Goal: Task Accomplishment & Management: Complete application form

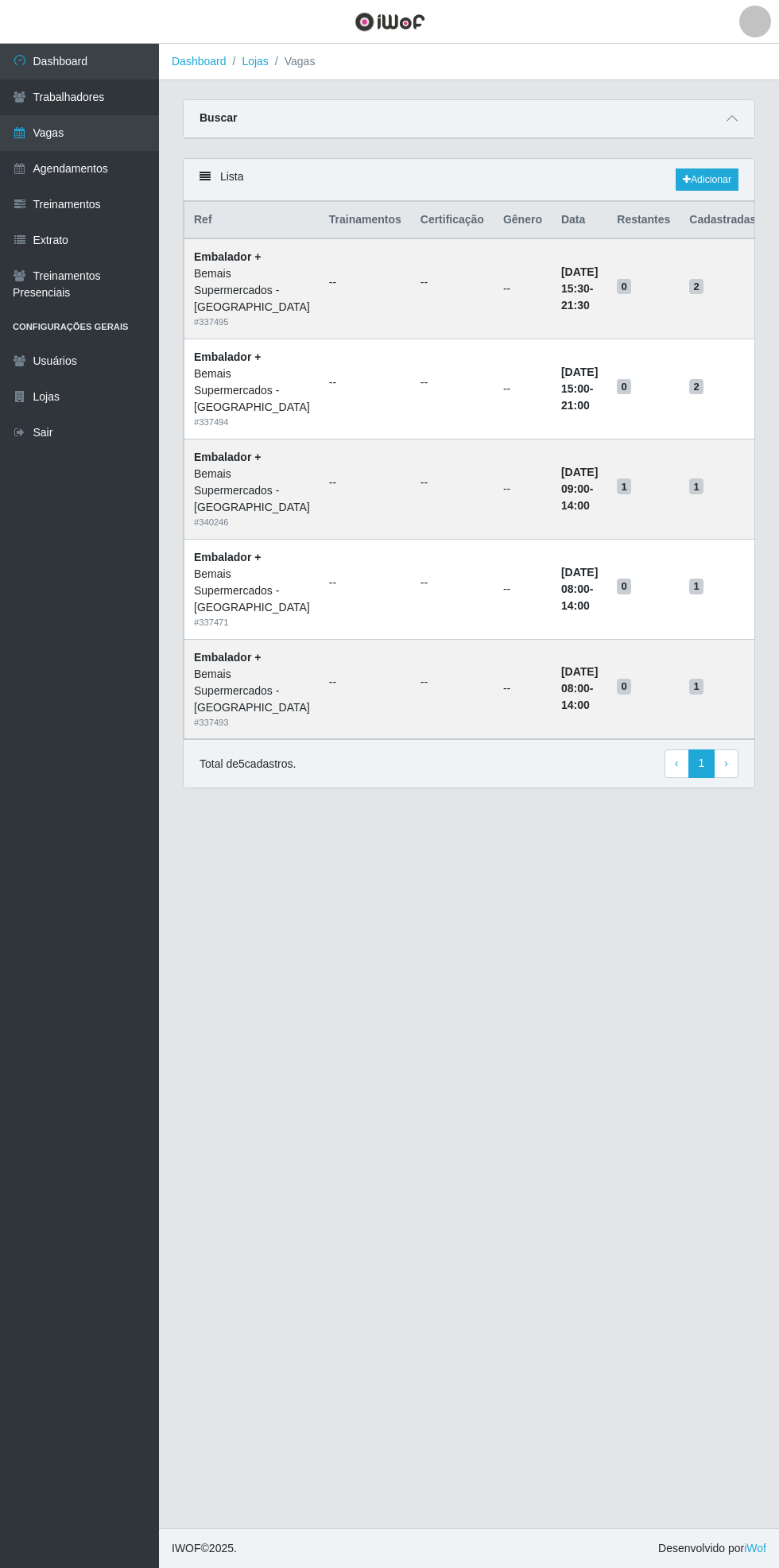
click at [110, 130] on link "Vagas" at bounding box center [79, 133] width 159 height 36
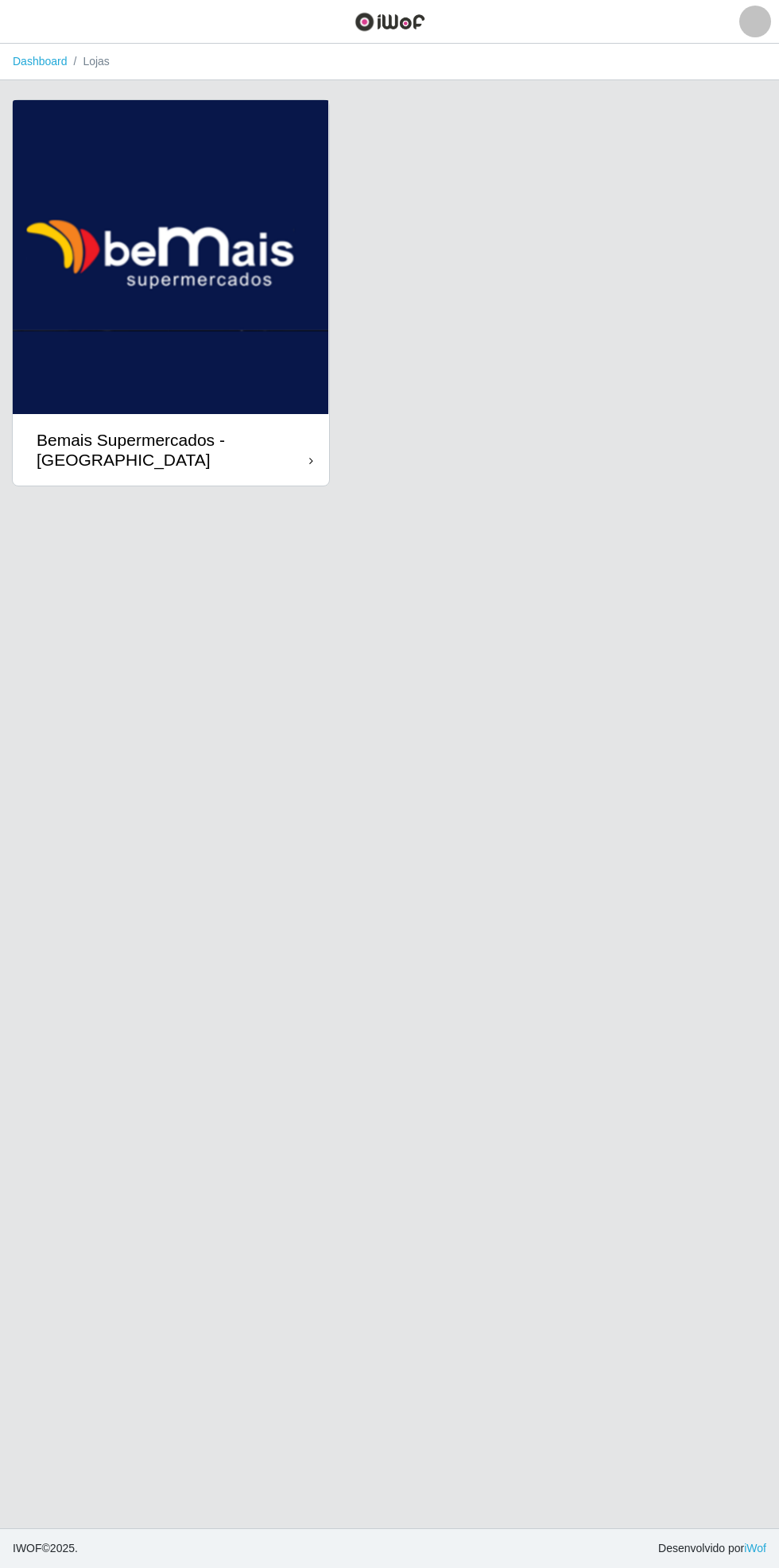
click at [271, 457] on div "Bemais Supermercados - [GEOGRAPHIC_DATA]" at bounding box center [173, 450] width 272 height 40
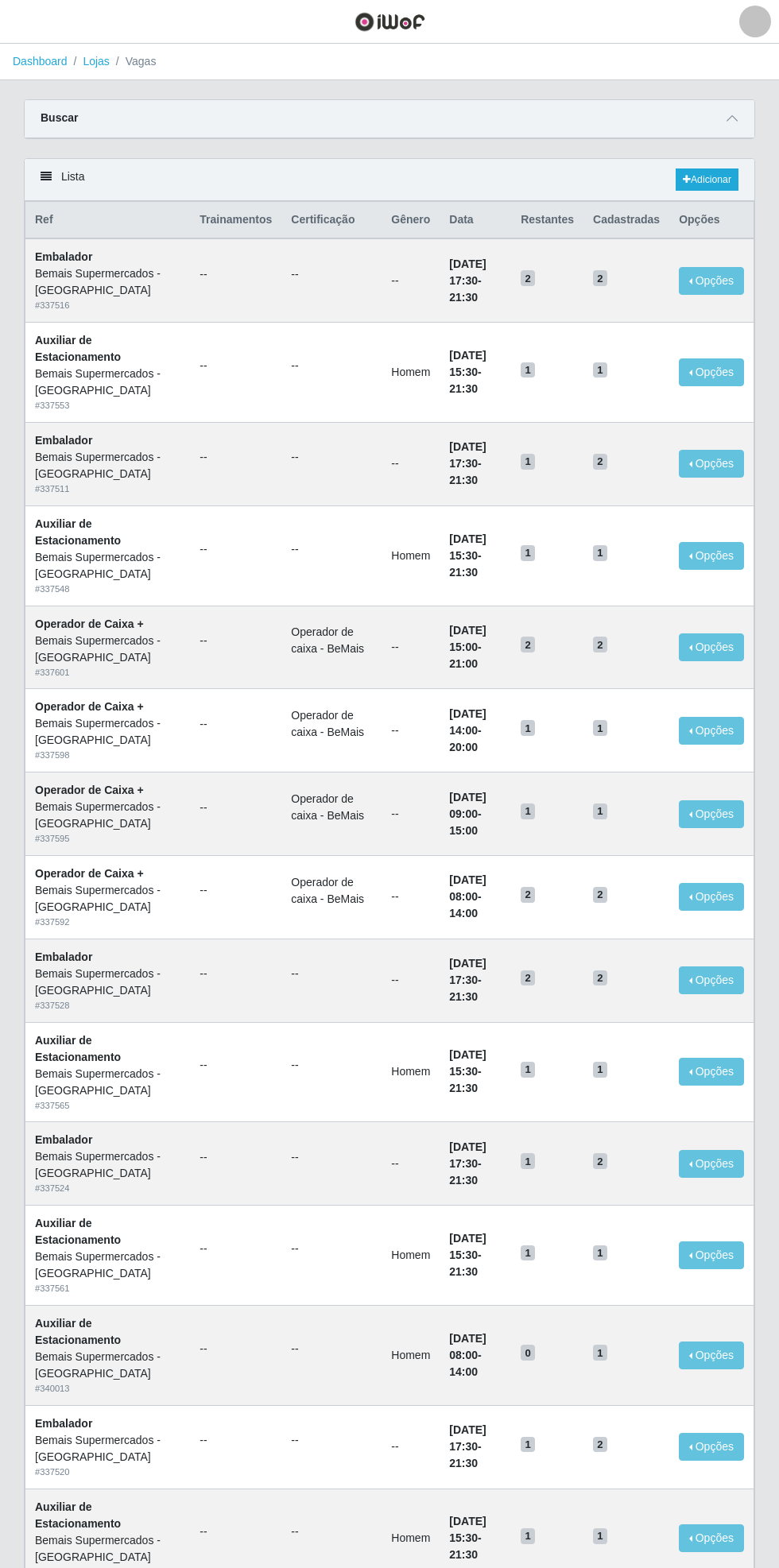
click at [739, 118] on span at bounding box center [732, 119] width 19 height 18
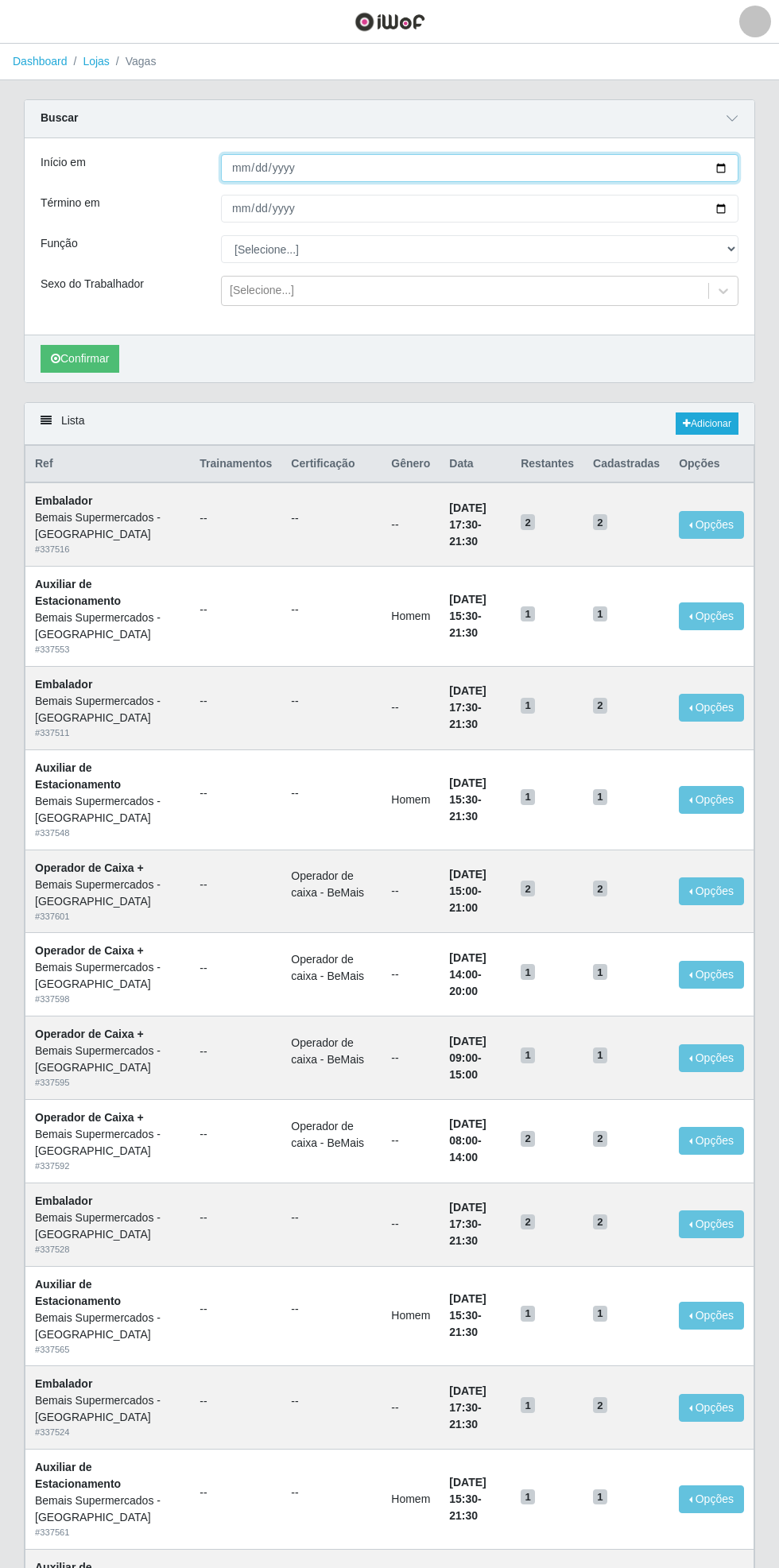
click at [734, 162] on input "Início em" at bounding box center [480, 168] width 517 height 28
type input "[DATE]"
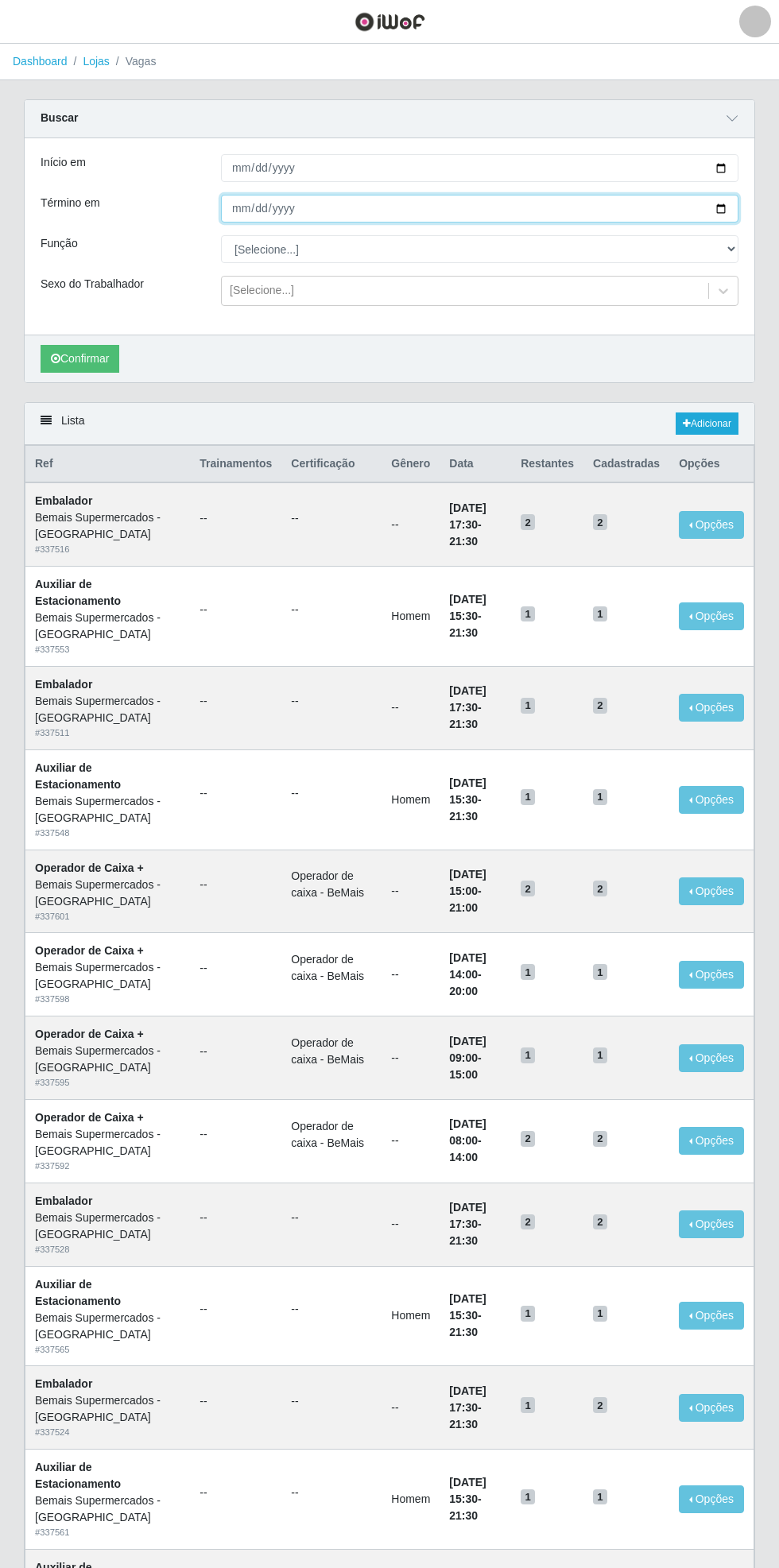
click at [736, 207] on input "Término em" at bounding box center [480, 208] width 517 height 28
type input "[DATE]"
click at [731, 243] on select "[Selecione...] ASG ASG + ASG ++ Auxiliar de Estacionamento Auxiliar de Estacion…" at bounding box center [480, 249] width 517 height 28
click at [221, 235] on select "[Selecione...] ASG ASG + ASG ++ Auxiliar de Estacionamento Auxiliar de Estacion…" at bounding box center [480, 249] width 517 height 28
click at [82, 357] on button "Confirmar" at bounding box center [80, 359] width 78 height 28
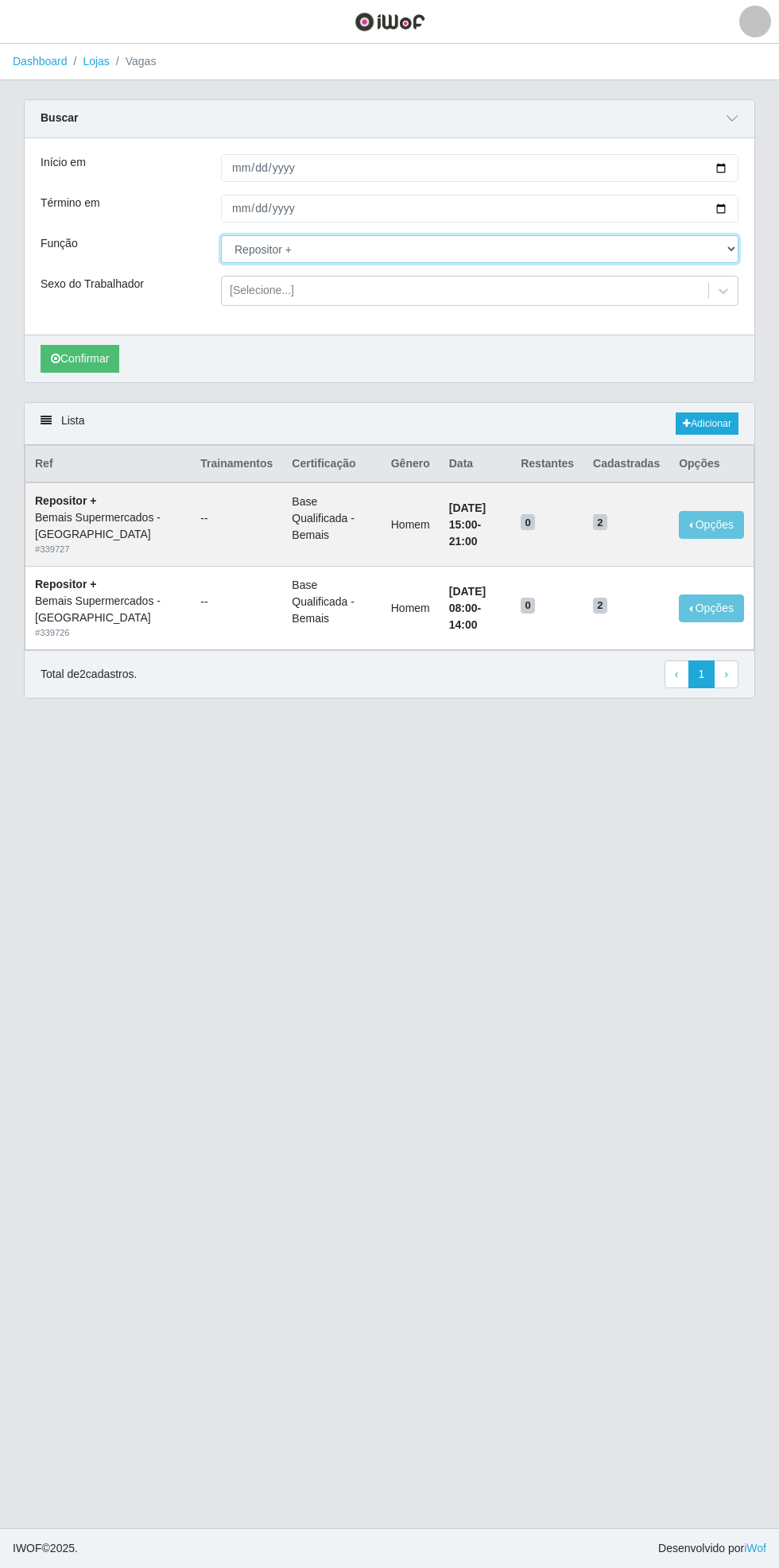
click at [733, 248] on select "[Selecione...] ASG ASG + ASG ++ Auxiliar de Estacionamento Auxiliar de Estacion…" at bounding box center [480, 249] width 517 height 28
click at [221, 235] on select "[Selecione...] ASG ASG + ASG ++ Auxiliar de Estacionamento Auxiliar de Estacion…" at bounding box center [480, 249] width 517 height 28
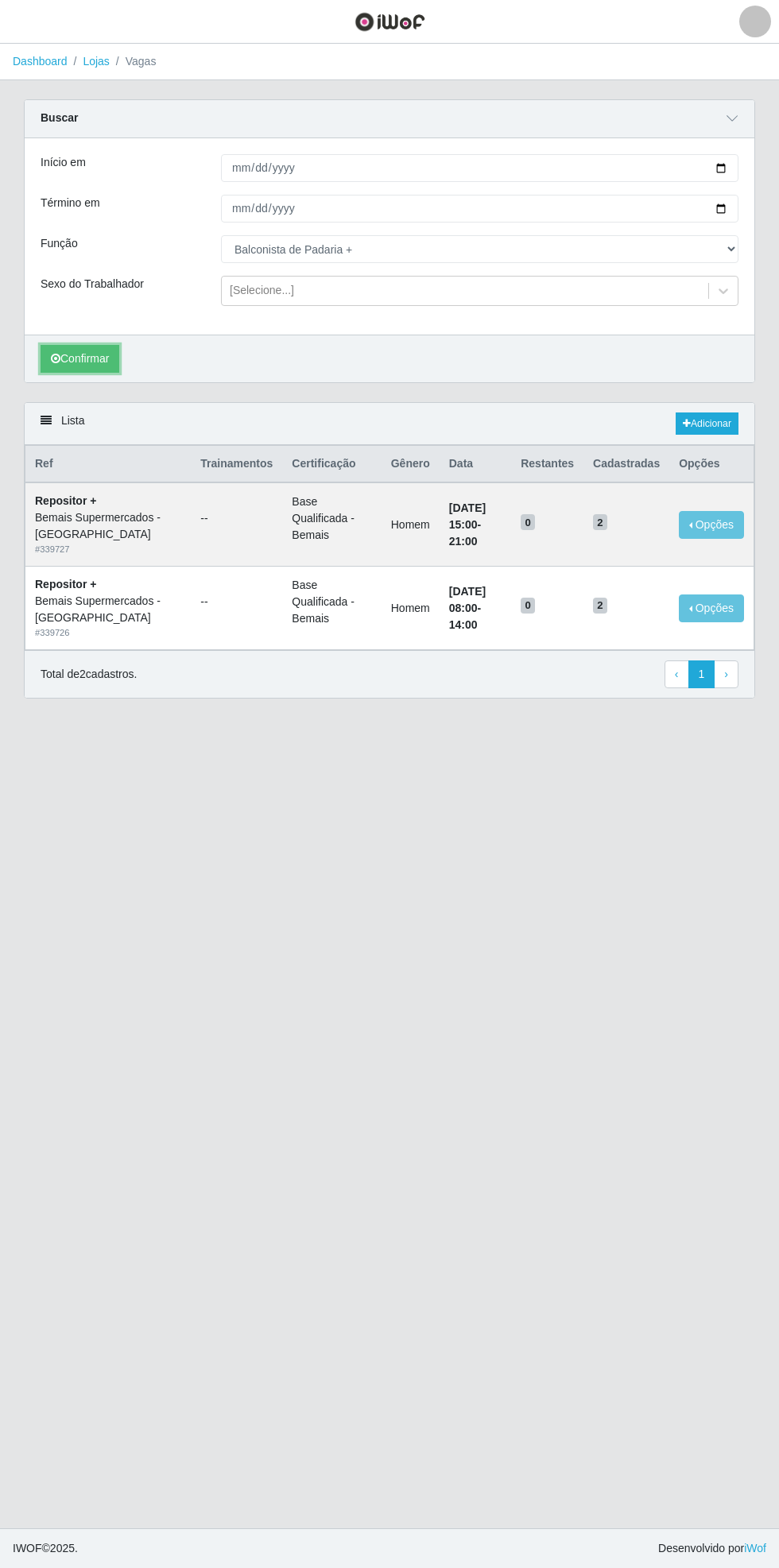
click at [94, 357] on button "Confirmar" at bounding box center [80, 359] width 78 height 28
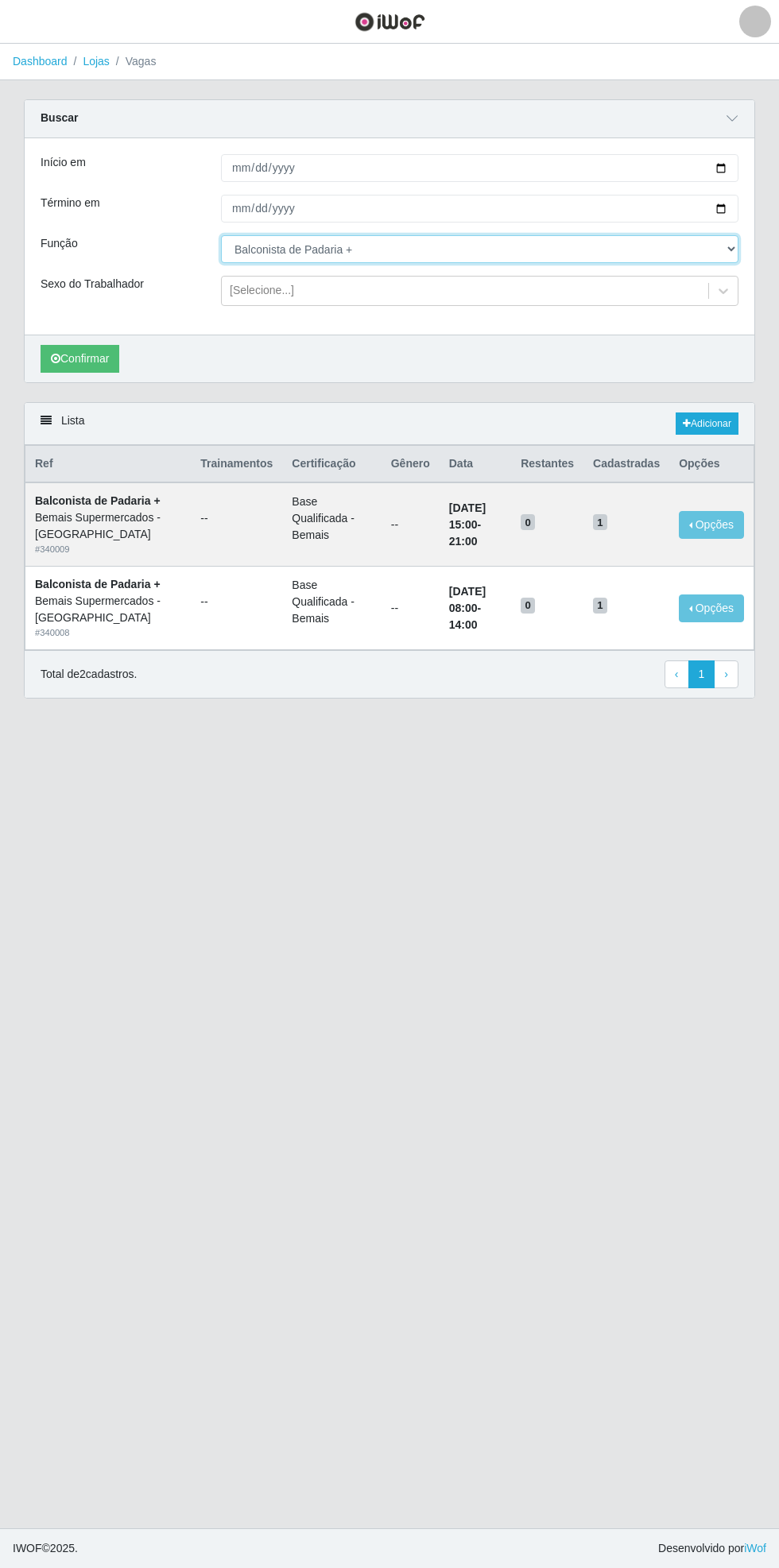
click at [729, 247] on select "[Selecione...] ASG ASG + ASG ++ Auxiliar de Estacionamento Auxiliar de Estacion…" at bounding box center [480, 249] width 517 height 28
click at [221, 235] on select "[Selecione...] ASG ASG + ASG ++ Auxiliar de Estacionamento Auxiliar de Estacion…" at bounding box center [480, 249] width 517 height 28
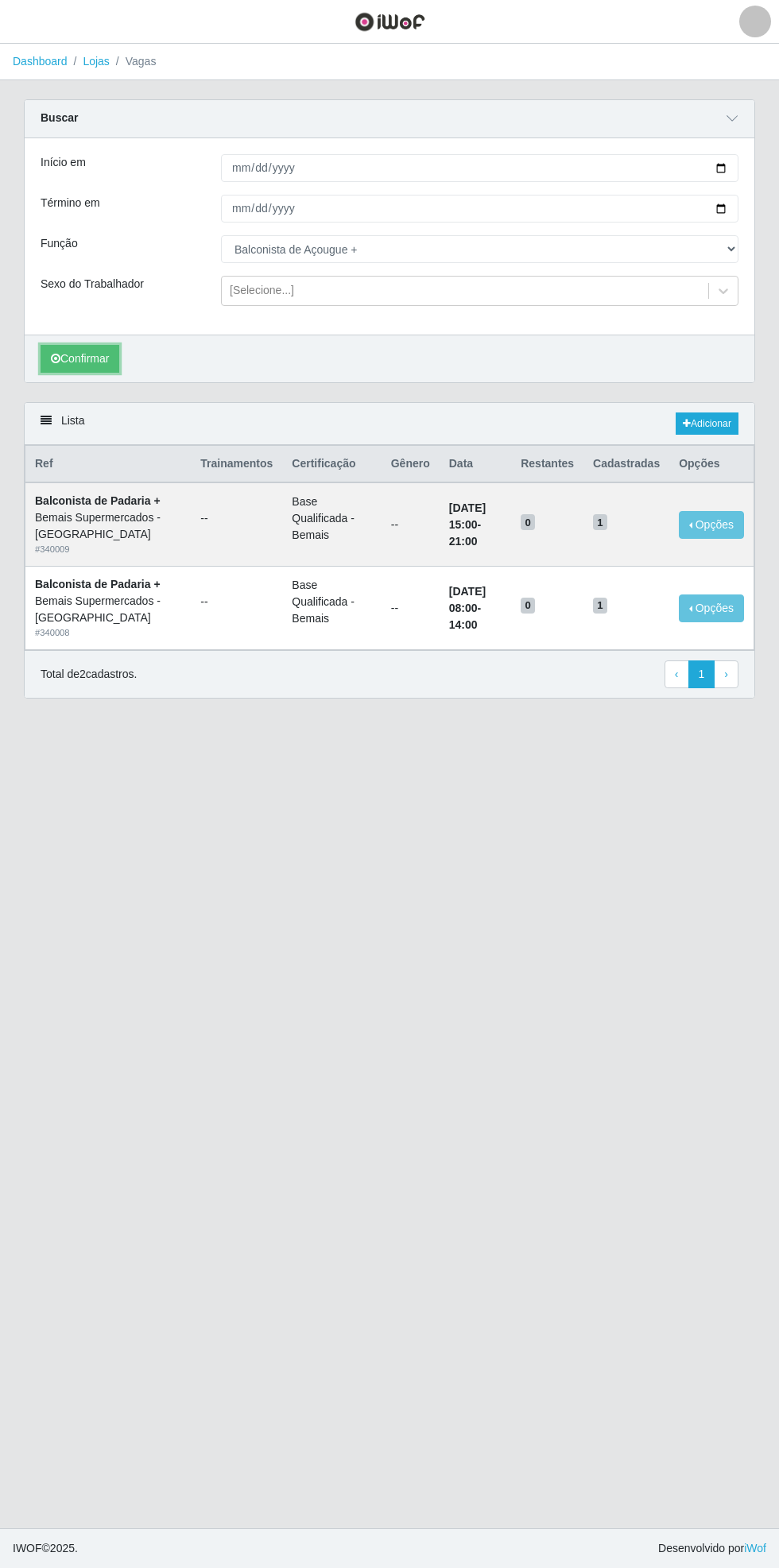
click at [86, 355] on button "Confirmar" at bounding box center [80, 359] width 78 height 28
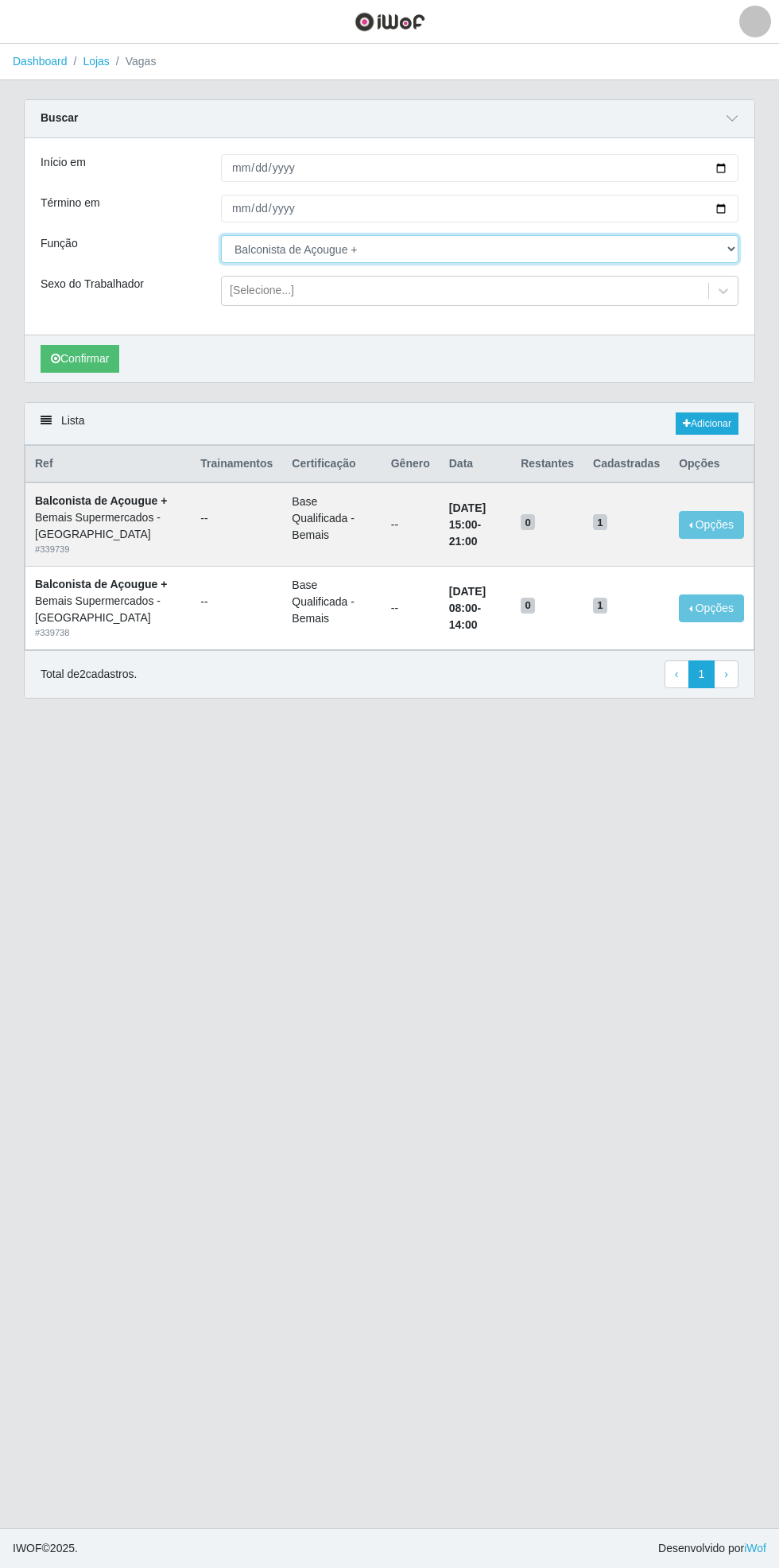
click at [734, 248] on select "[Selecione...] ASG ASG + ASG ++ Auxiliar de Estacionamento Auxiliar de Estacion…" at bounding box center [480, 249] width 517 height 28
click at [221, 235] on select "[Selecione...] ASG ASG + ASG ++ Auxiliar de Estacionamento Auxiliar de Estacion…" at bounding box center [480, 249] width 517 height 28
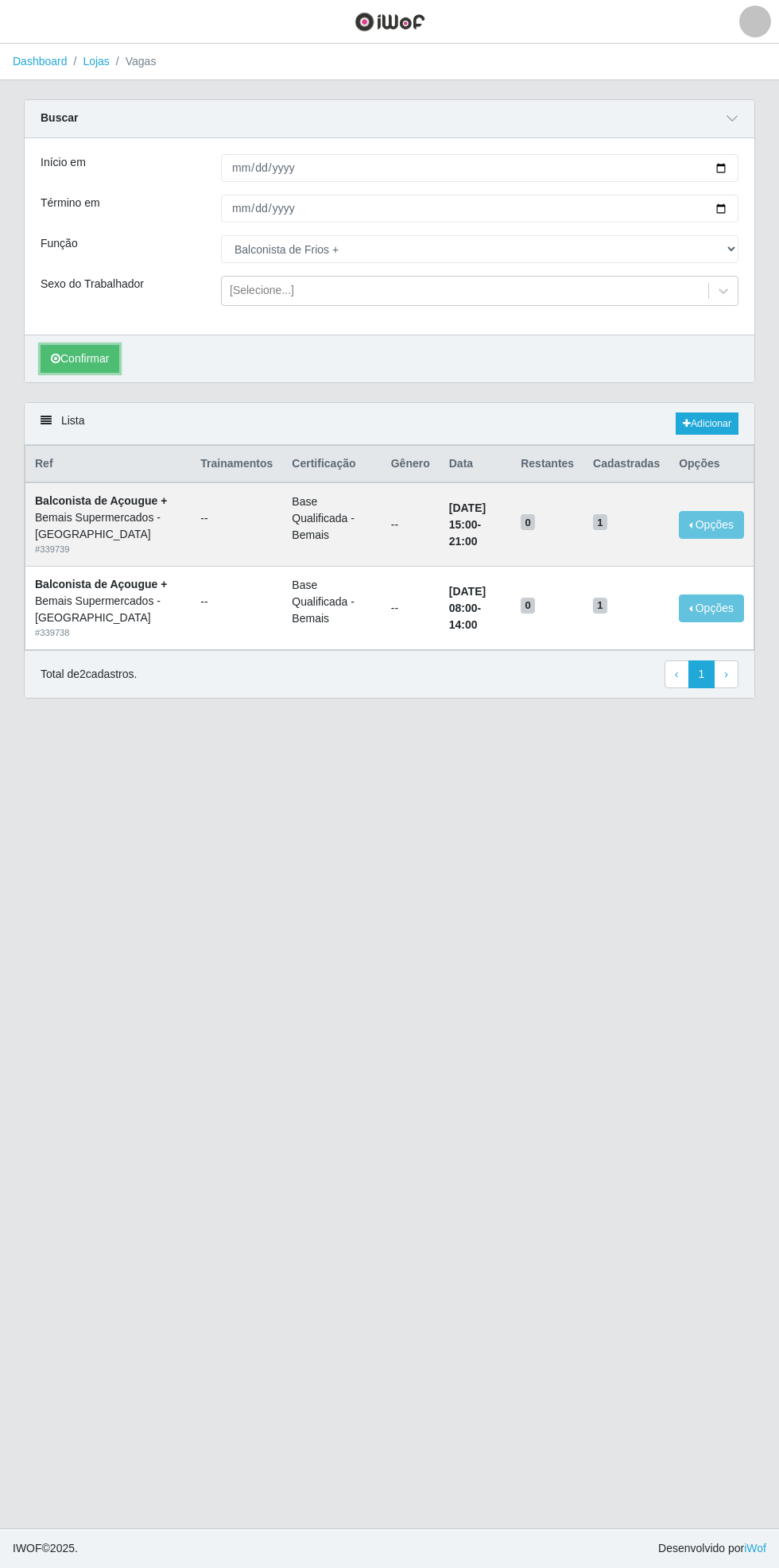
click at [54, 357] on icon "submit" at bounding box center [56, 359] width 10 height 11
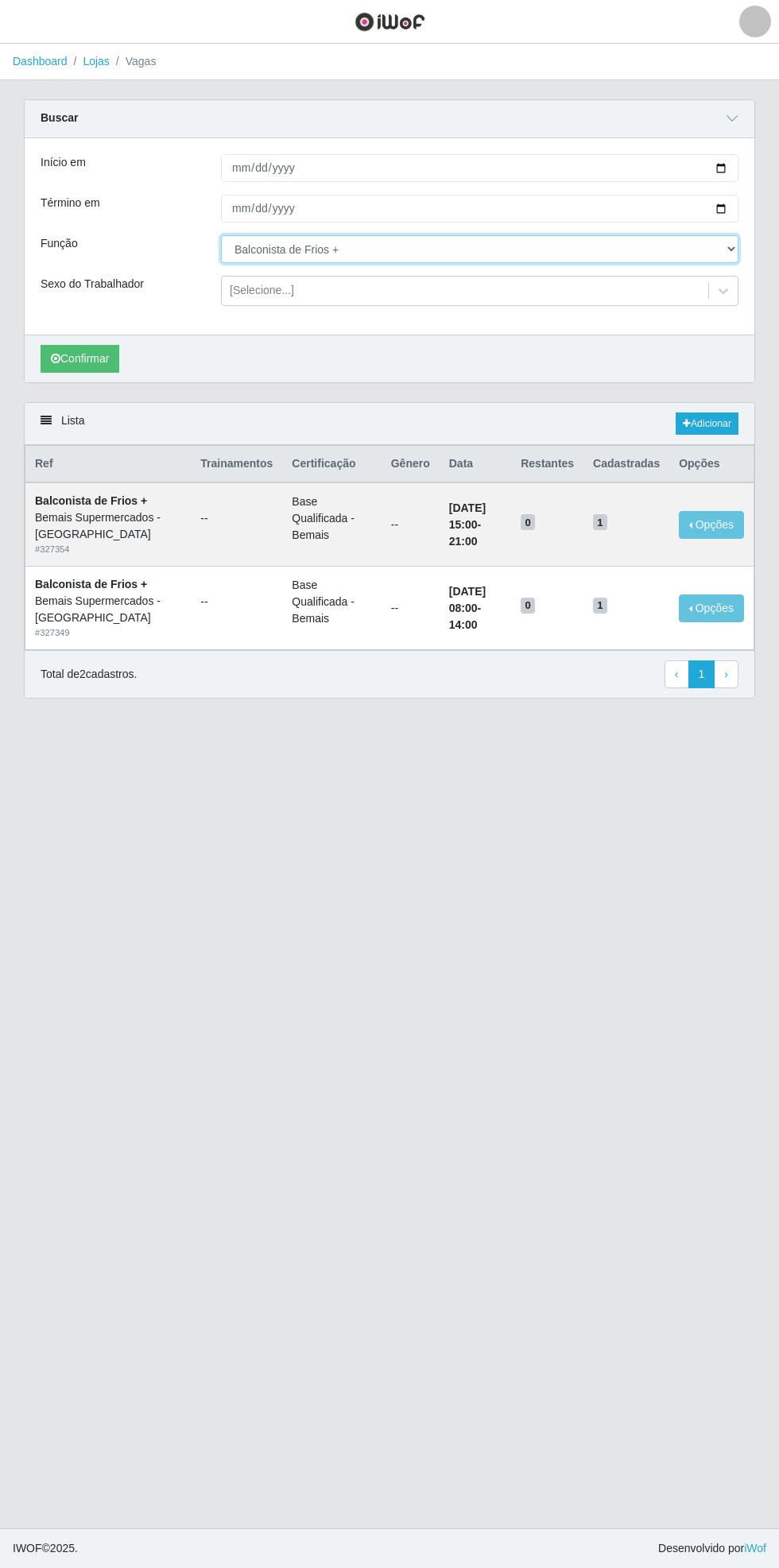
click at [733, 248] on select "[Selecione...] ASG ASG + ASG ++ Auxiliar de Estacionamento Auxiliar de Estacion…" at bounding box center [480, 249] width 517 height 28
select select "79"
click at [221, 235] on select "[Selecione...] ASG ASG + ASG ++ Auxiliar de Estacionamento Auxiliar de Estacion…" at bounding box center [480, 249] width 517 height 28
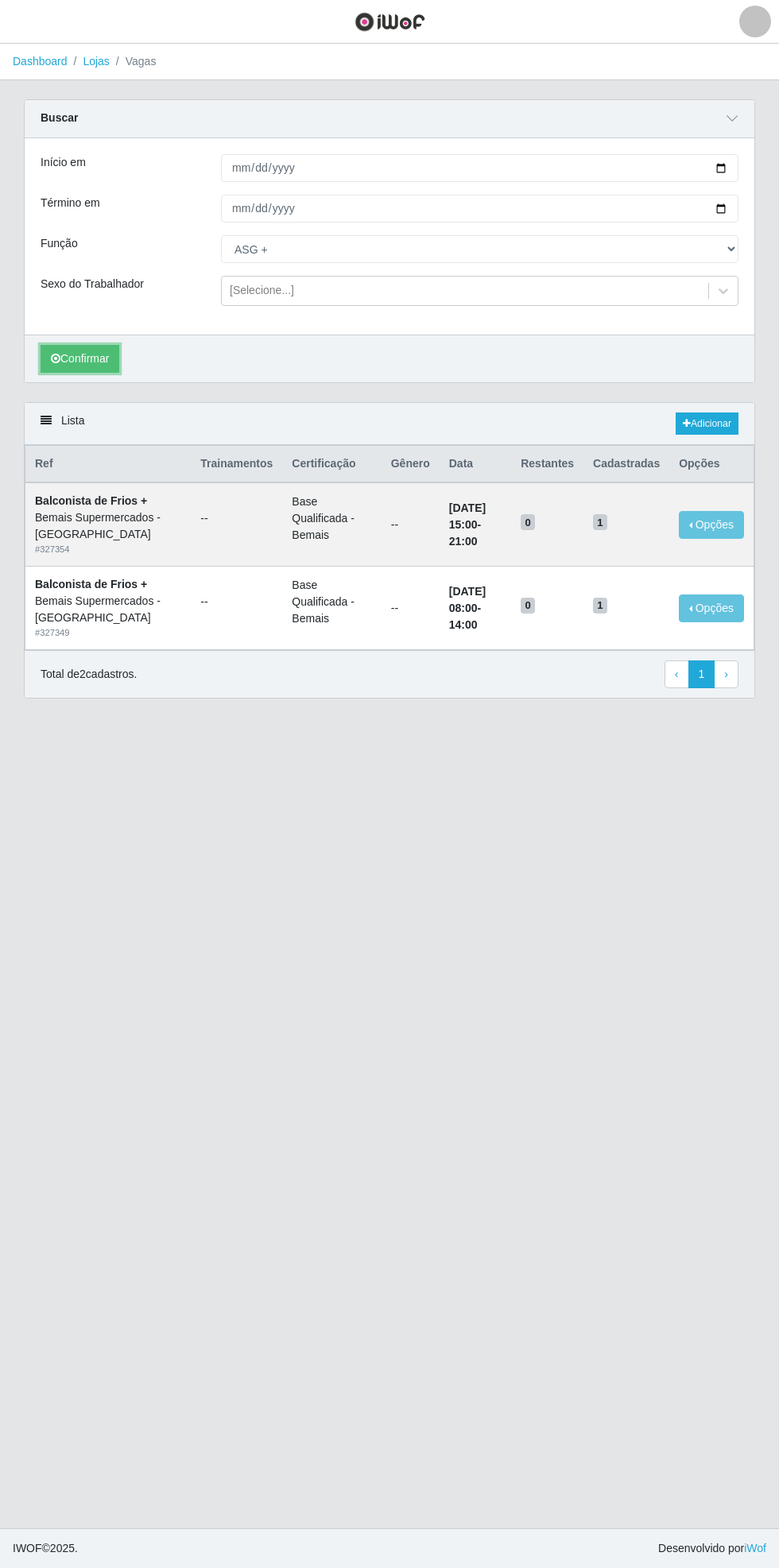
click at [90, 360] on button "Confirmar" at bounding box center [80, 359] width 78 height 28
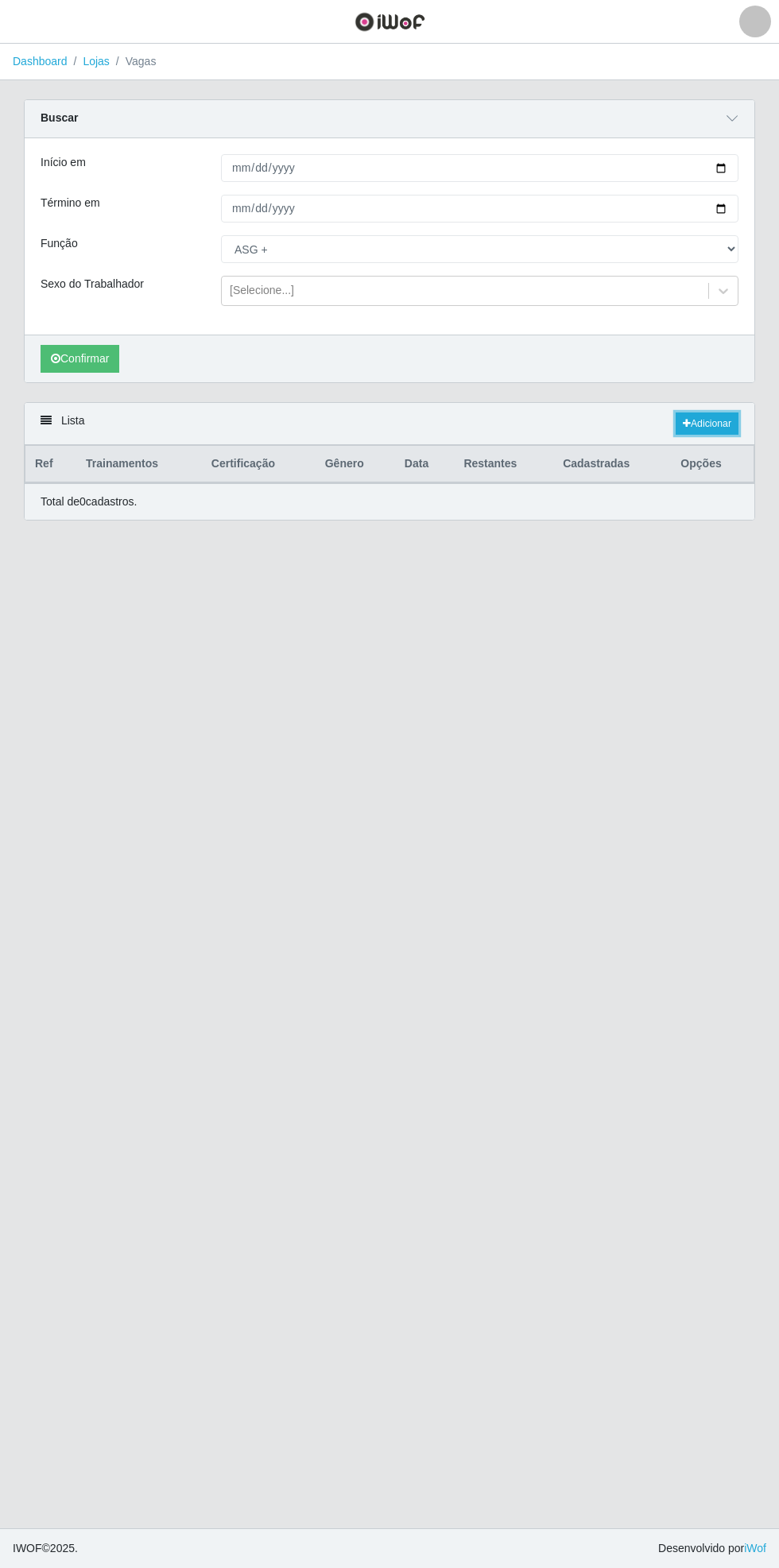
click at [718, 418] on link "Adicionar" at bounding box center [707, 424] width 62 height 22
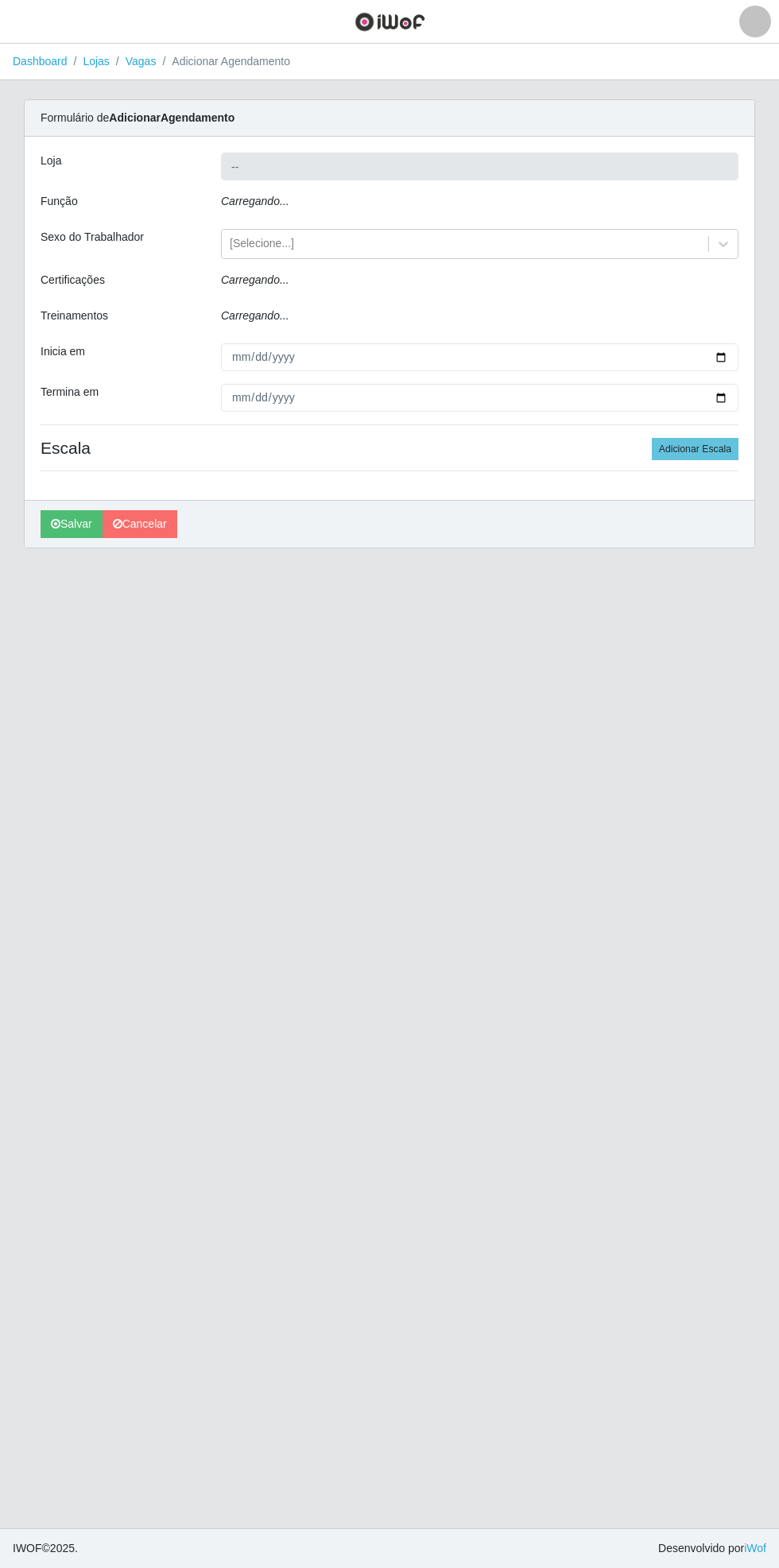
type input "Bemais Supermercados - [GEOGRAPHIC_DATA]"
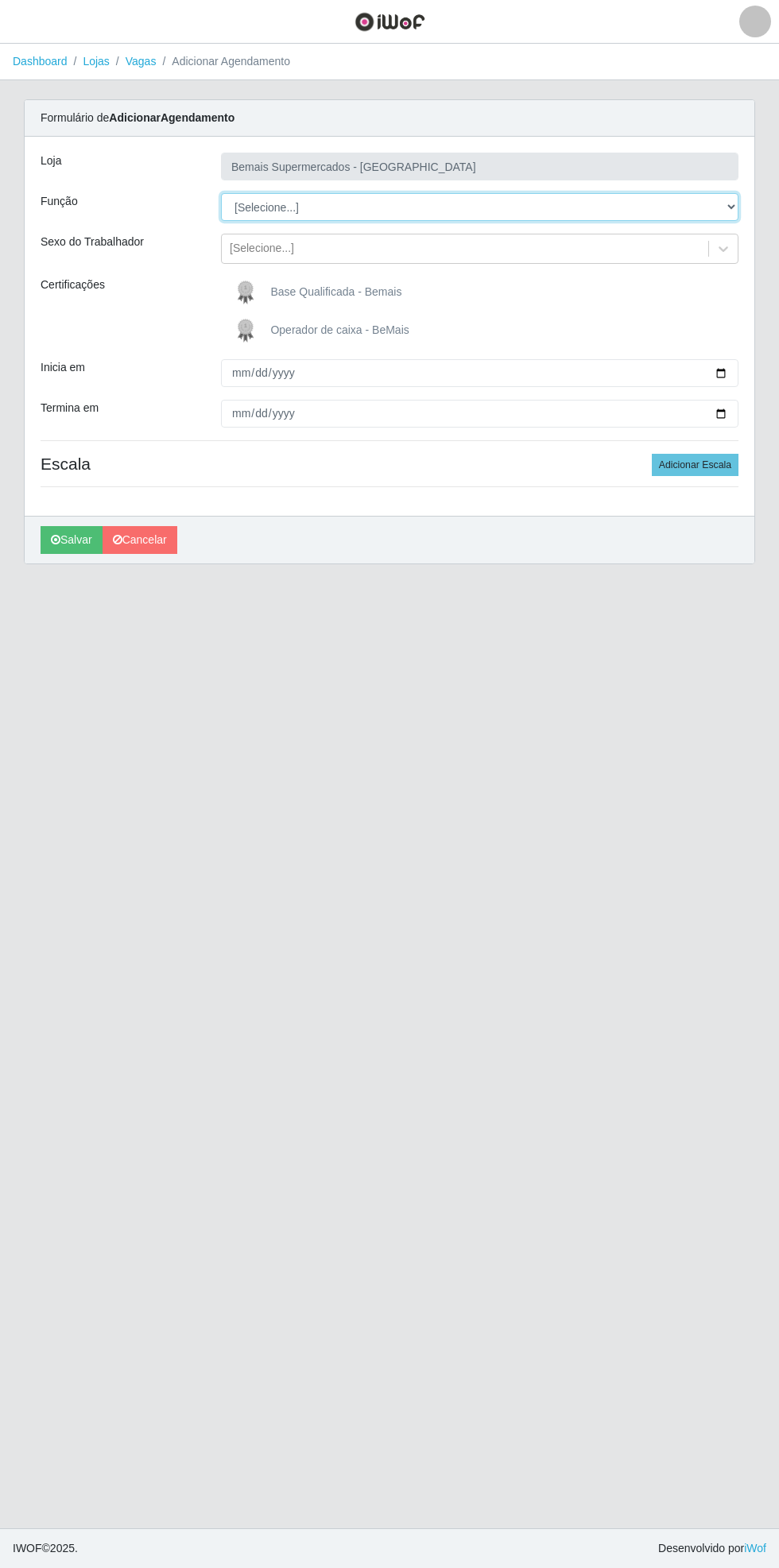
click at [732, 200] on select "[Selecione...] ASG ASG + ASG ++ Auxiliar de Estacionamento Auxiliar de Estacion…" at bounding box center [480, 207] width 517 height 28
select select "79"
click at [221, 193] on select "[Selecione...] ASG ASG + ASG ++ Auxiliar de Estacionamento Auxiliar de Estacion…" at bounding box center [480, 207] width 517 height 28
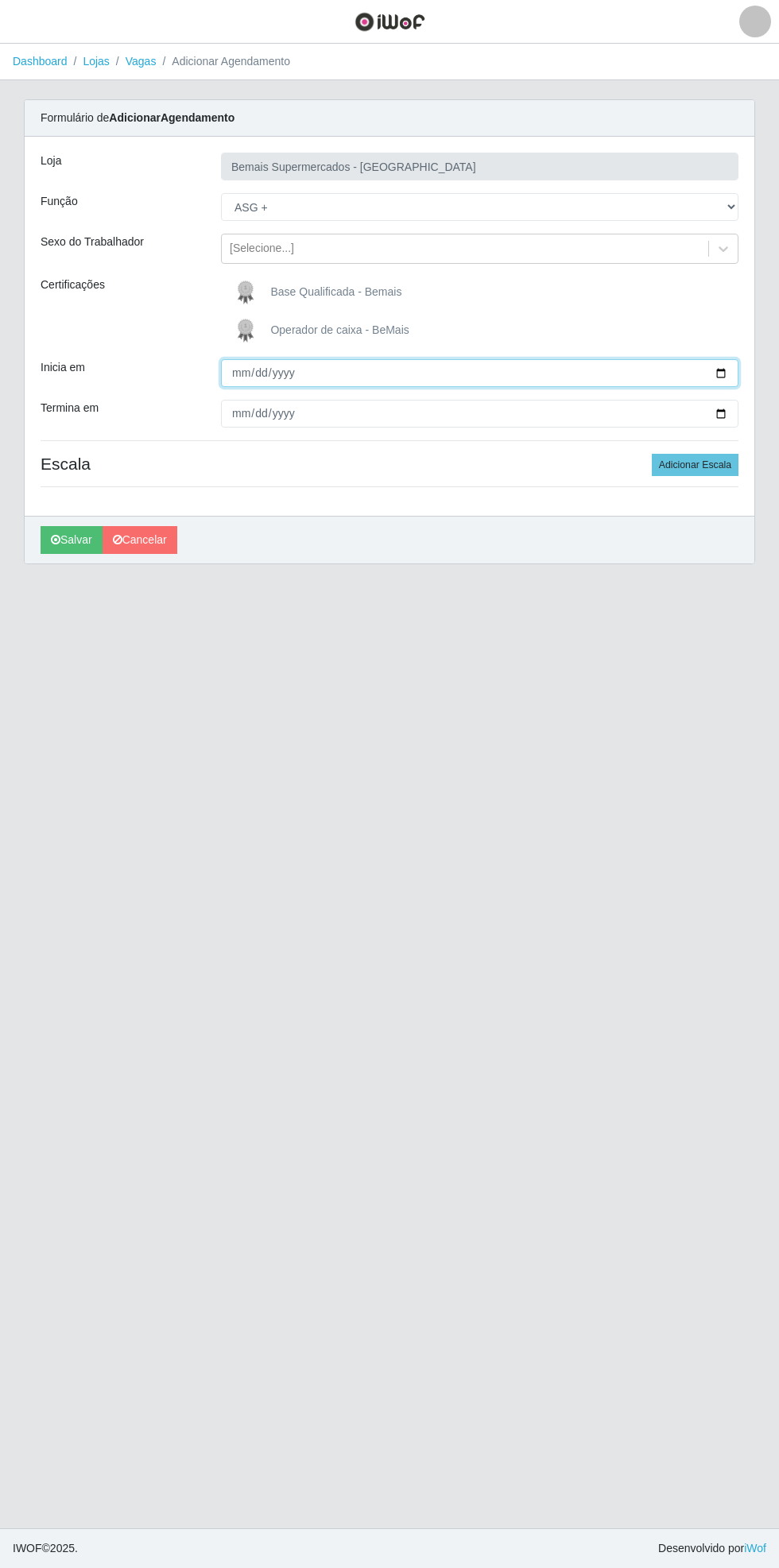
click at [731, 370] on input "Inicia em" at bounding box center [480, 373] width 517 height 28
type input "[DATE]"
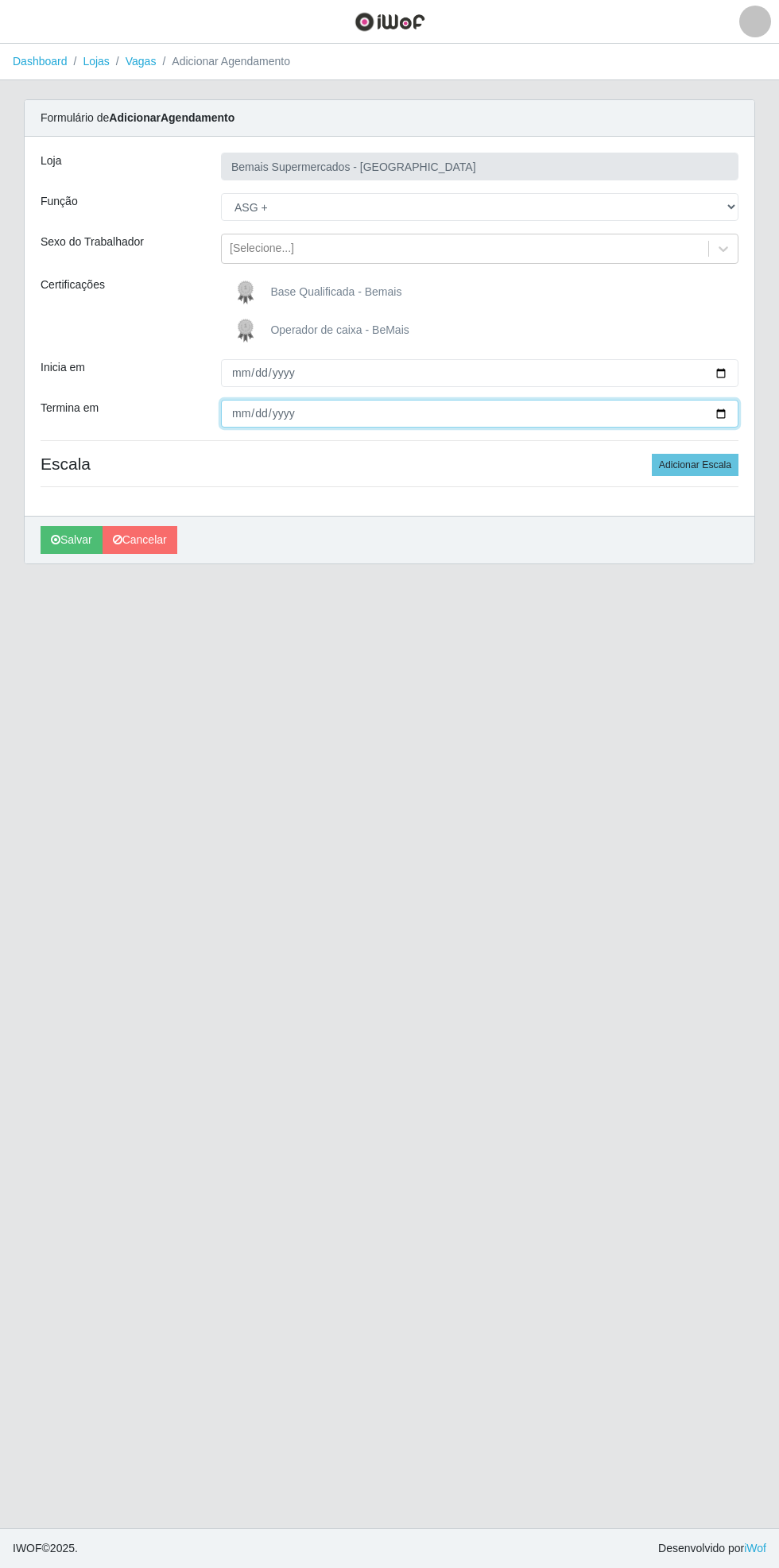
click at [737, 406] on input "Termina em" at bounding box center [480, 413] width 517 height 28
type input "[DATE]"
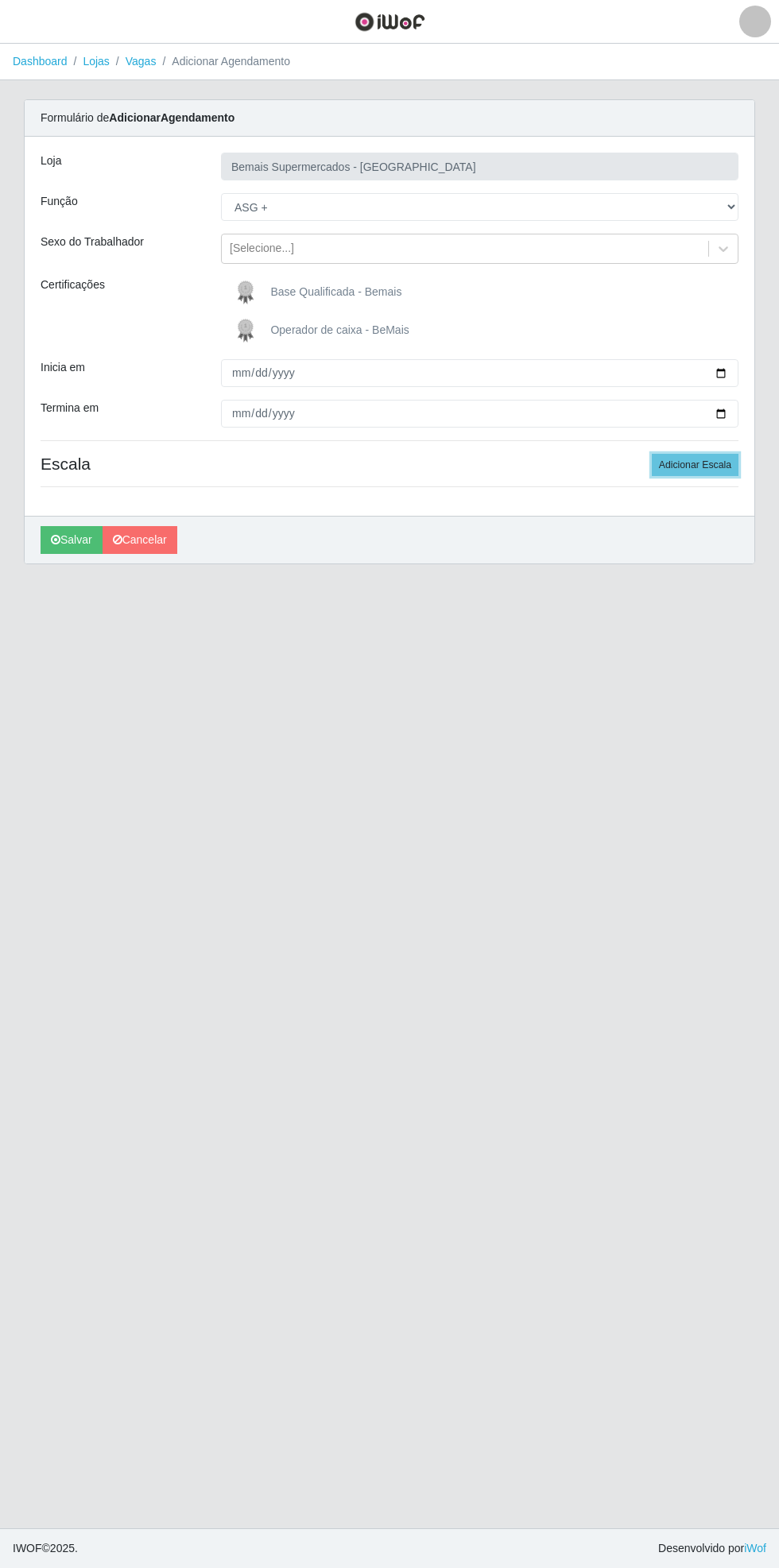
click at [693, 467] on button "Adicionar Escala" at bounding box center [695, 465] width 86 height 22
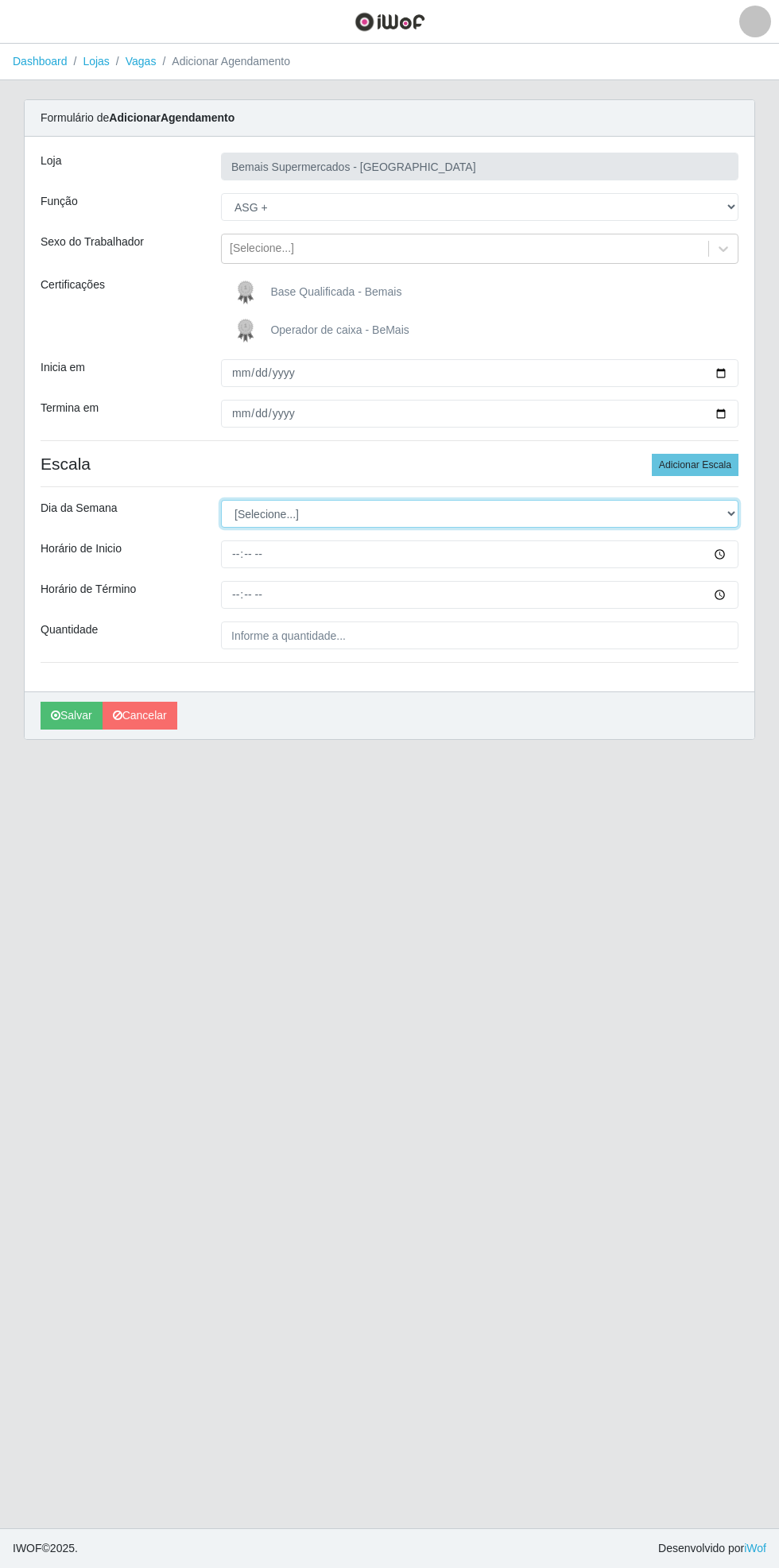
click at [737, 513] on select "[Selecione...] Segunda Terça Quarta Quinta Sexta Sábado Domingo" at bounding box center [480, 513] width 517 height 28
select select "0"
click at [221, 500] on select "[Selecione...] Segunda Terça Quarta Quinta Sexta Sábado Domingo" at bounding box center [480, 513] width 517 height 28
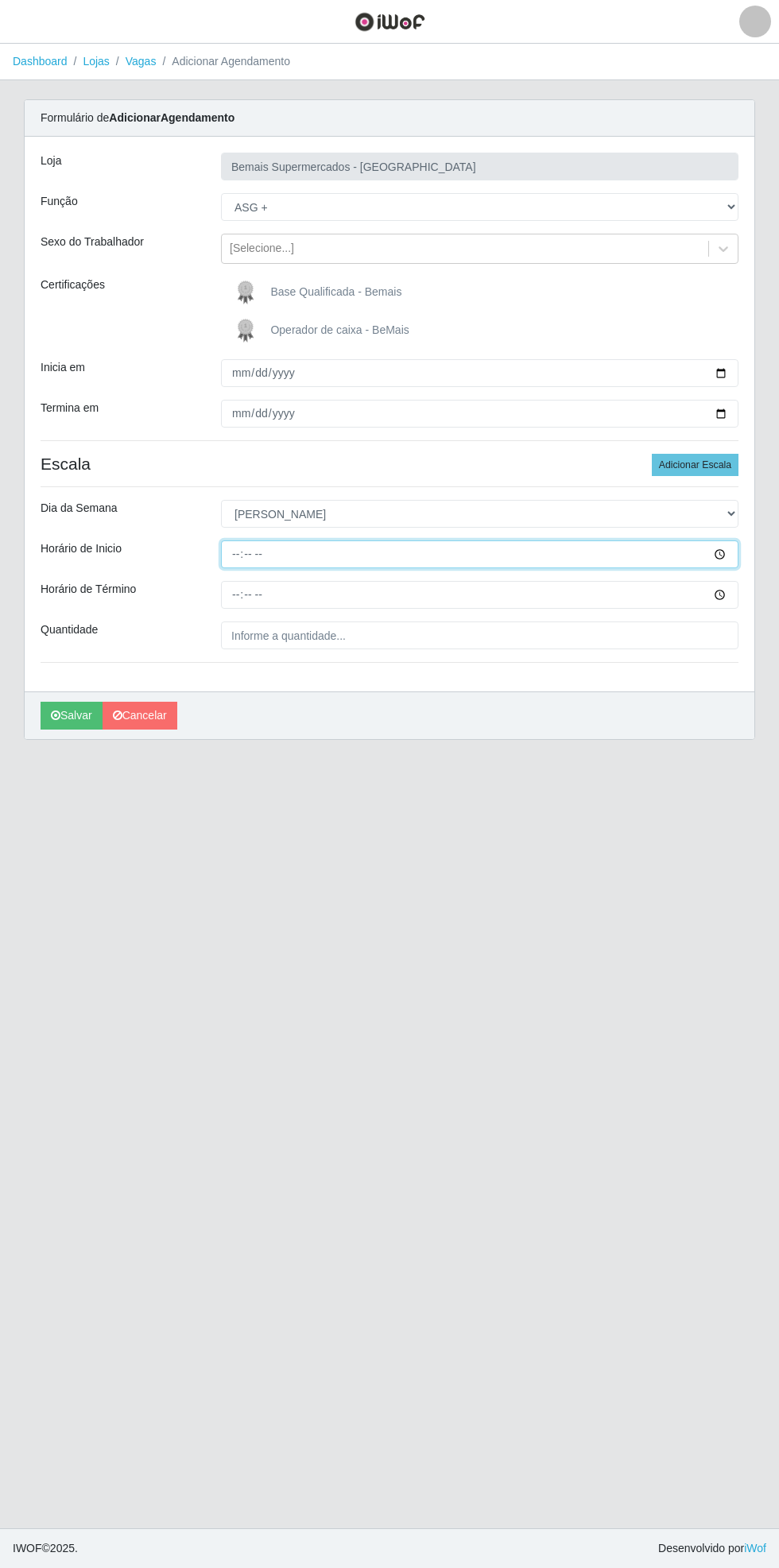
click at [733, 553] on input "Horário de Inicio" at bounding box center [480, 554] width 517 height 28
type input "08:00"
click at [726, 596] on input "Horário de Término" at bounding box center [480, 595] width 517 height 28
type input "14:00"
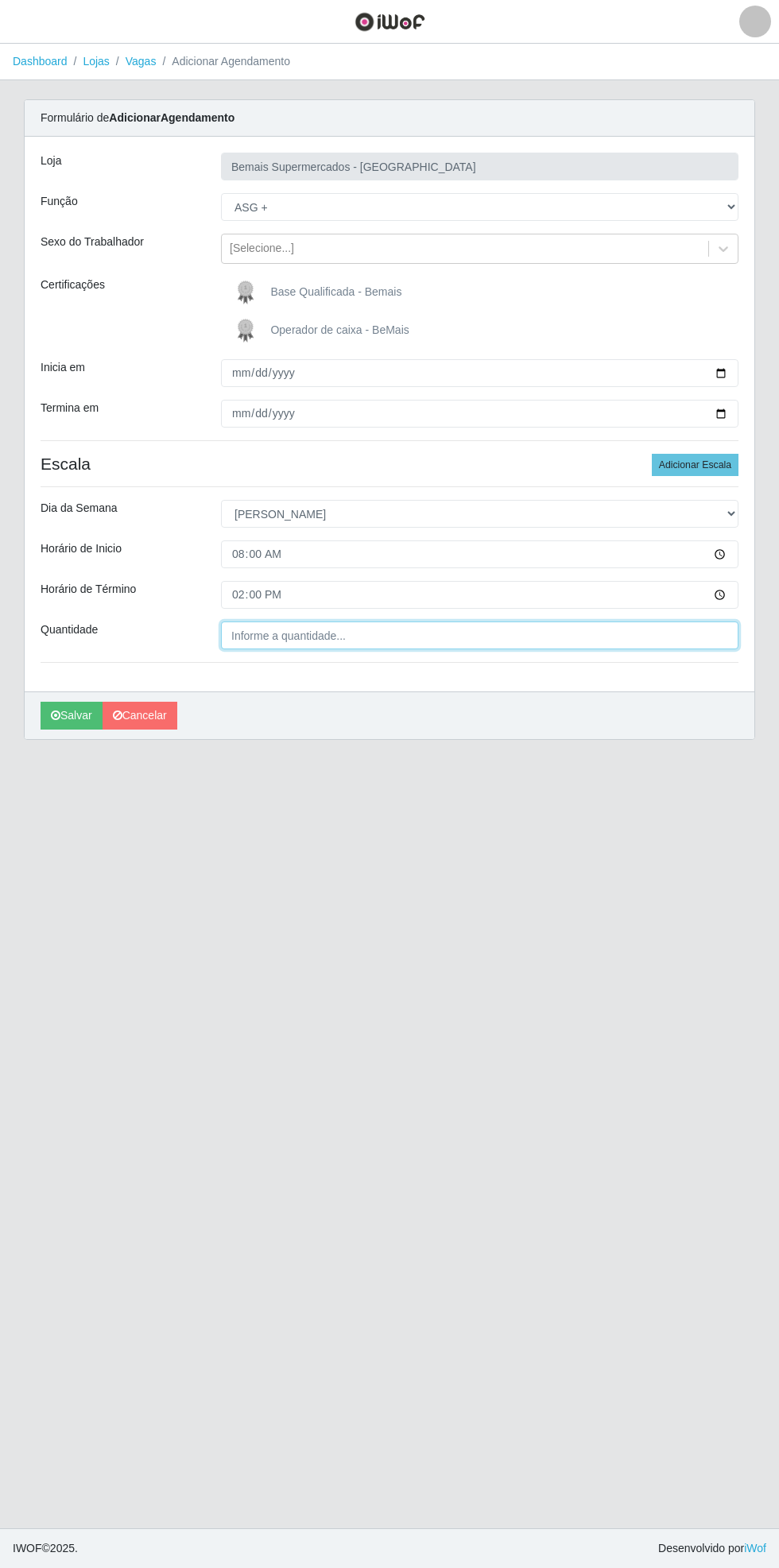
click at [395, 634] on input "Quantidade" at bounding box center [480, 635] width 517 height 28
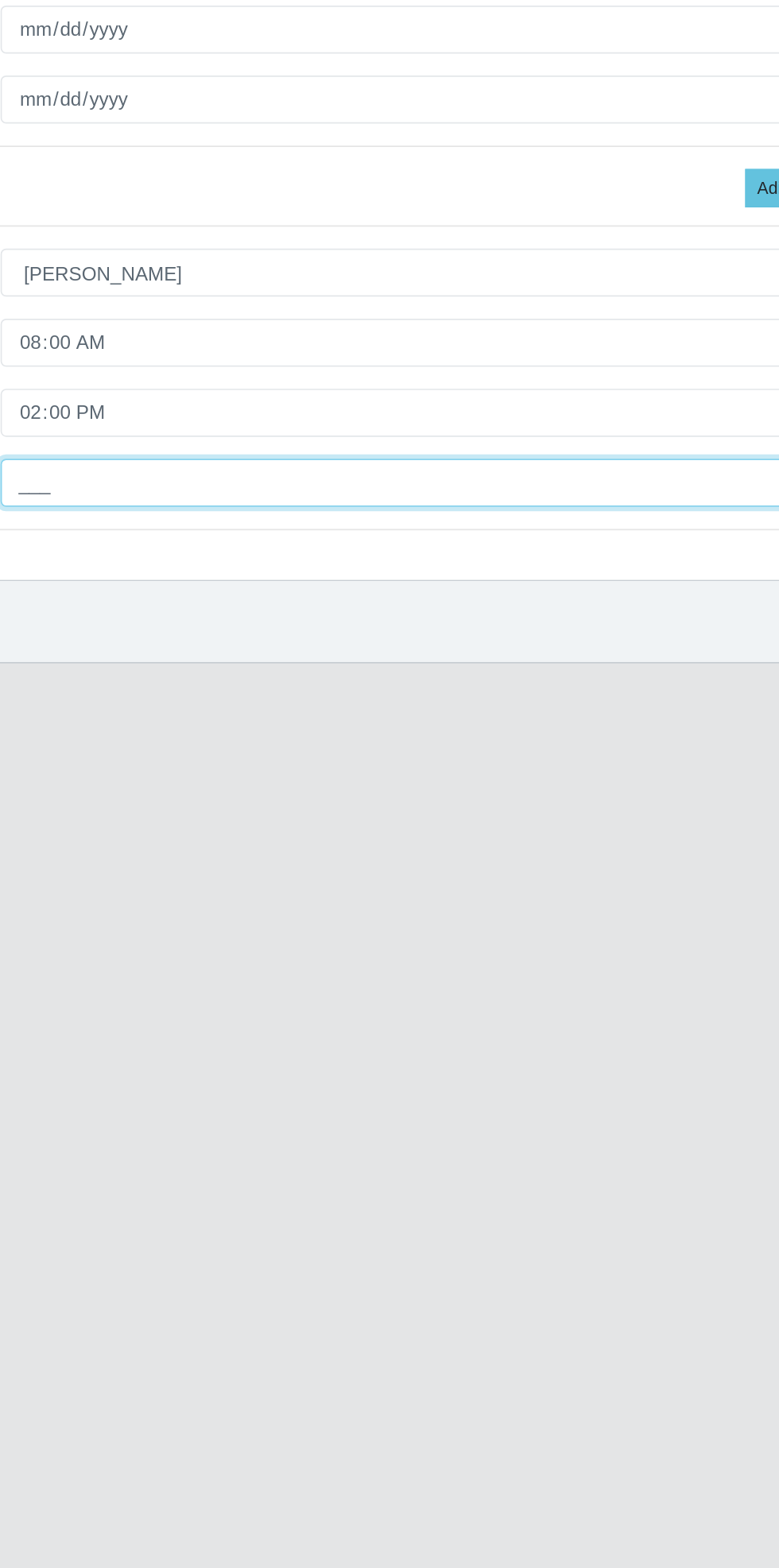
type input "1__"
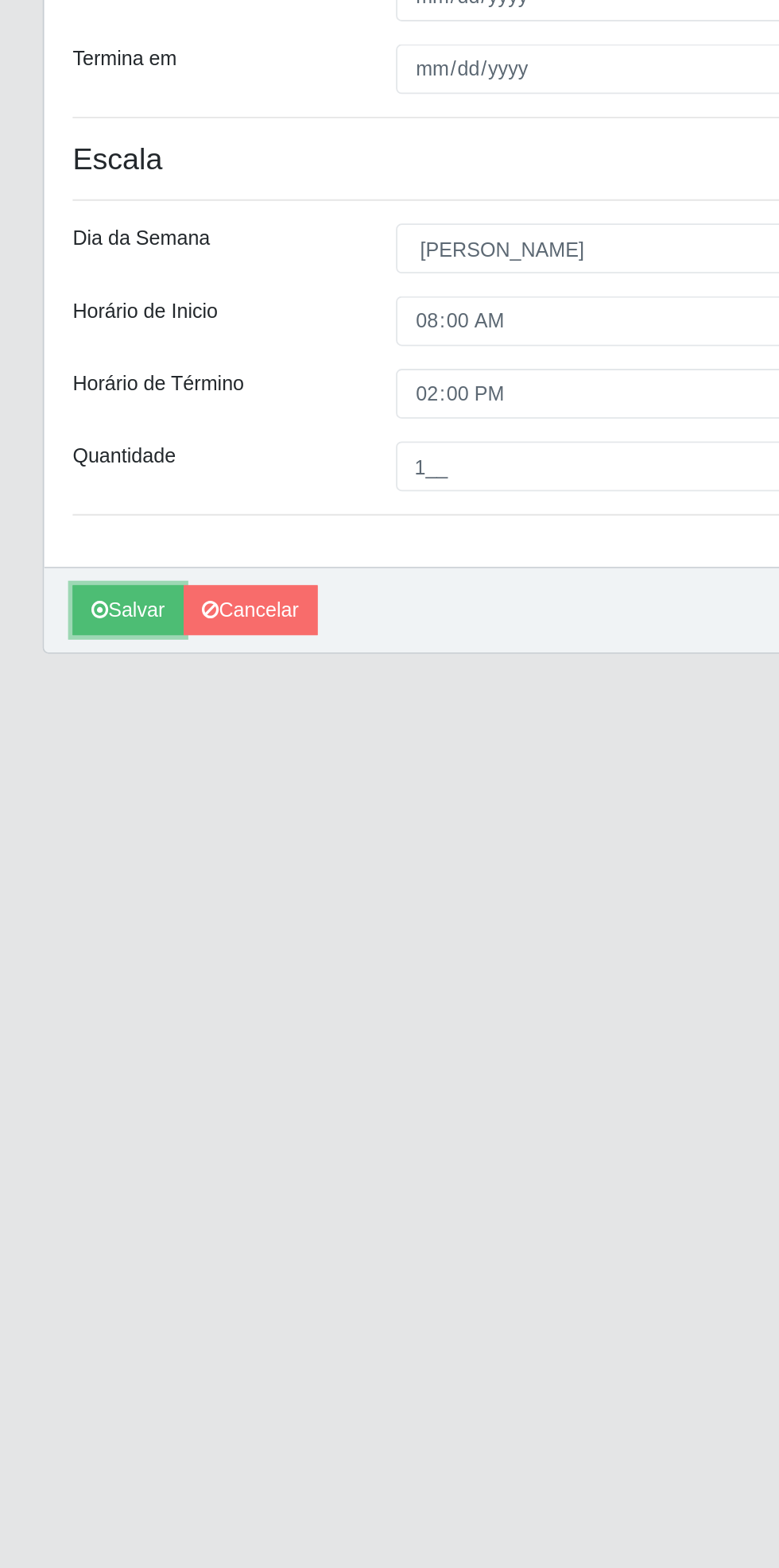
click at [58, 720] on button "Salvar" at bounding box center [71, 715] width 62 height 28
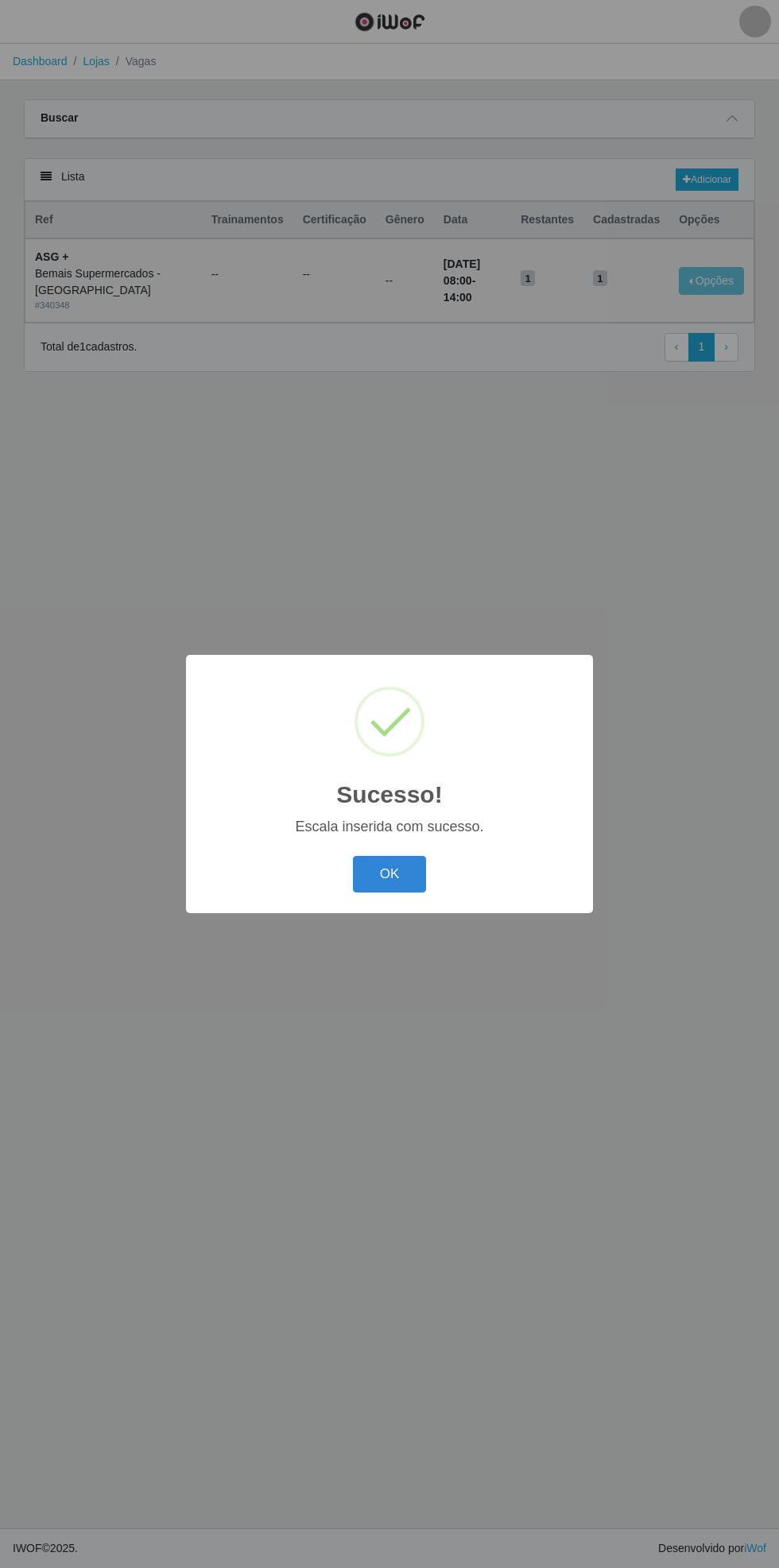
click at [392, 857] on button "OK" at bounding box center [390, 874] width 74 height 38
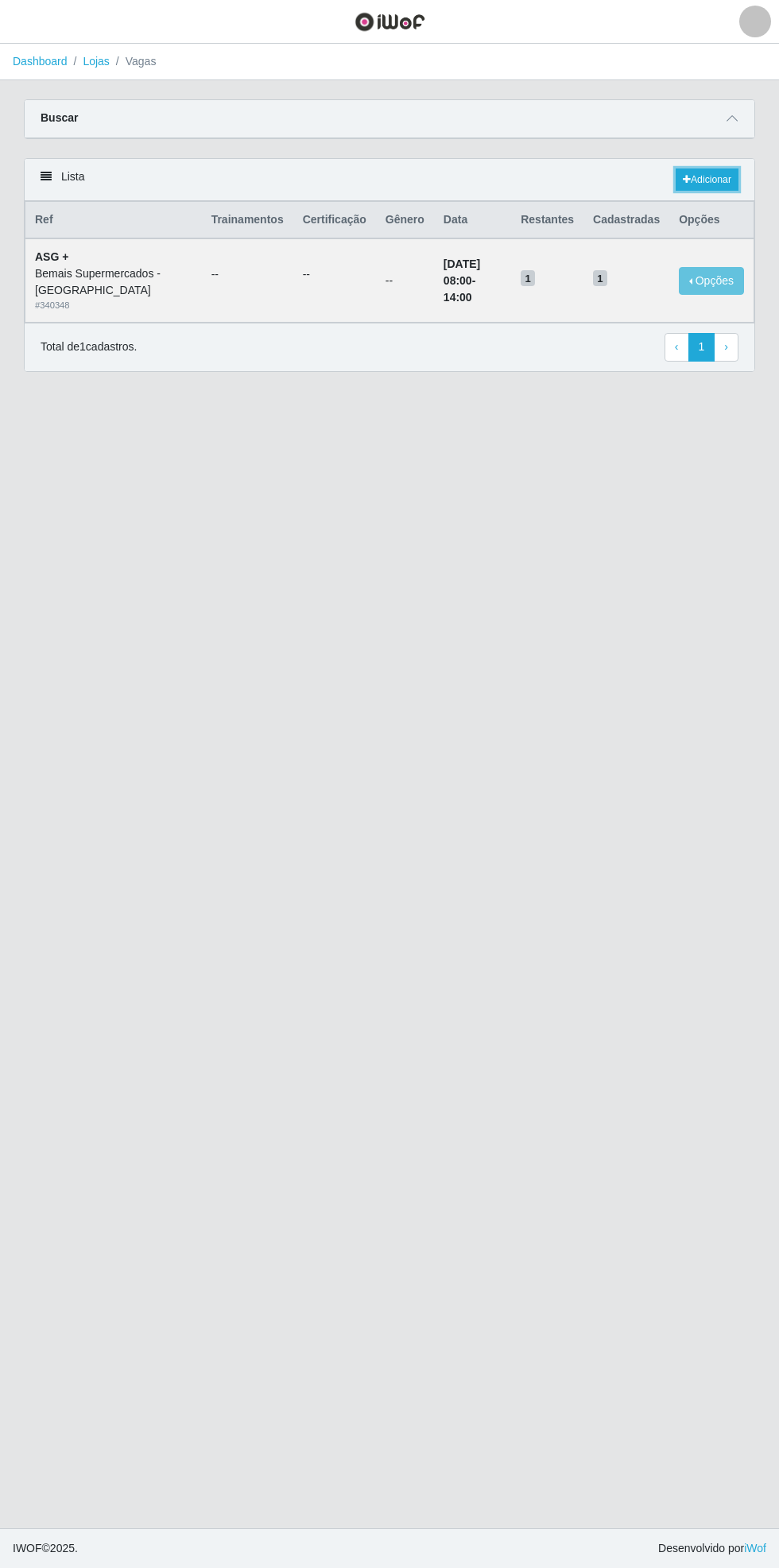
click at [722, 172] on link "Adicionar" at bounding box center [707, 179] width 62 height 22
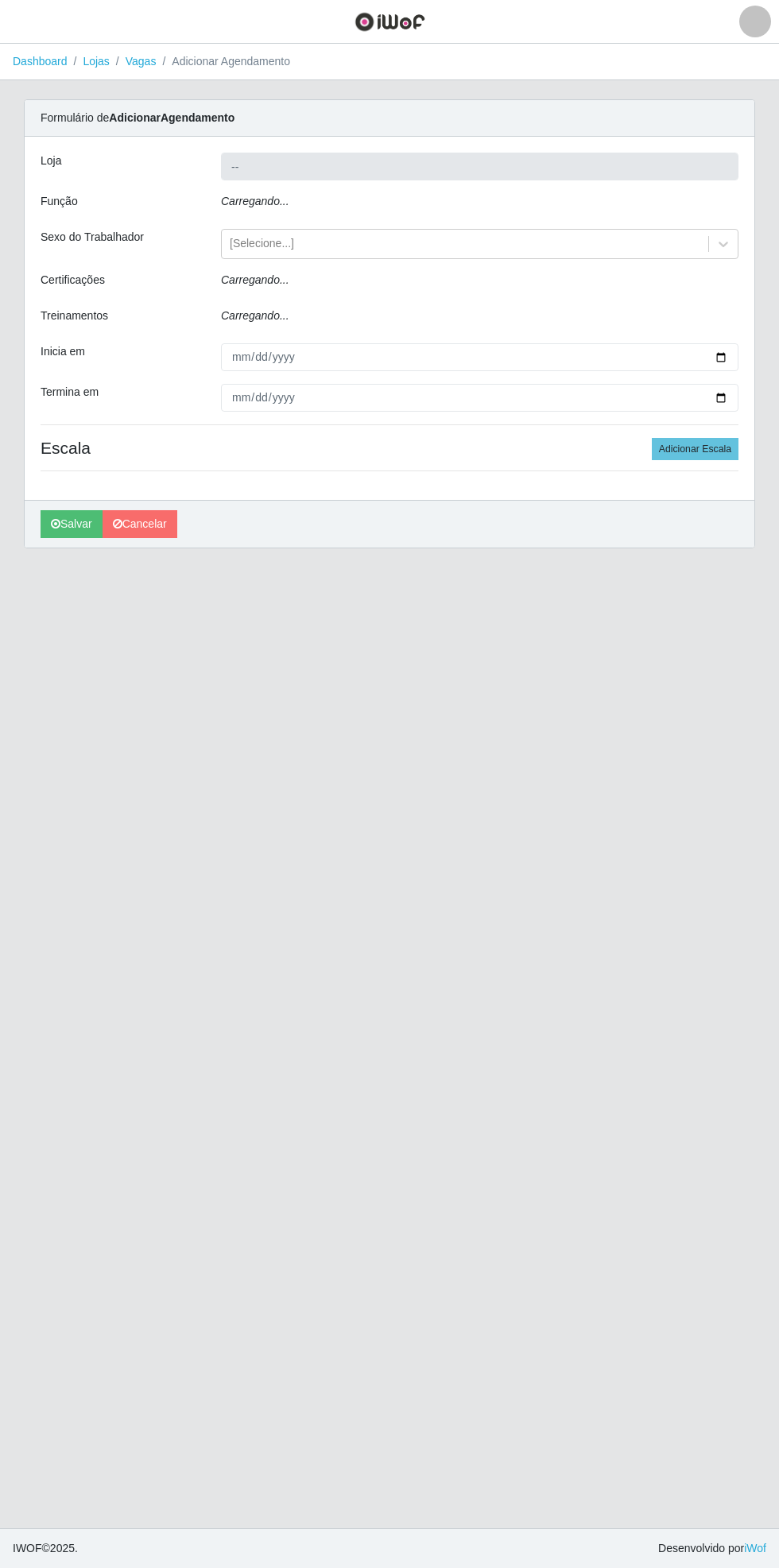
type input "Bemais Supermercados - [GEOGRAPHIC_DATA]"
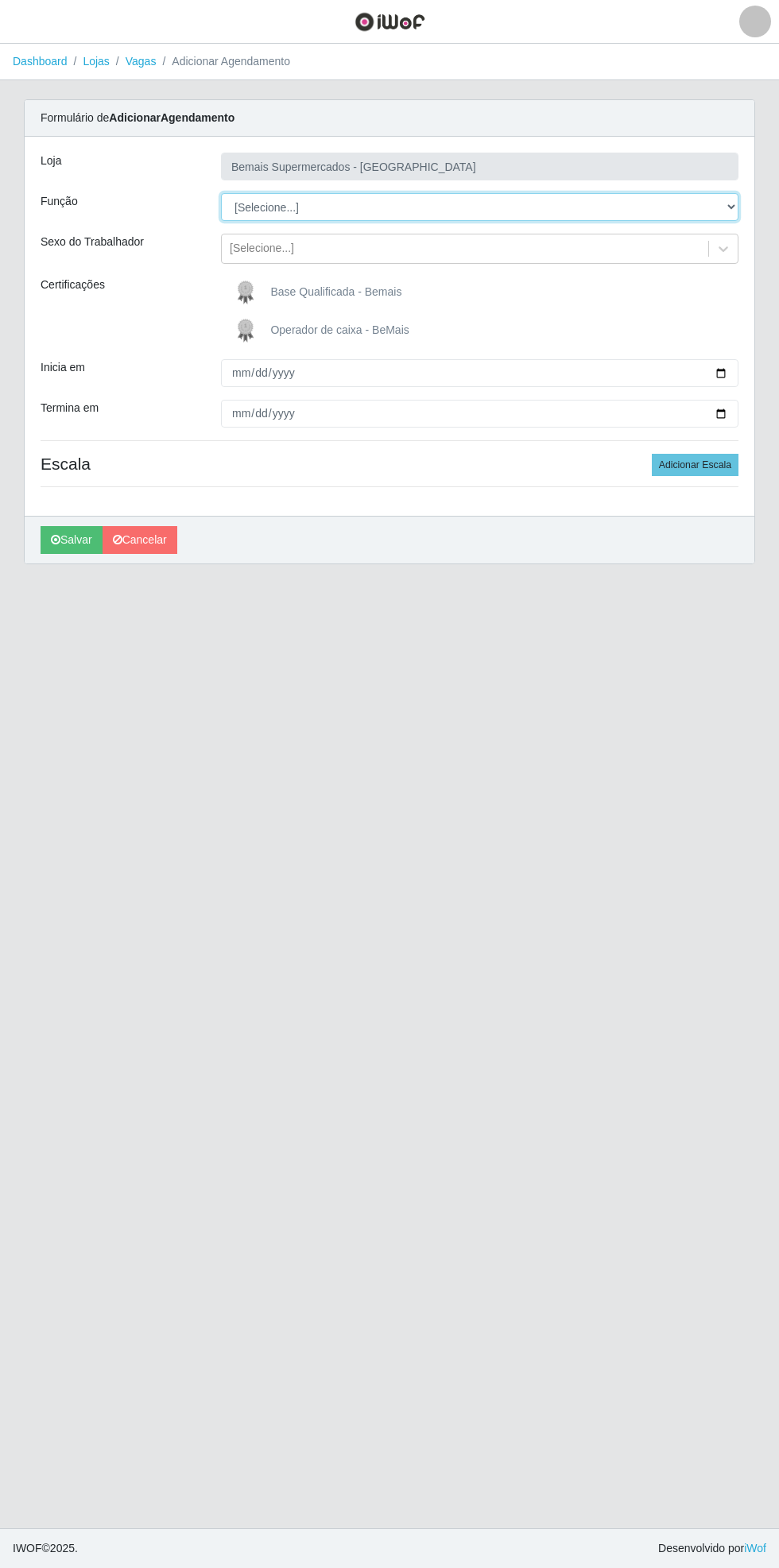
click at [728, 201] on select "[Selecione...] ASG ASG + ASG ++ Auxiliar de Estacionamento Auxiliar de Estacion…" at bounding box center [480, 207] width 517 height 28
select select "70"
click at [221, 193] on select "[Selecione...] ASG ASG + ASG ++ Auxiliar de Estacionamento Auxiliar de Estacion…" at bounding box center [480, 207] width 517 height 28
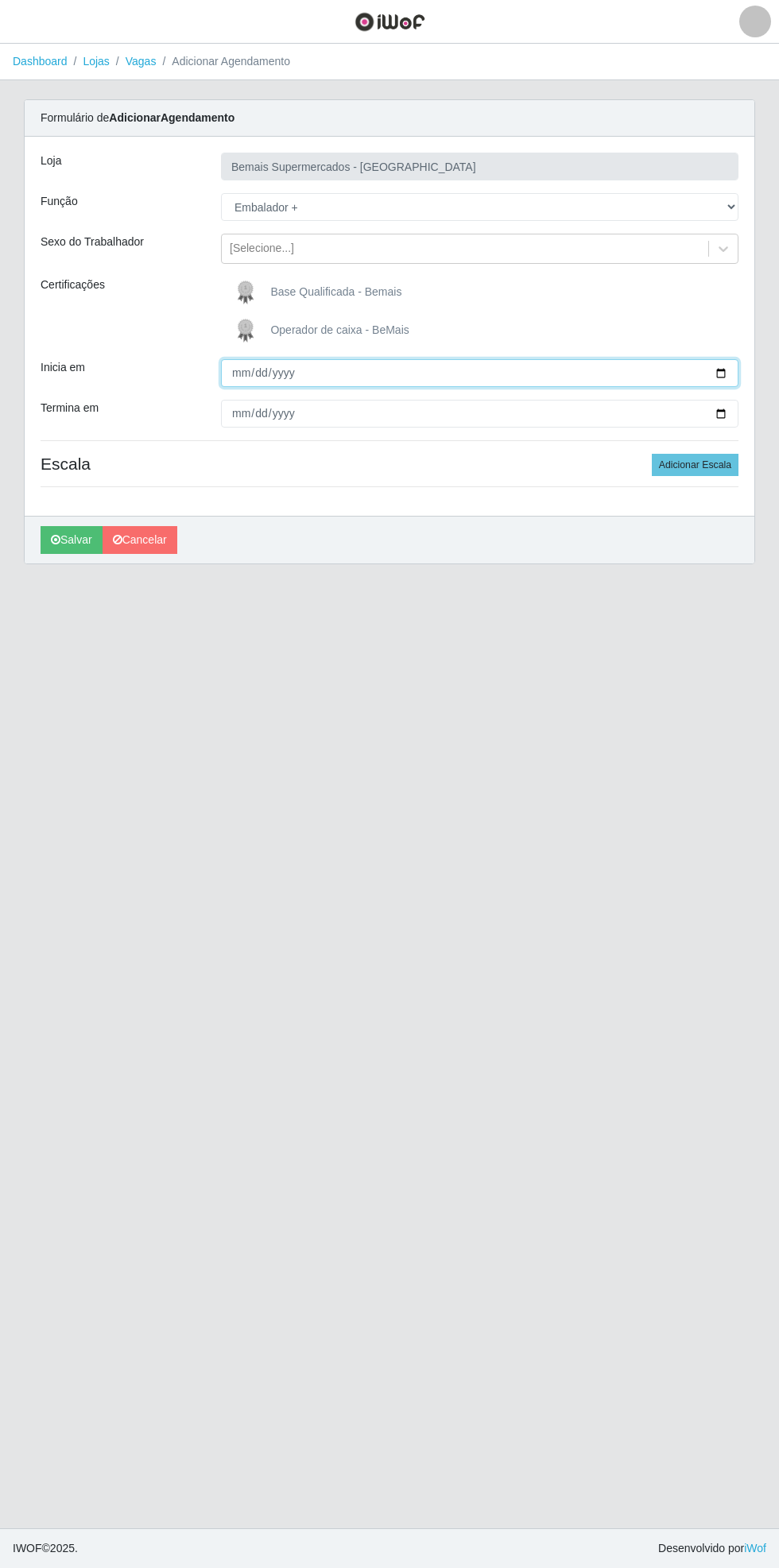
click at [730, 368] on input "Inicia em" at bounding box center [480, 373] width 517 height 28
type input "[DATE]"
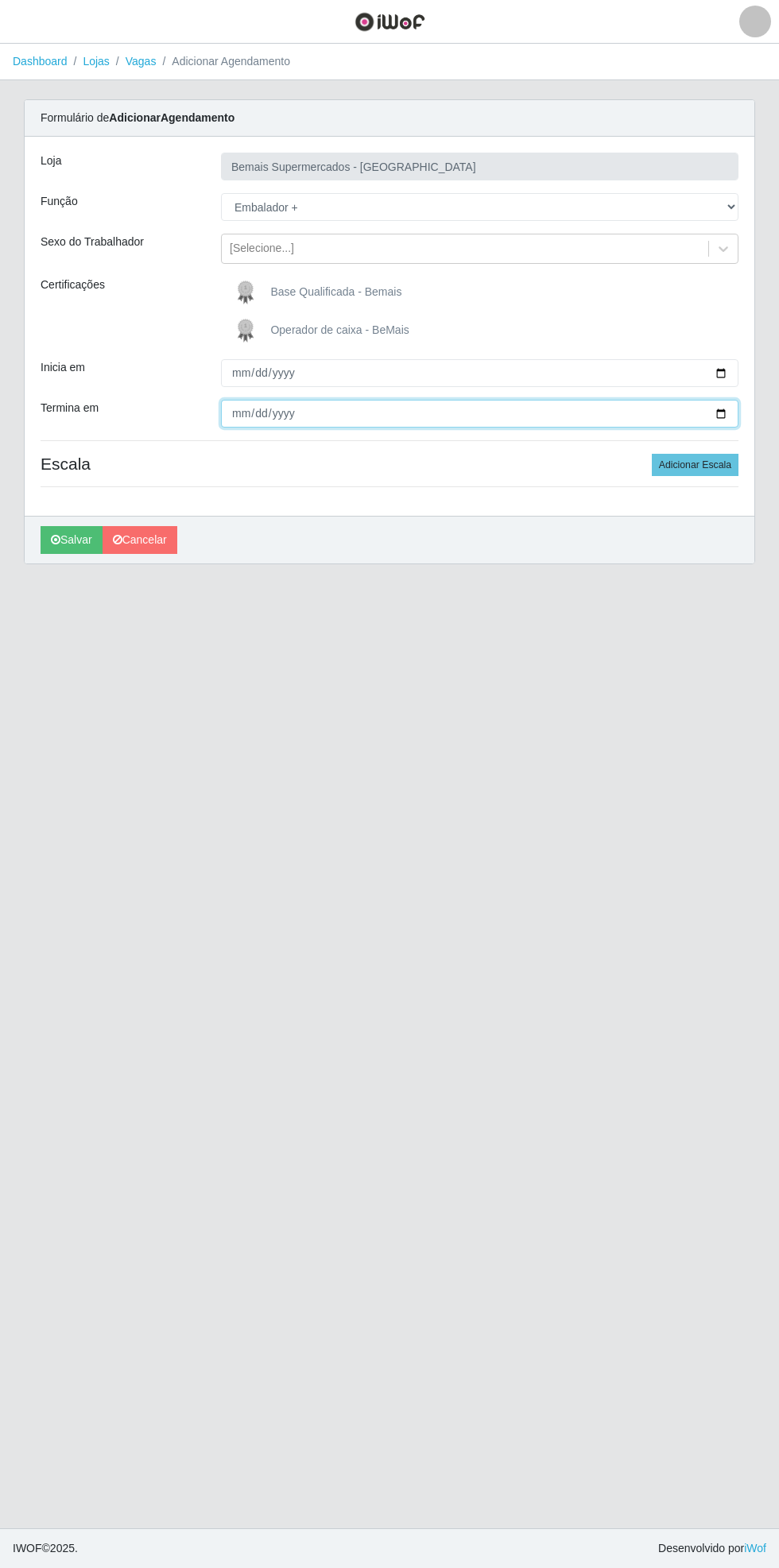
click at [730, 413] on input "Termina em" at bounding box center [480, 413] width 517 height 28
type input "[DATE]"
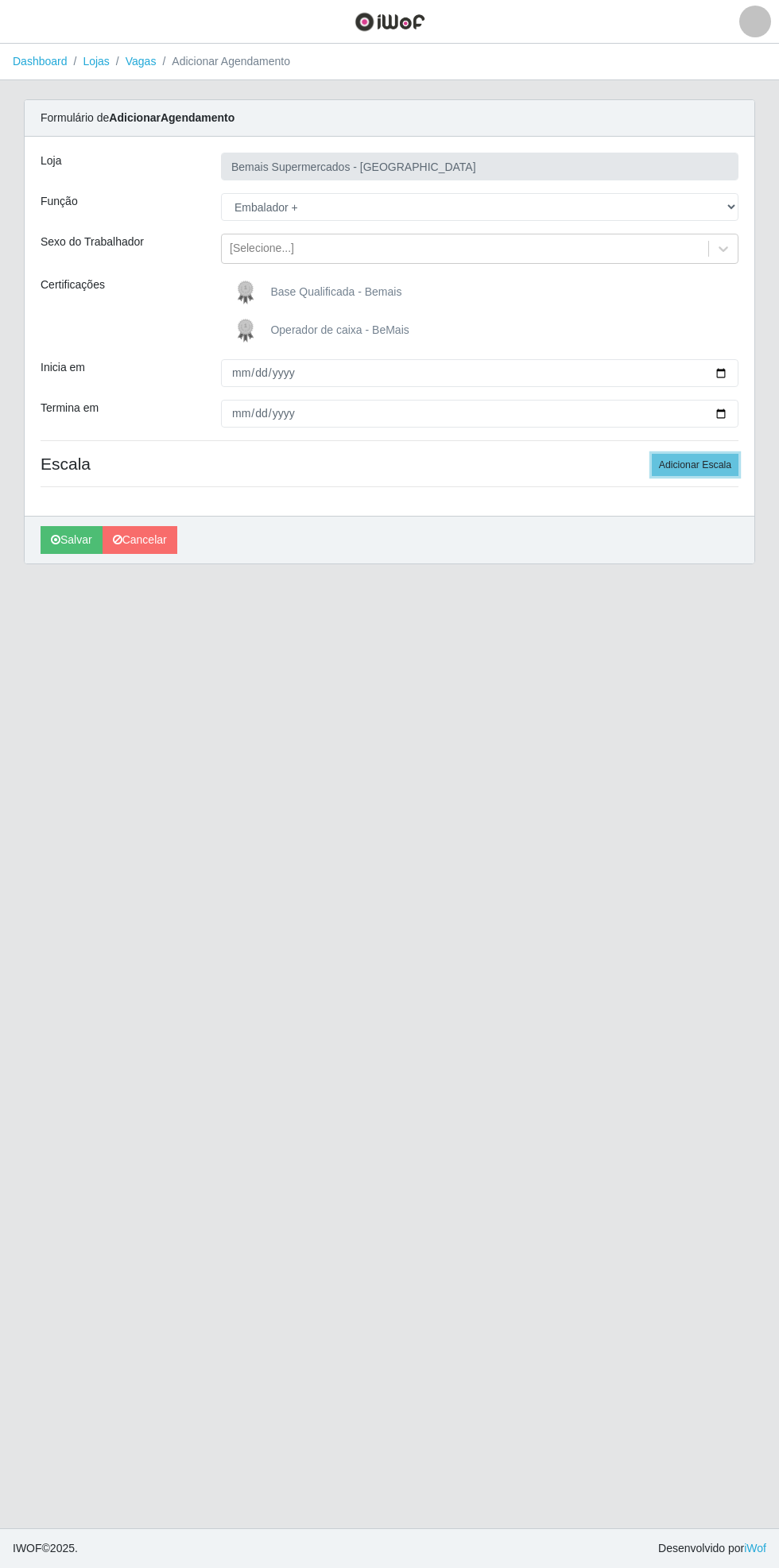
click at [718, 462] on button "Adicionar Escala" at bounding box center [695, 465] width 86 height 22
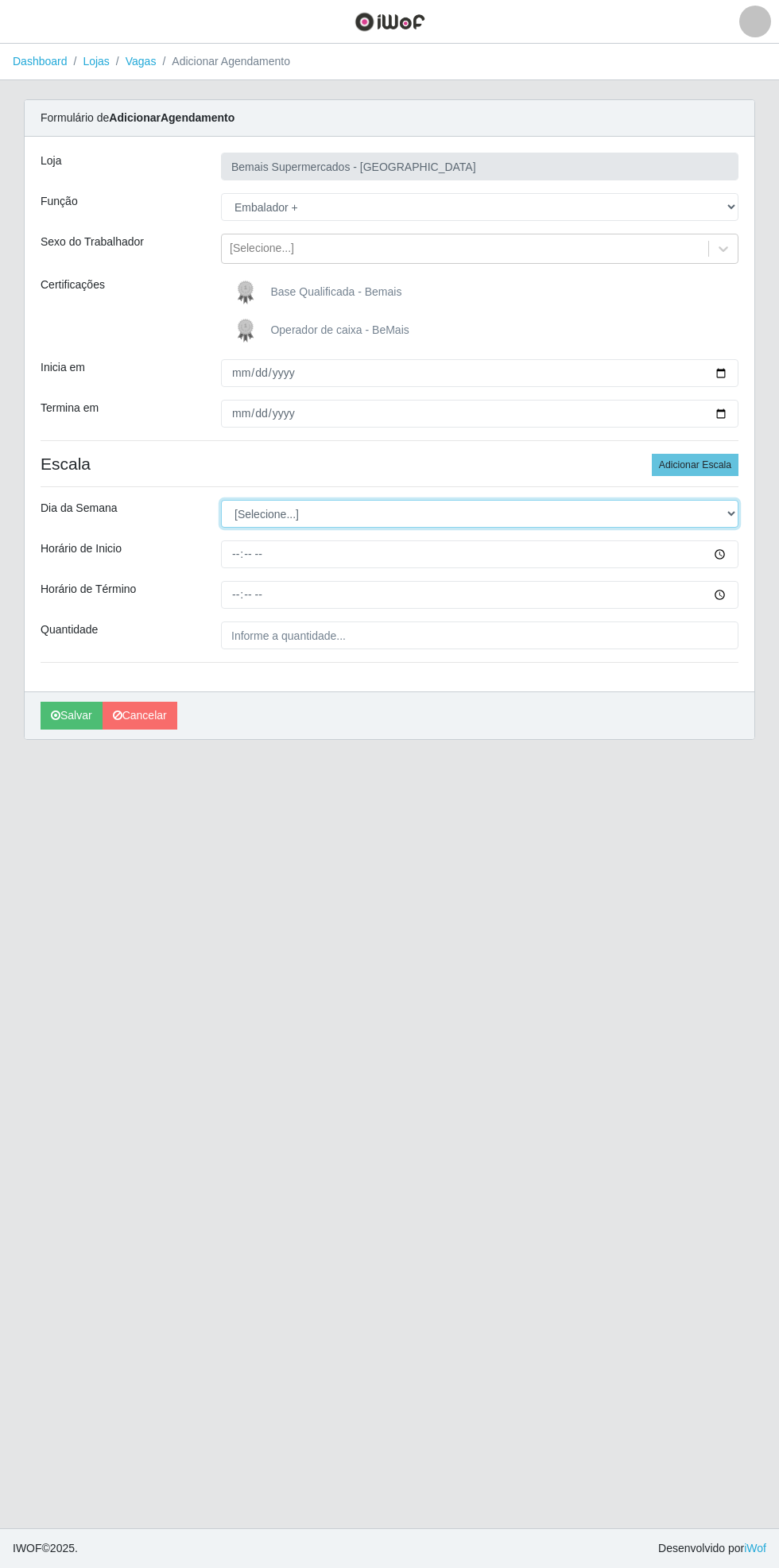
click at [731, 513] on select "[Selecione...] Segunda Terça Quarta Quinta Sexta Sábado Domingo" at bounding box center [480, 513] width 517 height 28
select select "0"
click at [221, 500] on select "[Selecione...] Segunda Terça Quarta Quinta Sexta Sábado Domingo" at bounding box center [480, 513] width 517 height 28
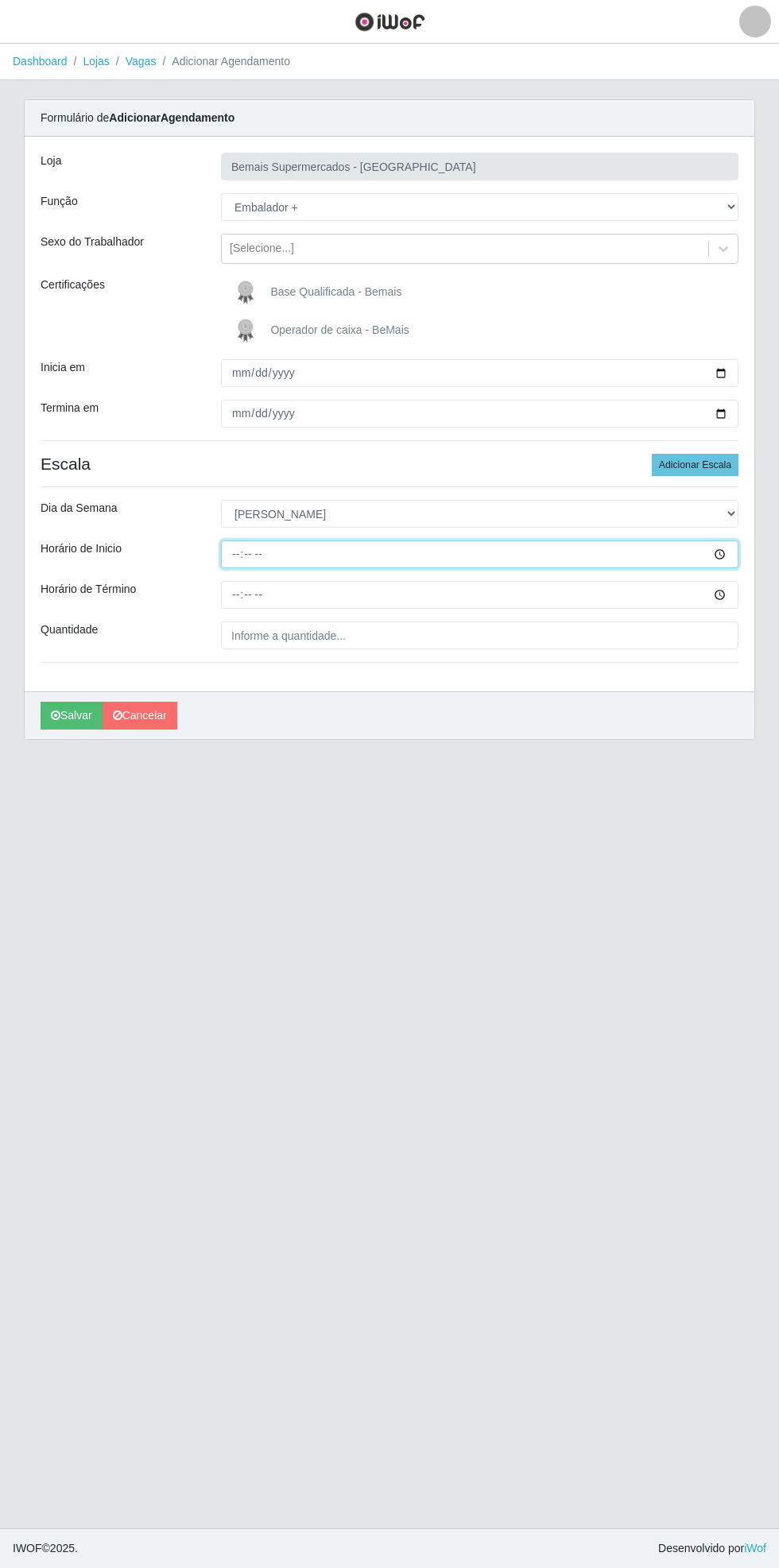
click at [729, 546] on input "Horário de Inicio" at bounding box center [480, 554] width 517 height 28
click at [732, 542] on input "Horário de Inicio" at bounding box center [480, 554] width 517 height 28
type input "16:00"
click at [731, 593] on input "Horário de Término" at bounding box center [480, 595] width 517 height 28
type input "21:00"
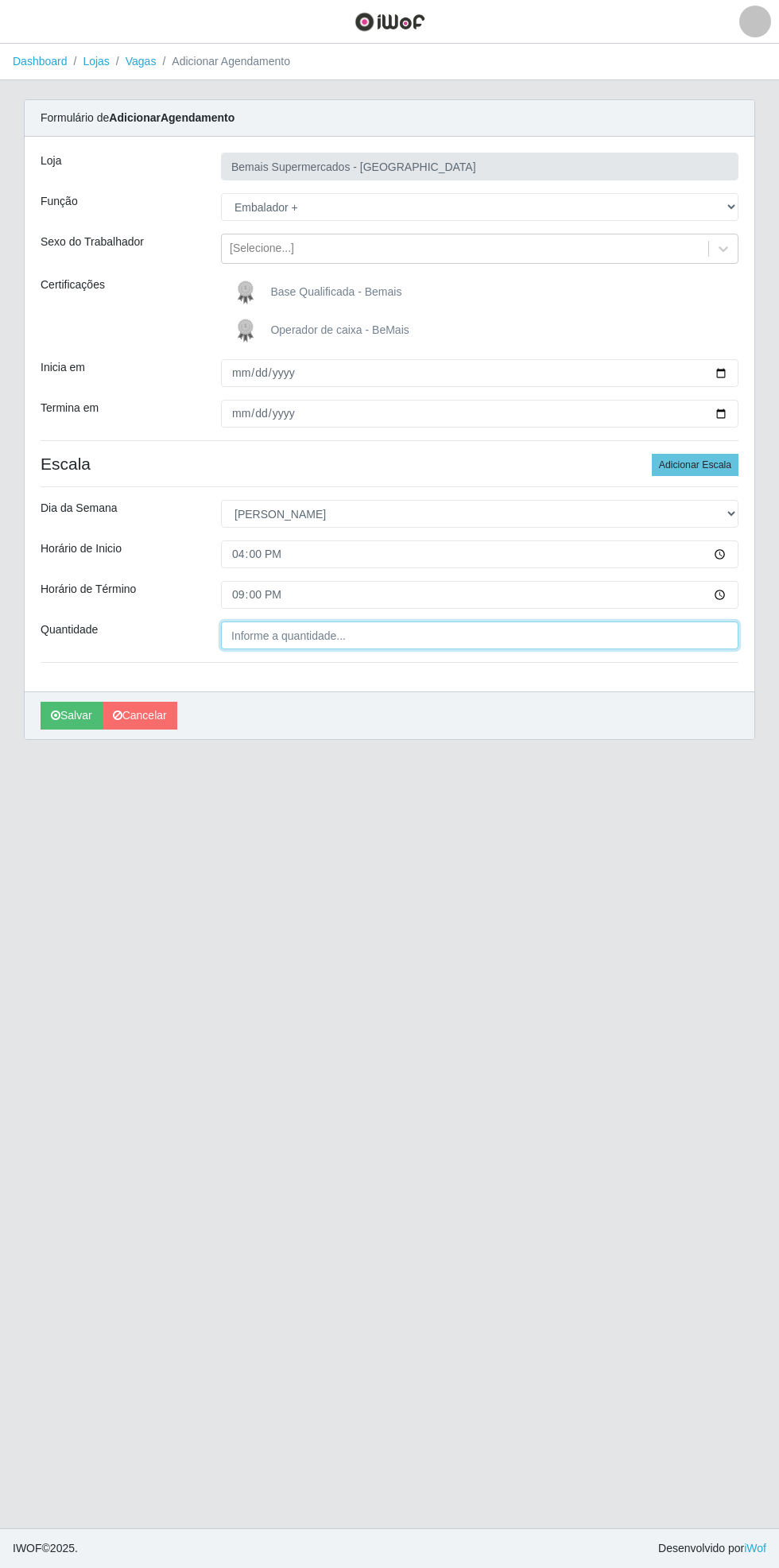
click at [352, 634] on input "Quantidade" at bounding box center [480, 635] width 517 height 28
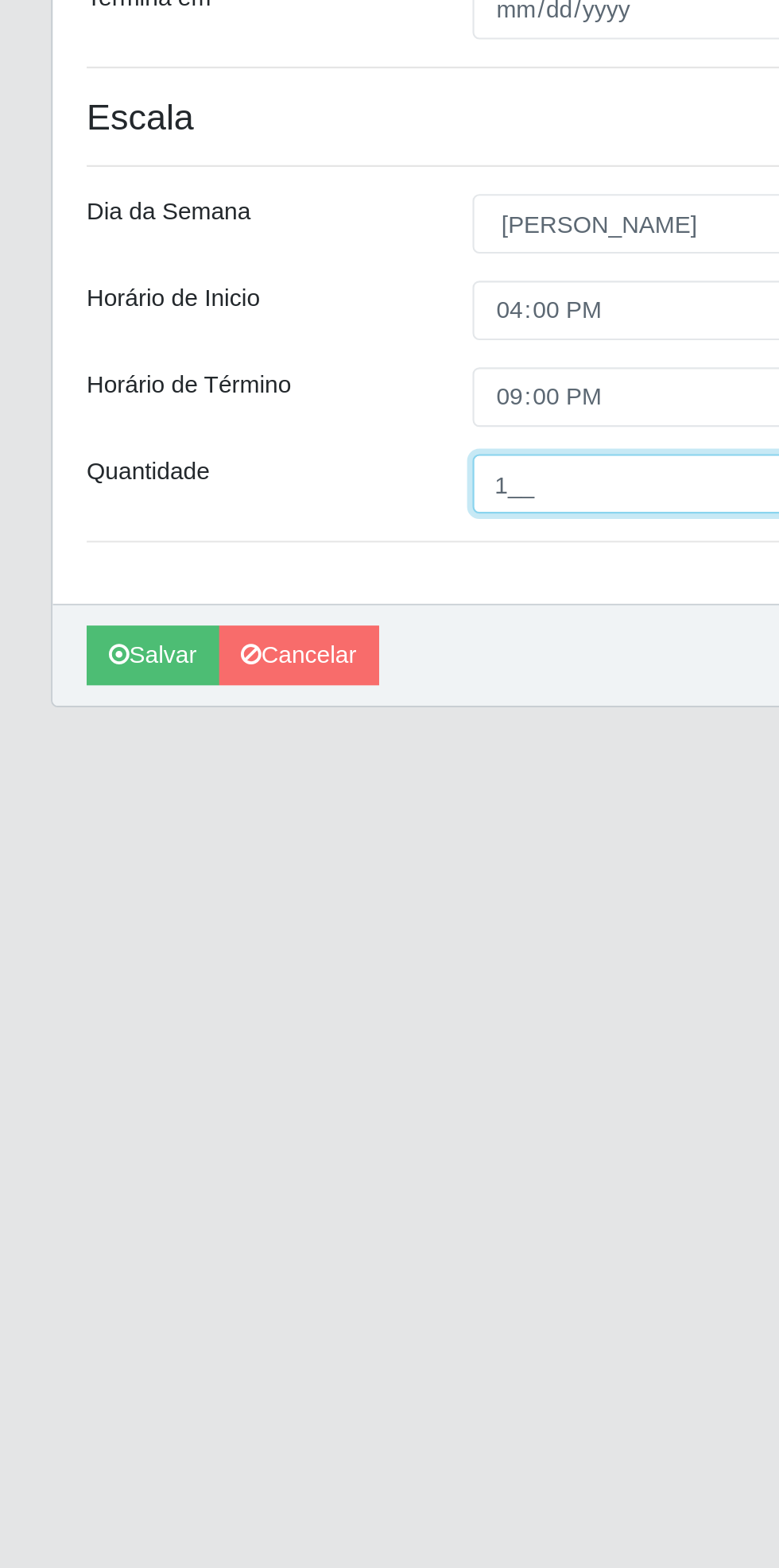
type input "1__"
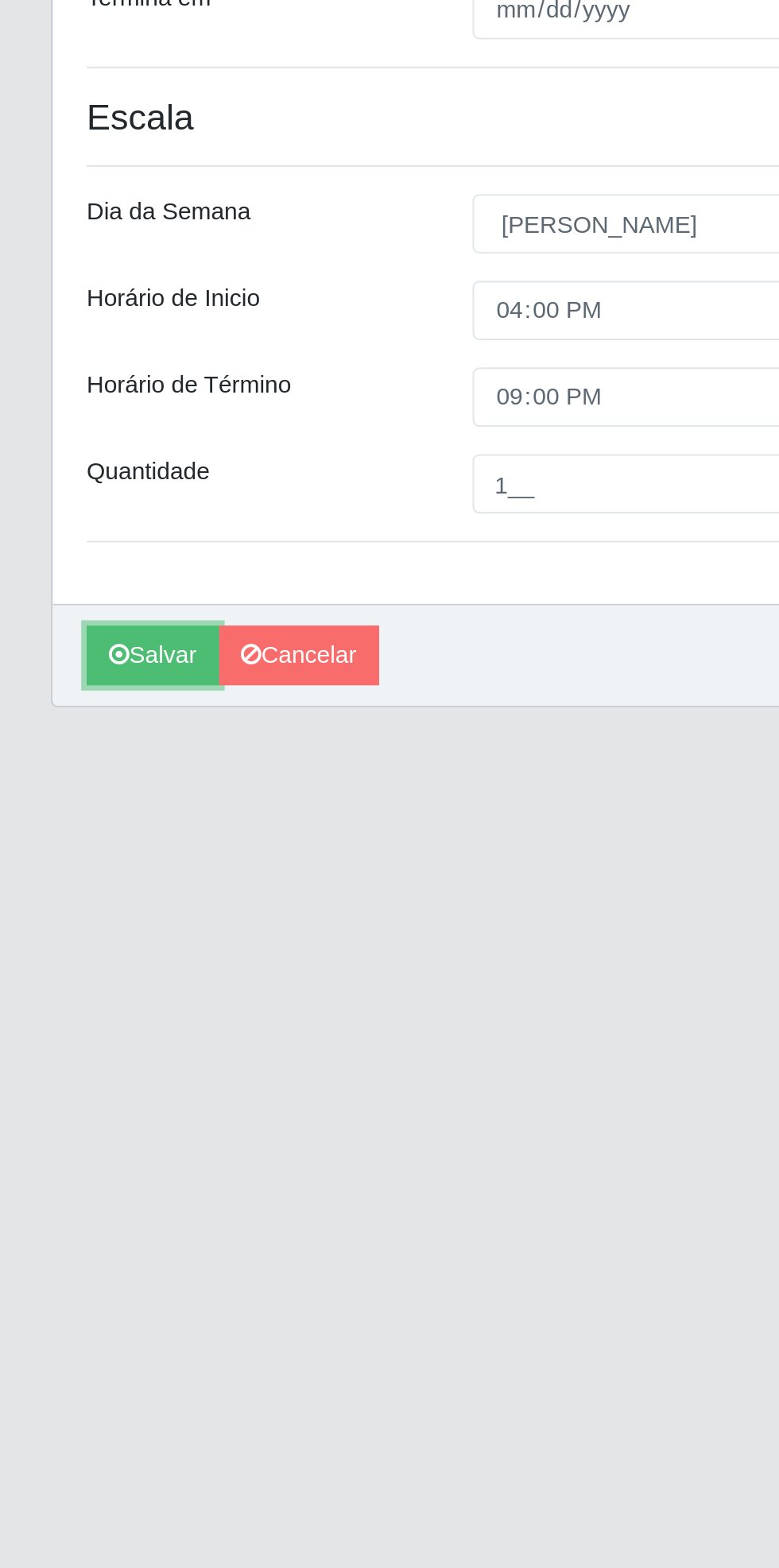
click at [70, 714] on button "Salvar" at bounding box center [71, 715] width 62 height 28
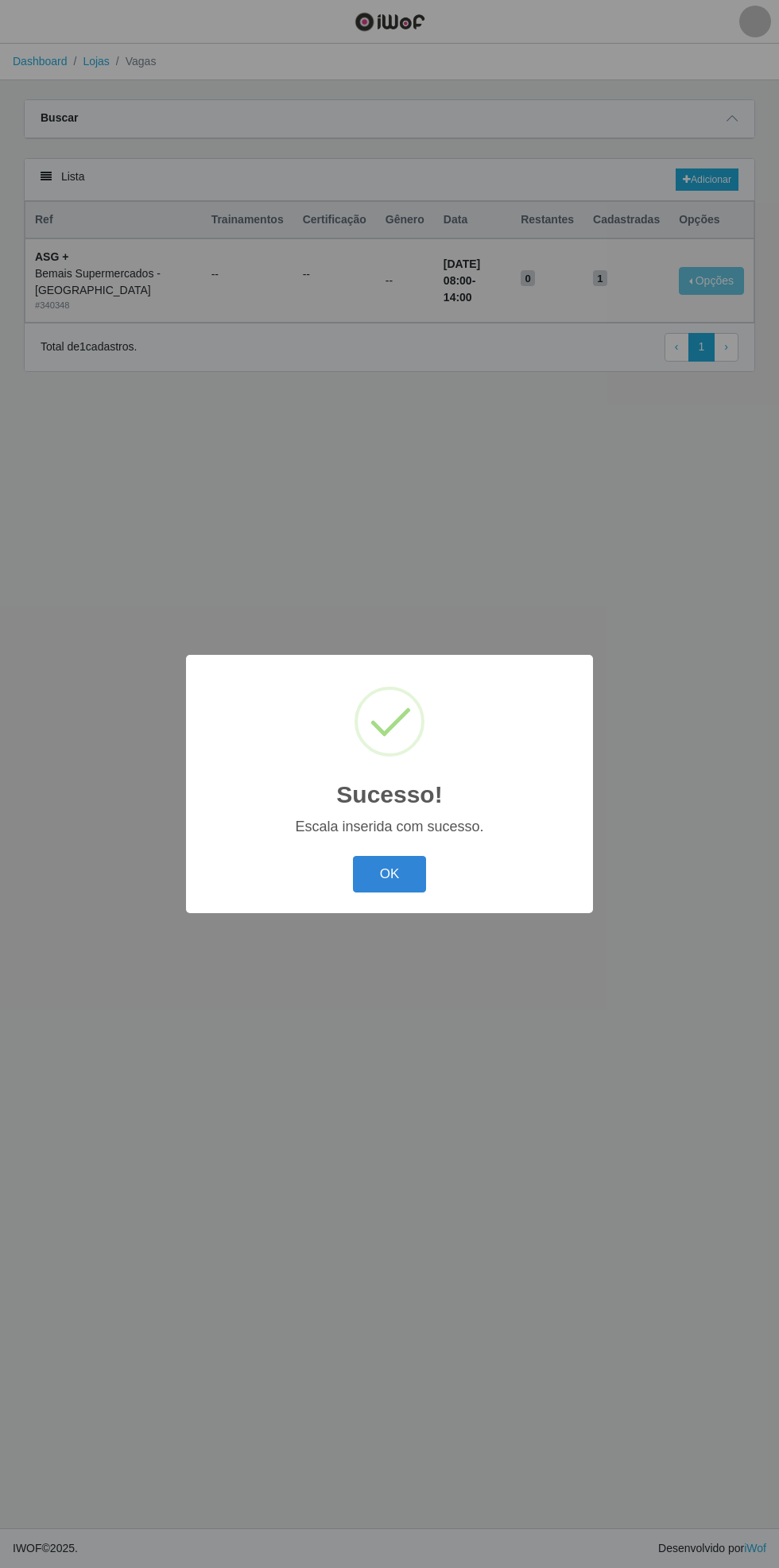
click at [394, 873] on button "OK" at bounding box center [390, 874] width 74 height 38
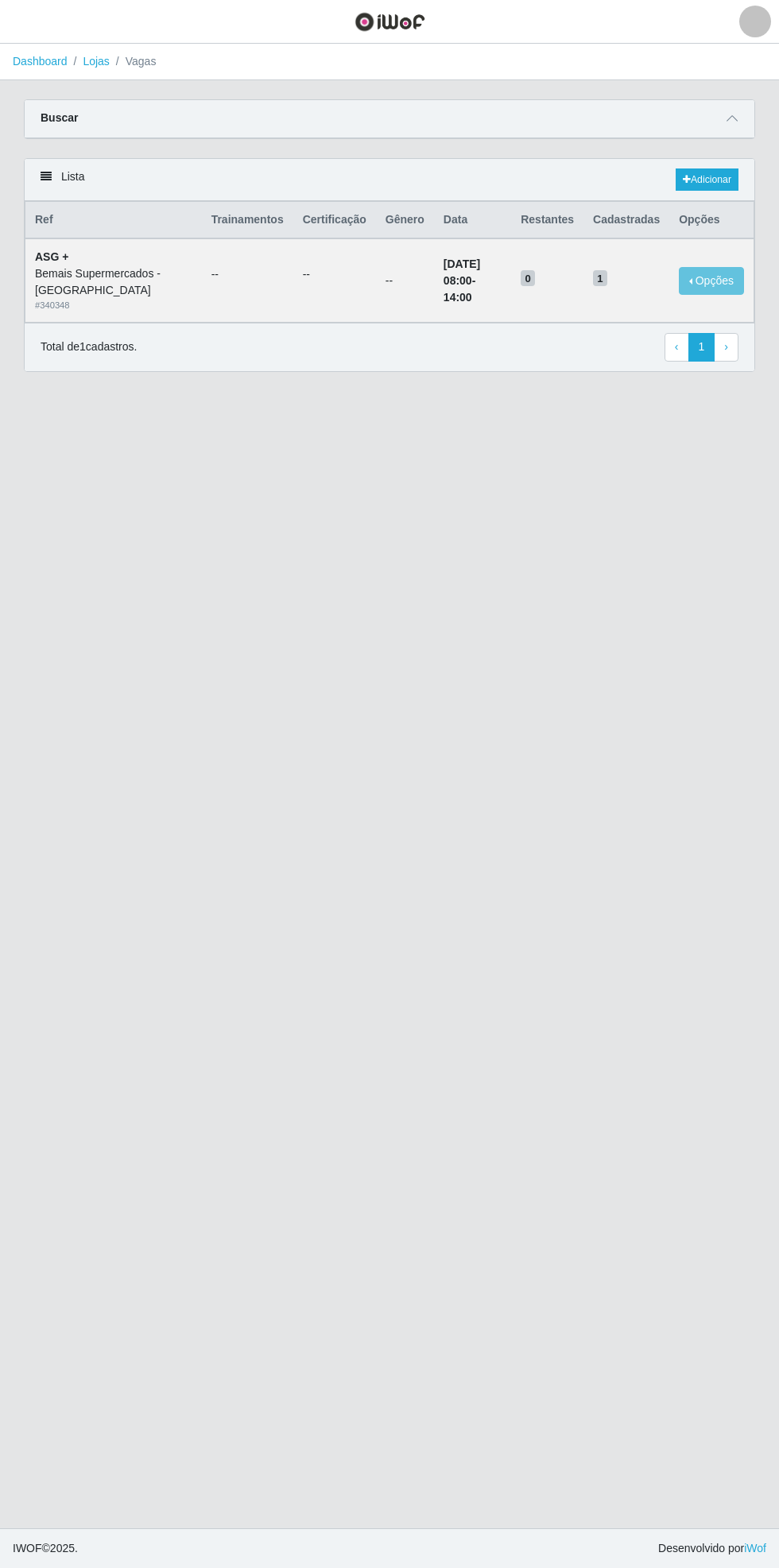
click at [732, 118] on icon at bounding box center [732, 119] width 11 height 11
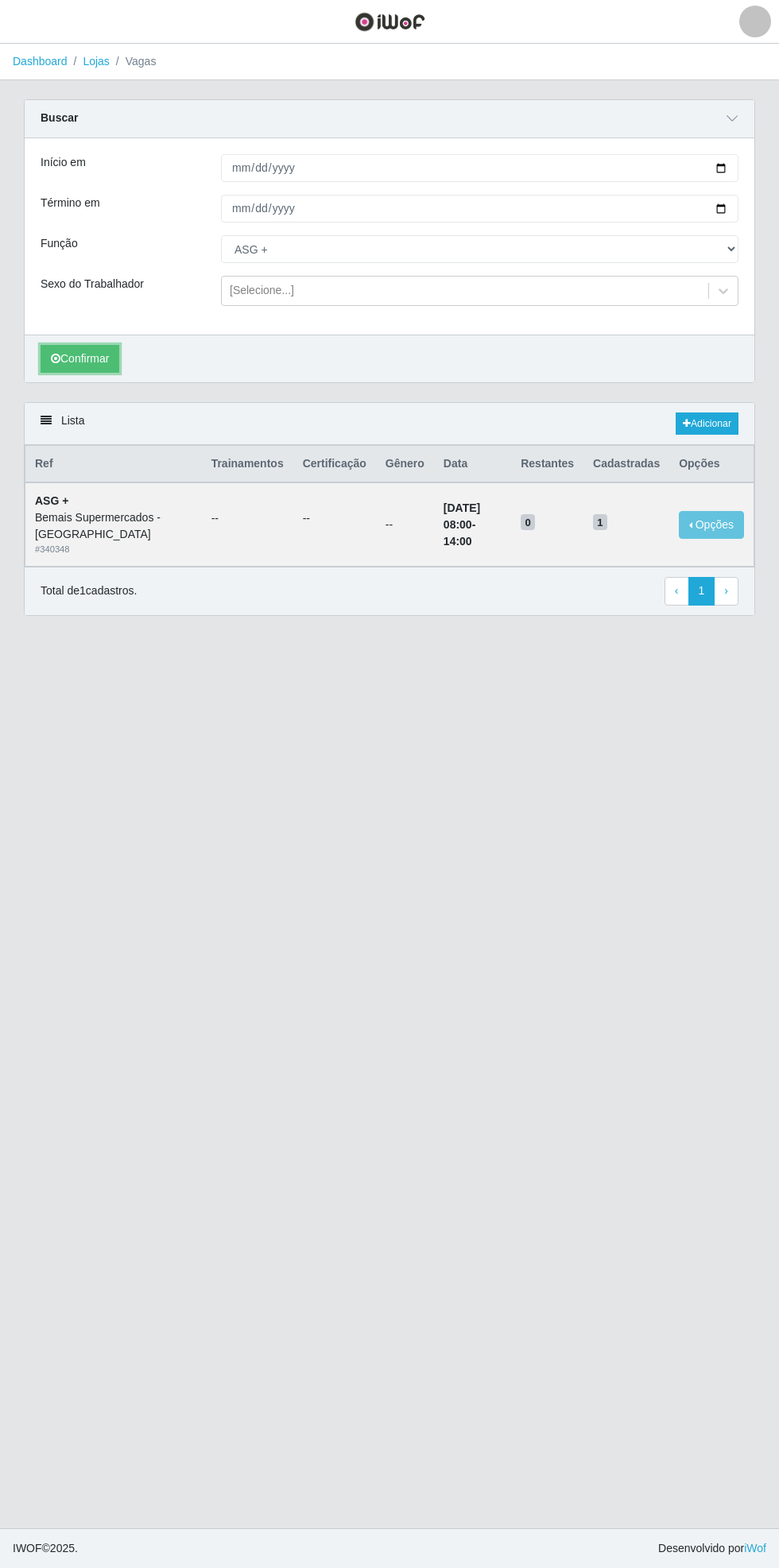
click at [86, 357] on button "Confirmar" at bounding box center [80, 359] width 78 height 28
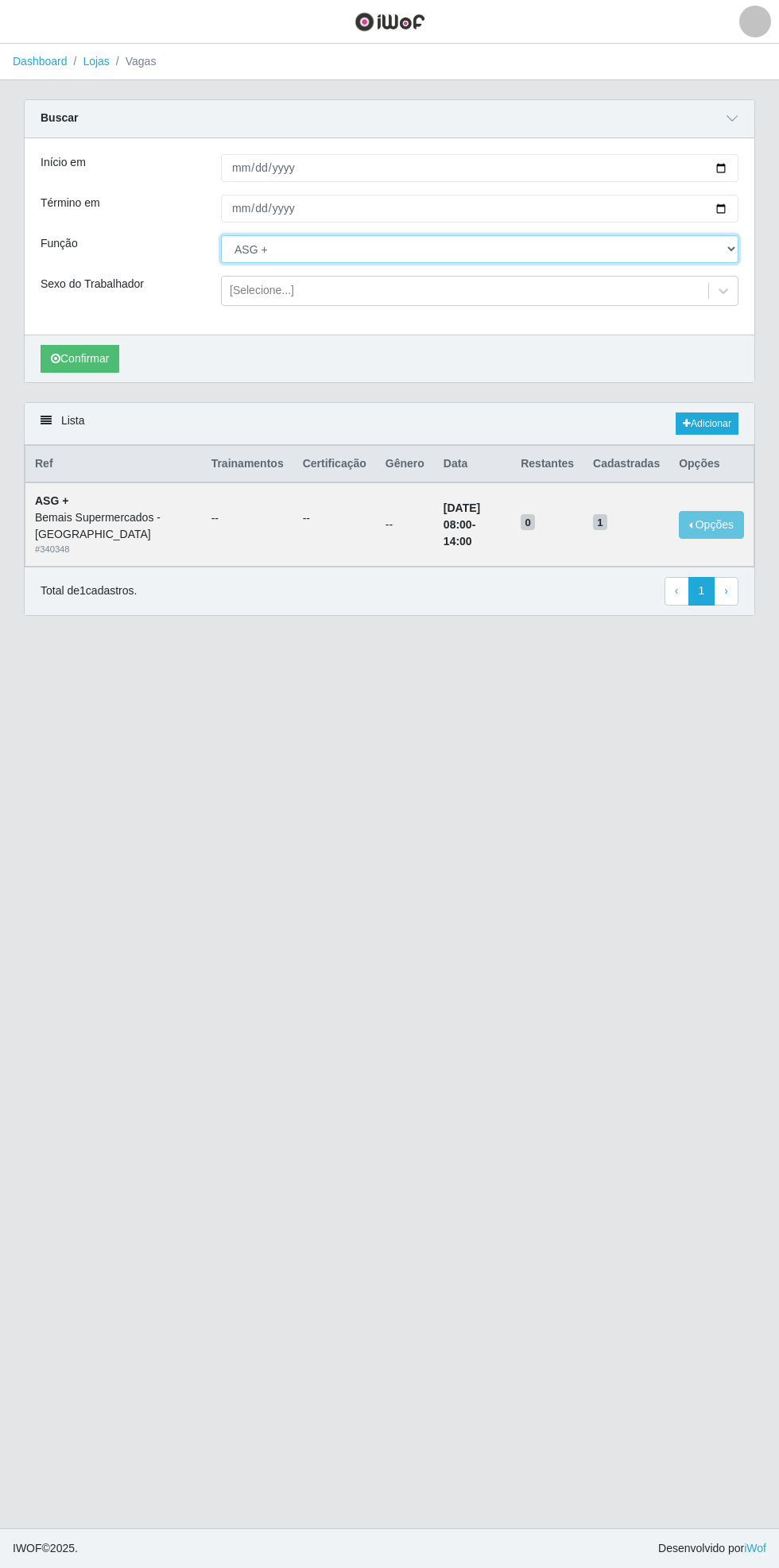
click at [737, 247] on select "[Selecione...] ASG ASG + ASG ++ Auxiliar de Estacionamento Auxiliar de Estacion…" at bounding box center [480, 249] width 517 height 28
click at [221, 235] on select "[Selecione...] ASG ASG + ASG ++ Auxiliar de Estacionamento Auxiliar de Estacion…" at bounding box center [480, 249] width 517 height 28
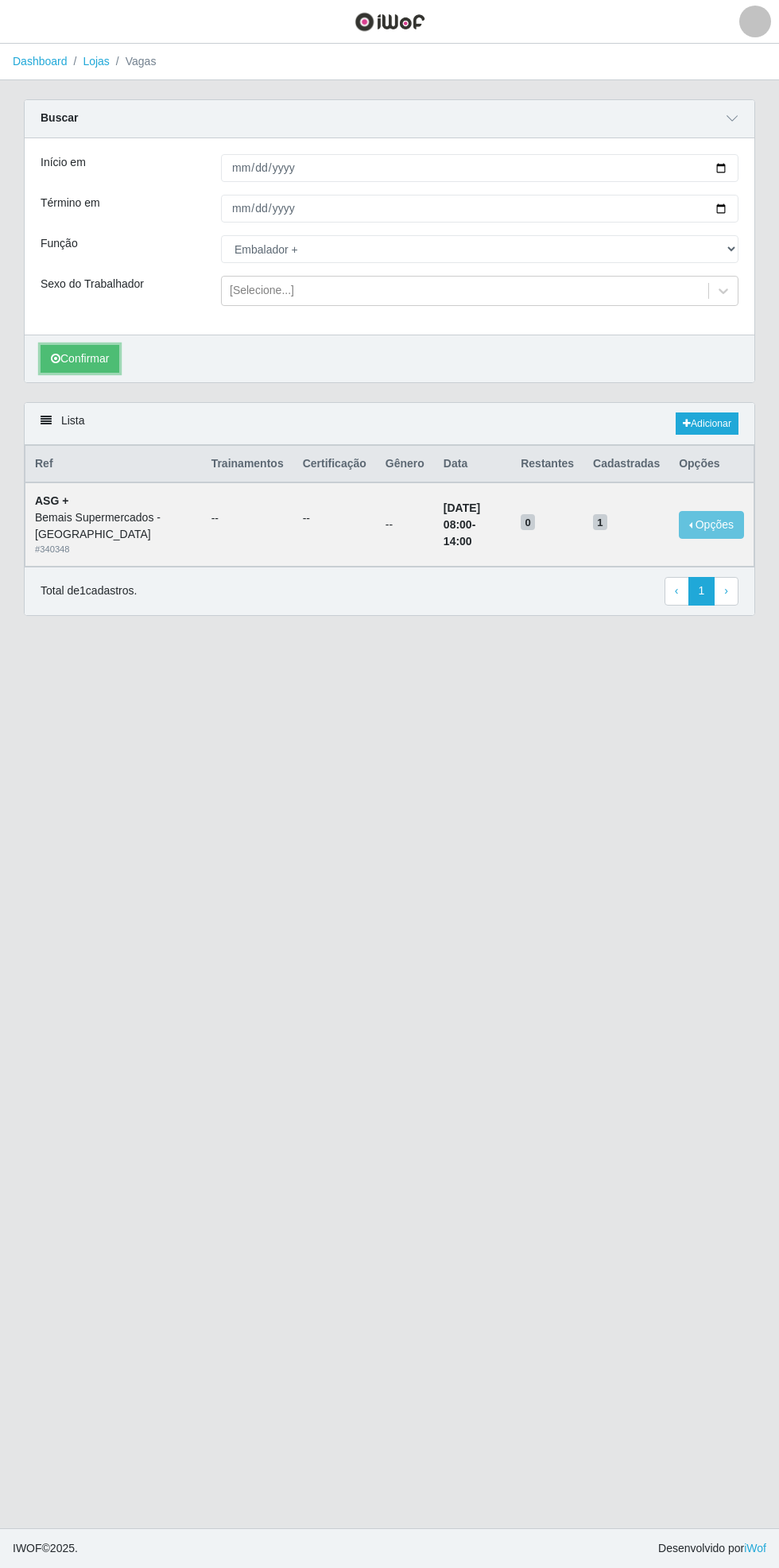
click at [82, 352] on button "Confirmar" at bounding box center [80, 359] width 78 height 28
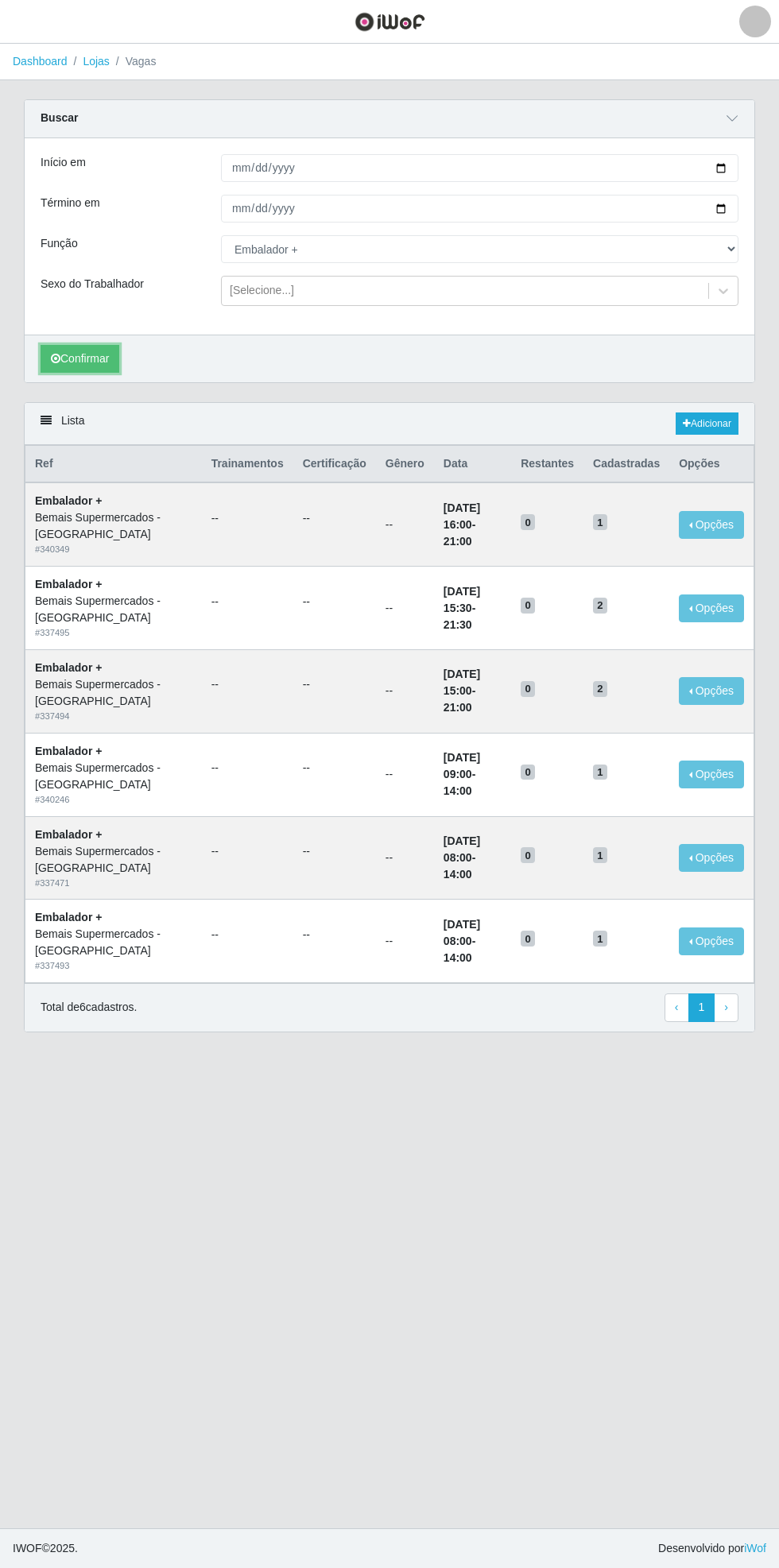
select select "79"
click at [21, 22] on span "button" at bounding box center [20, 22] width 21 height 18
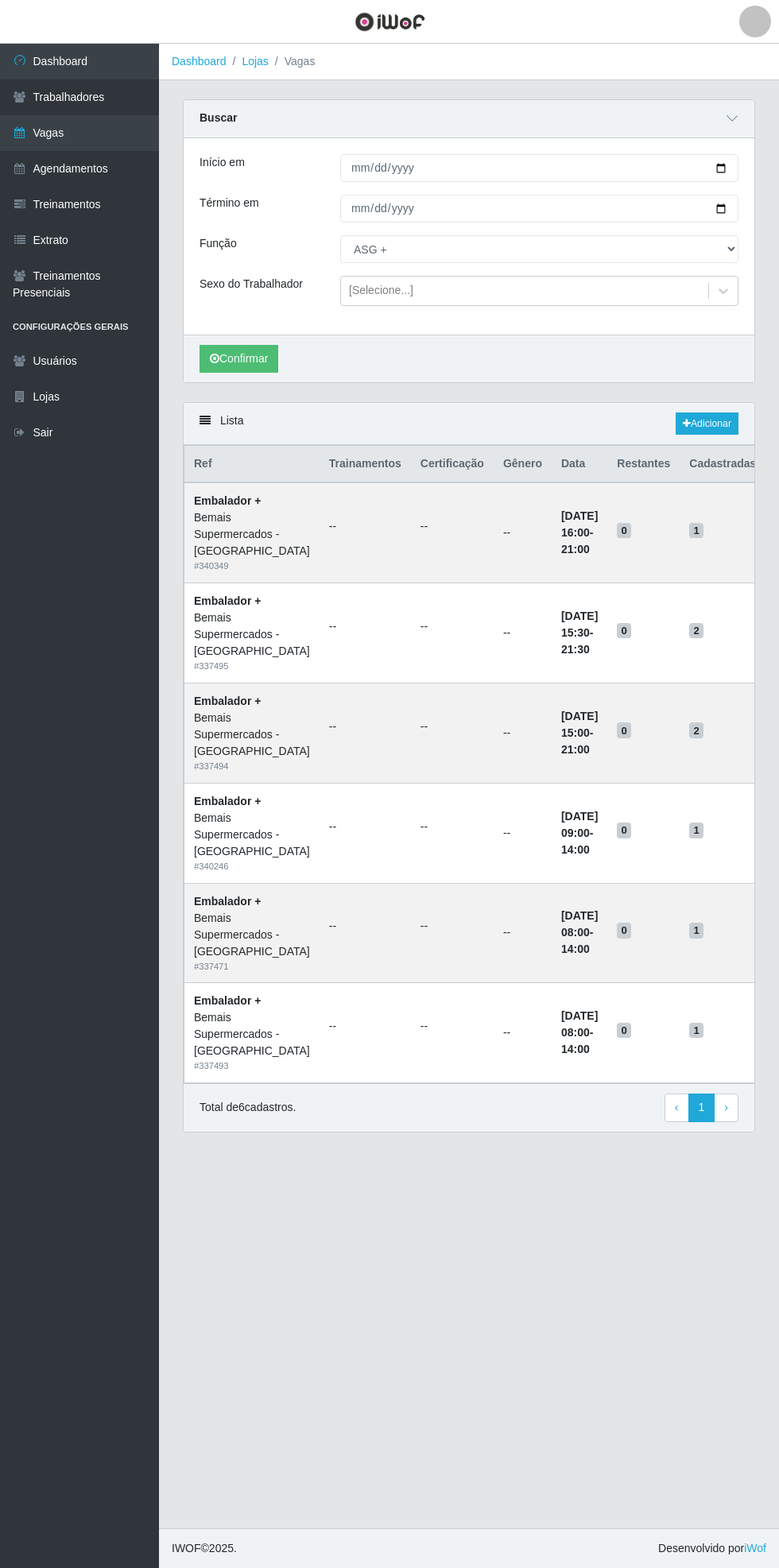
click at [124, 168] on link "Agendamentos" at bounding box center [79, 169] width 159 height 36
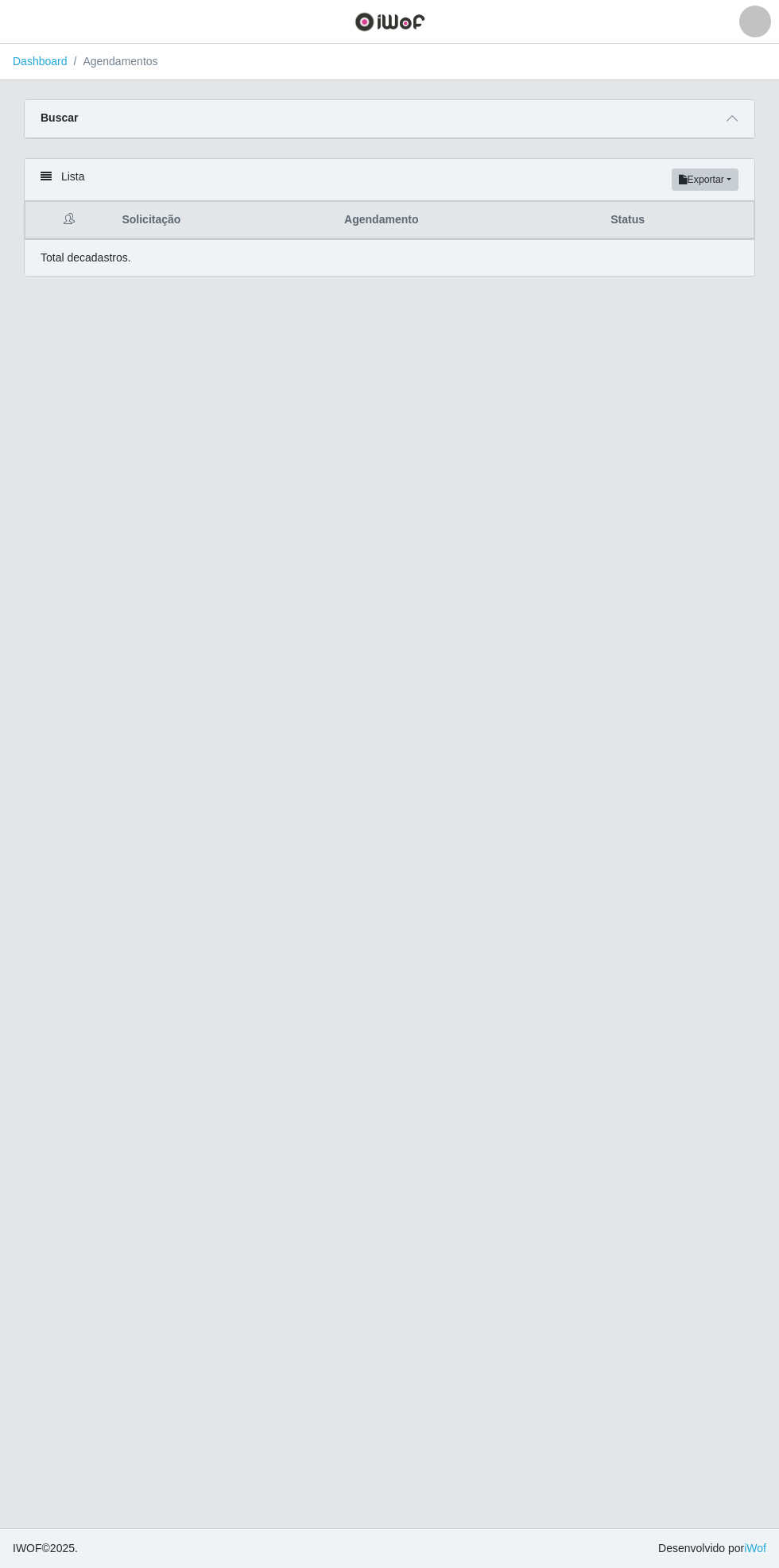
click at [740, 116] on span at bounding box center [732, 119] width 19 height 18
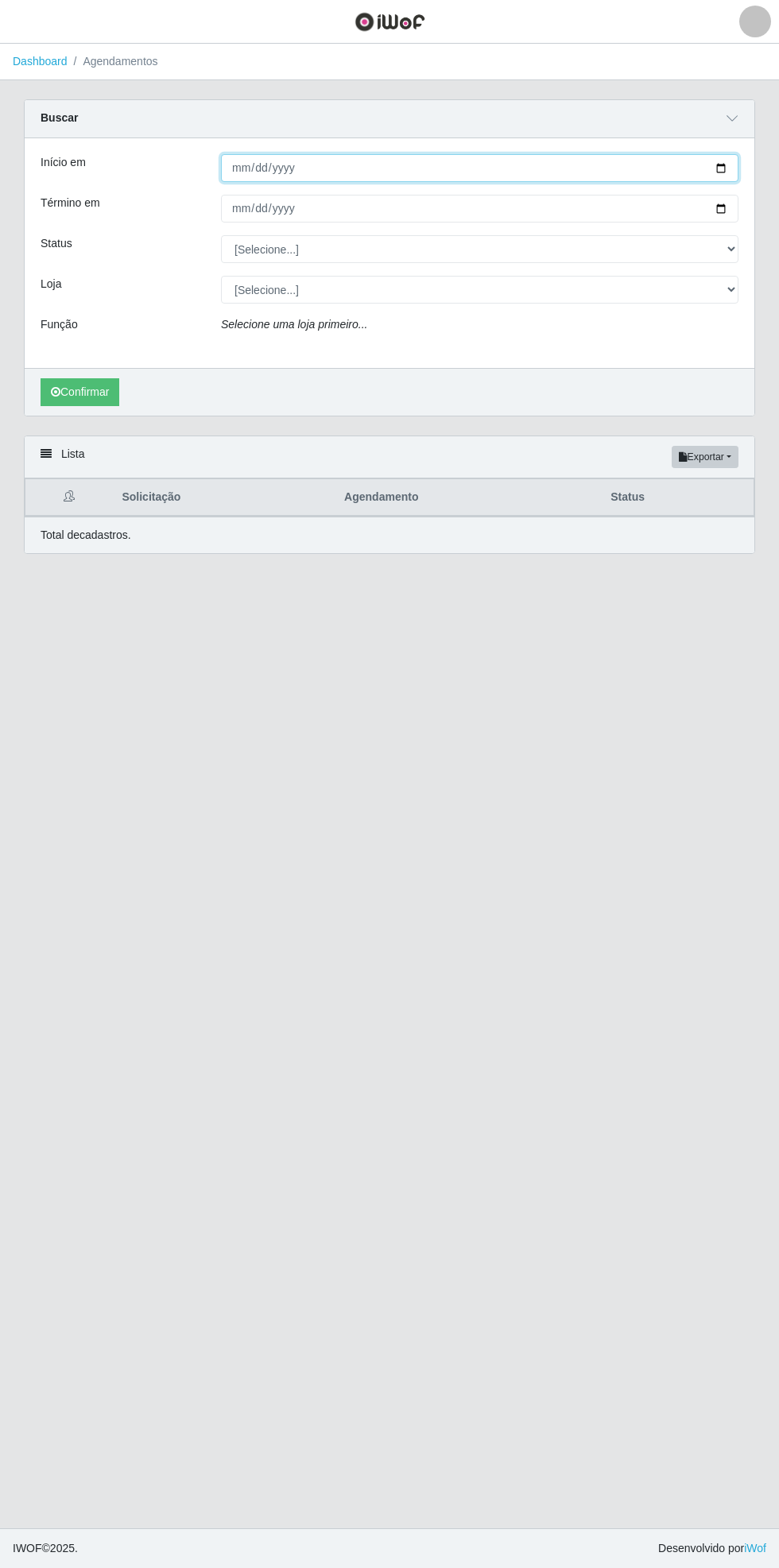
click at [731, 163] on input "Início em" at bounding box center [480, 168] width 517 height 28
type input "[DATE]"
click at [758, 199] on div "Carregando... Buscar Início em 2025-08-31 Término em Status [Selecione...] AGEN…" at bounding box center [389, 267] width 755 height 336
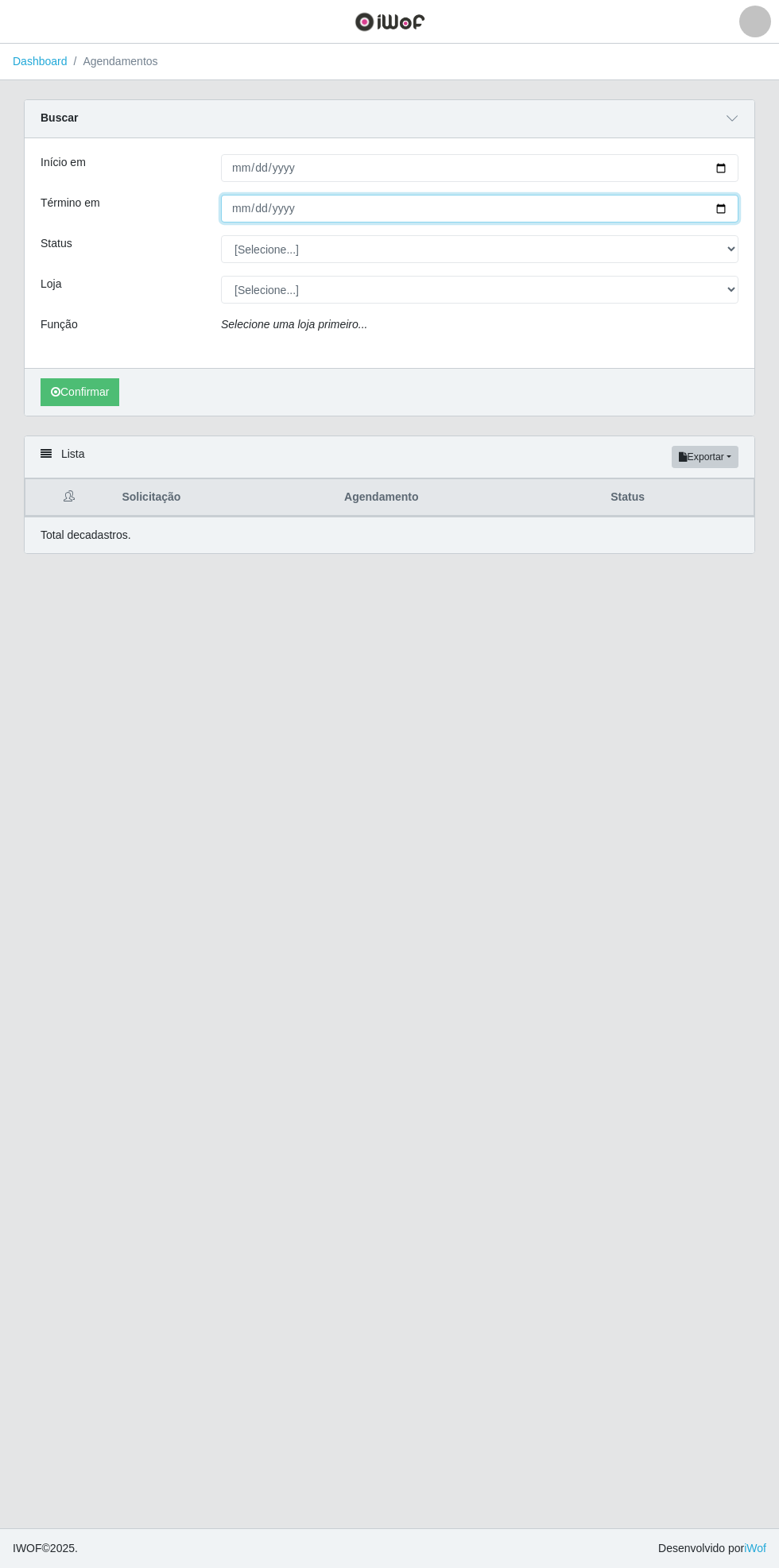
click at [733, 207] on input "Término em" at bounding box center [480, 208] width 517 height 28
type input "[DATE]"
click at [730, 246] on select "[Selecione...] AGENDADO AGUARDANDO LIBERAR EM ANDAMENTO EM REVISÃO FINALIZADO C…" at bounding box center [480, 249] width 517 height 28
click at [221, 235] on select "[Selecione...] AGENDADO AGUARDANDO LIBERAR EM ANDAMENTO EM REVISÃO FINALIZADO C…" at bounding box center [480, 249] width 517 height 28
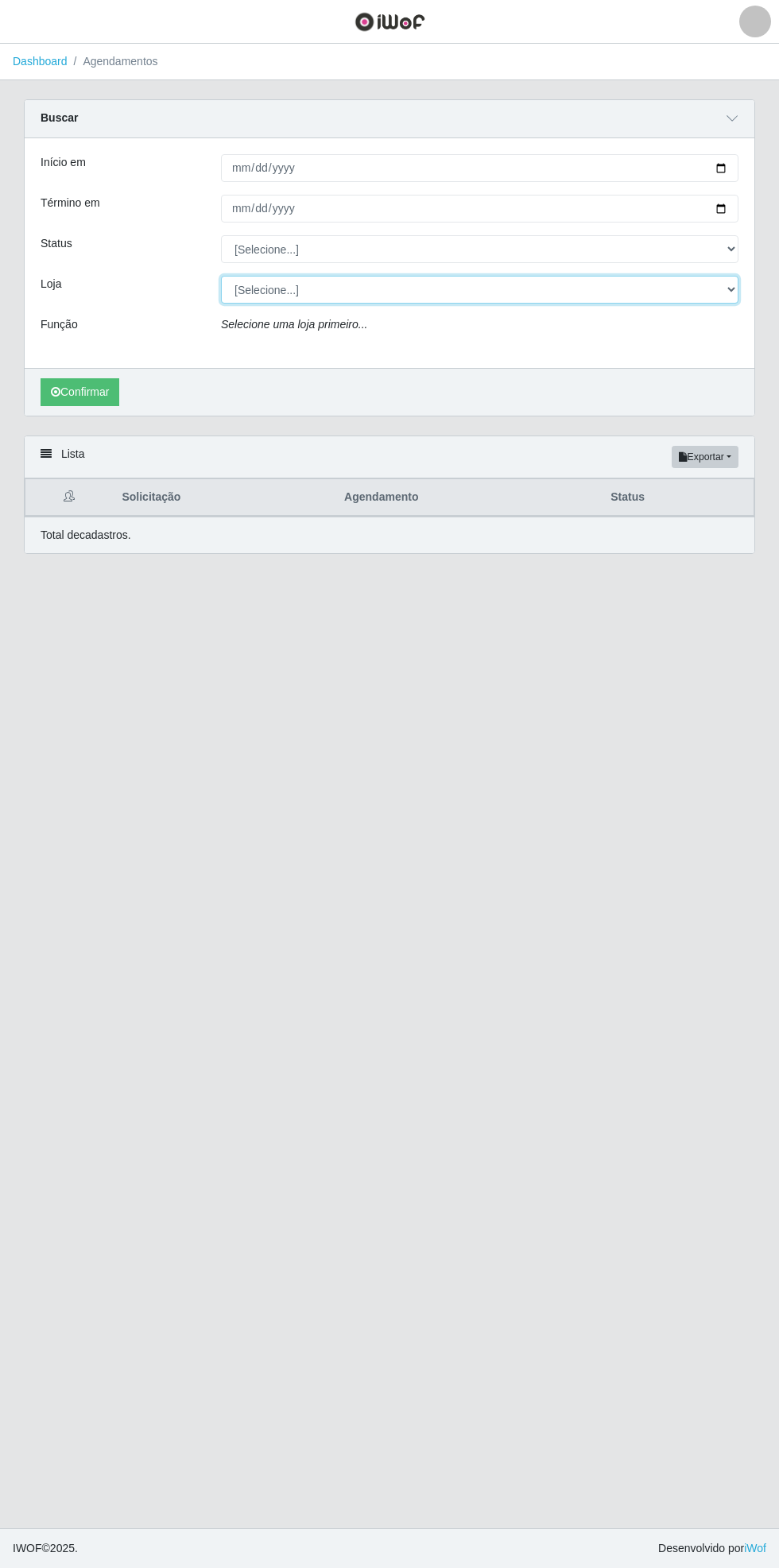
click at [730, 288] on select "[Selecione...] Bemais Supermercados - Cidade Universitária" at bounding box center [480, 289] width 517 height 28
select select "250"
click at [221, 275] on select "[Selecione...] Bemais Supermercados - Cidade Universitária" at bounding box center [480, 289] width 517 height 28
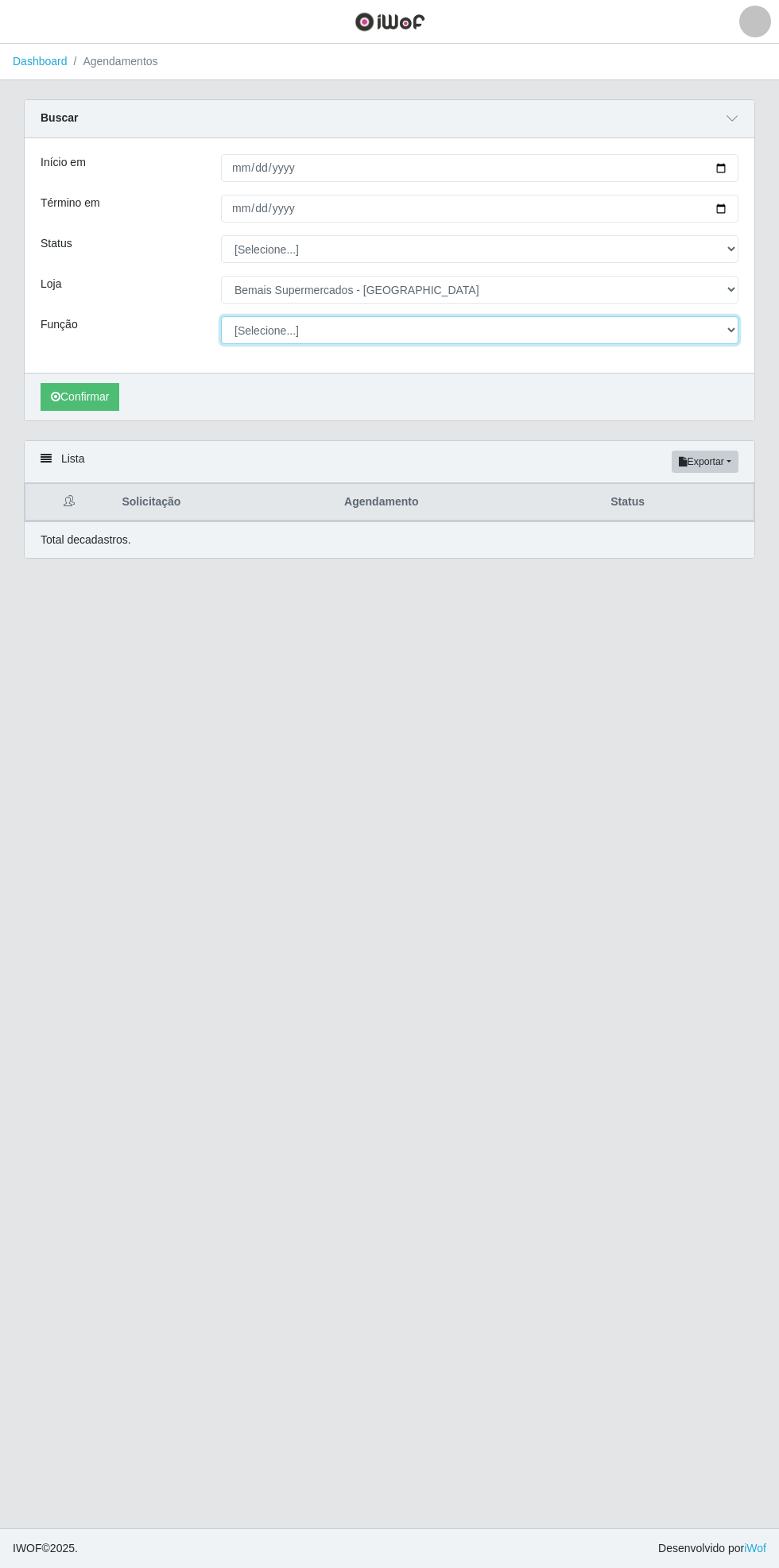
click at [726, 335] on select "[Selecione...] ASG ASG + ASG ++ Auxiliar de Estacionamento Auxiliar de Estacion…" at bounding box center [480, 330] width 517 height 28
select select "72"
click at [221, 316] on select "[Selecione...] ASG ASG + ASG ++ Auxiliar de Estacionamento Auxiliar de Estacion…" at bounding box center [480, 330] width 517 height 28
click at [84, 396] on button "Confirmar" at bounding box center [80, 396] width 78 height 28
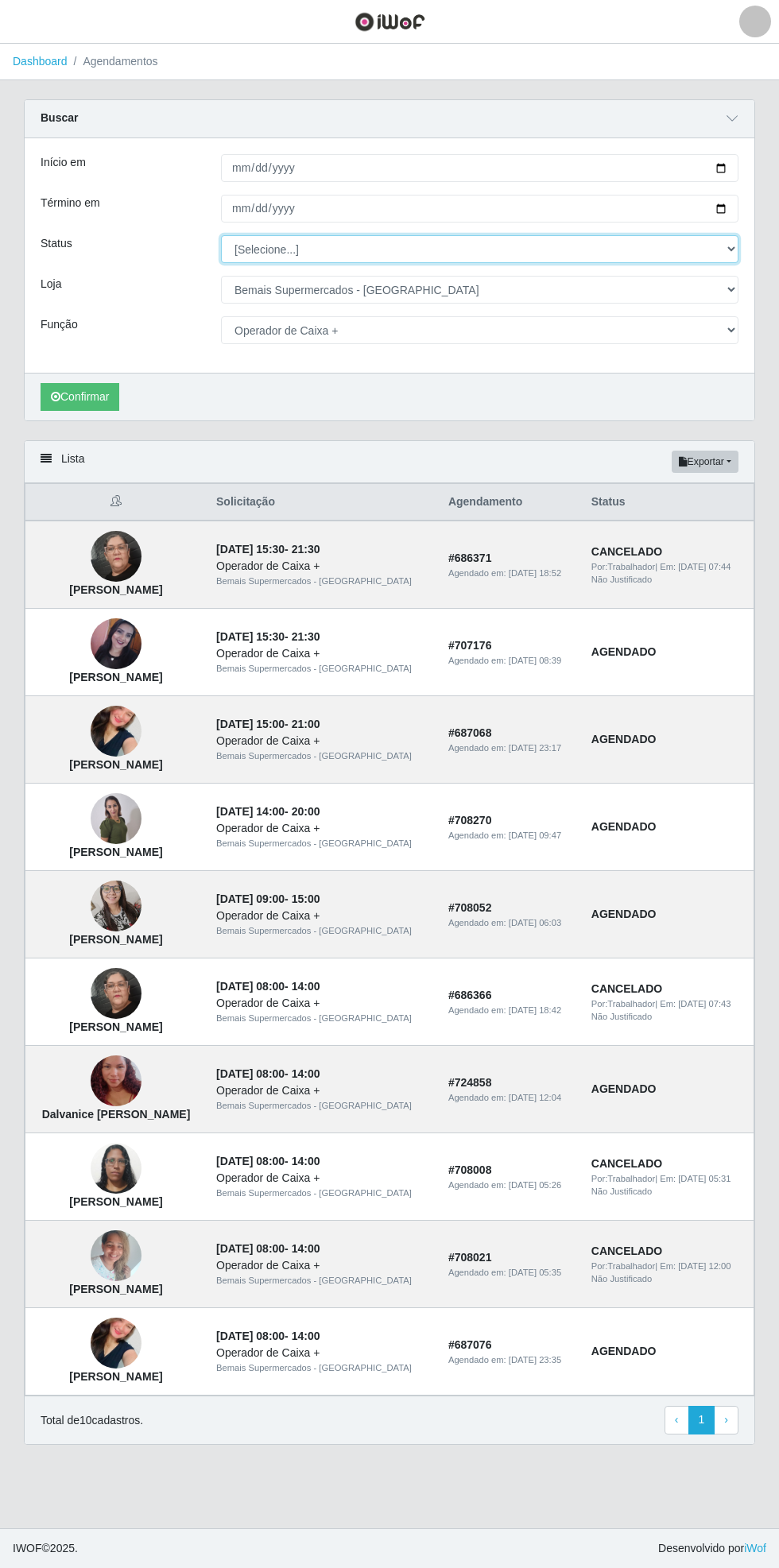
click at [731, 255] on select "[Selecione...] AGENDADO AGUARDANDO LIBERAR EM ANDAMENTO EM REVISÃO FINALIZADO C…" at bounding box center [480, 249] width 517 height 28
select select "AGENDADO"
click at [221, 235] on select "[Selecione...] AGENDADO AGUARDANDO LIBERAR EM ANDAMENTO EM REVISÃO FINALIZADO C…" at bounding box center [480, 249] width 517 height 28
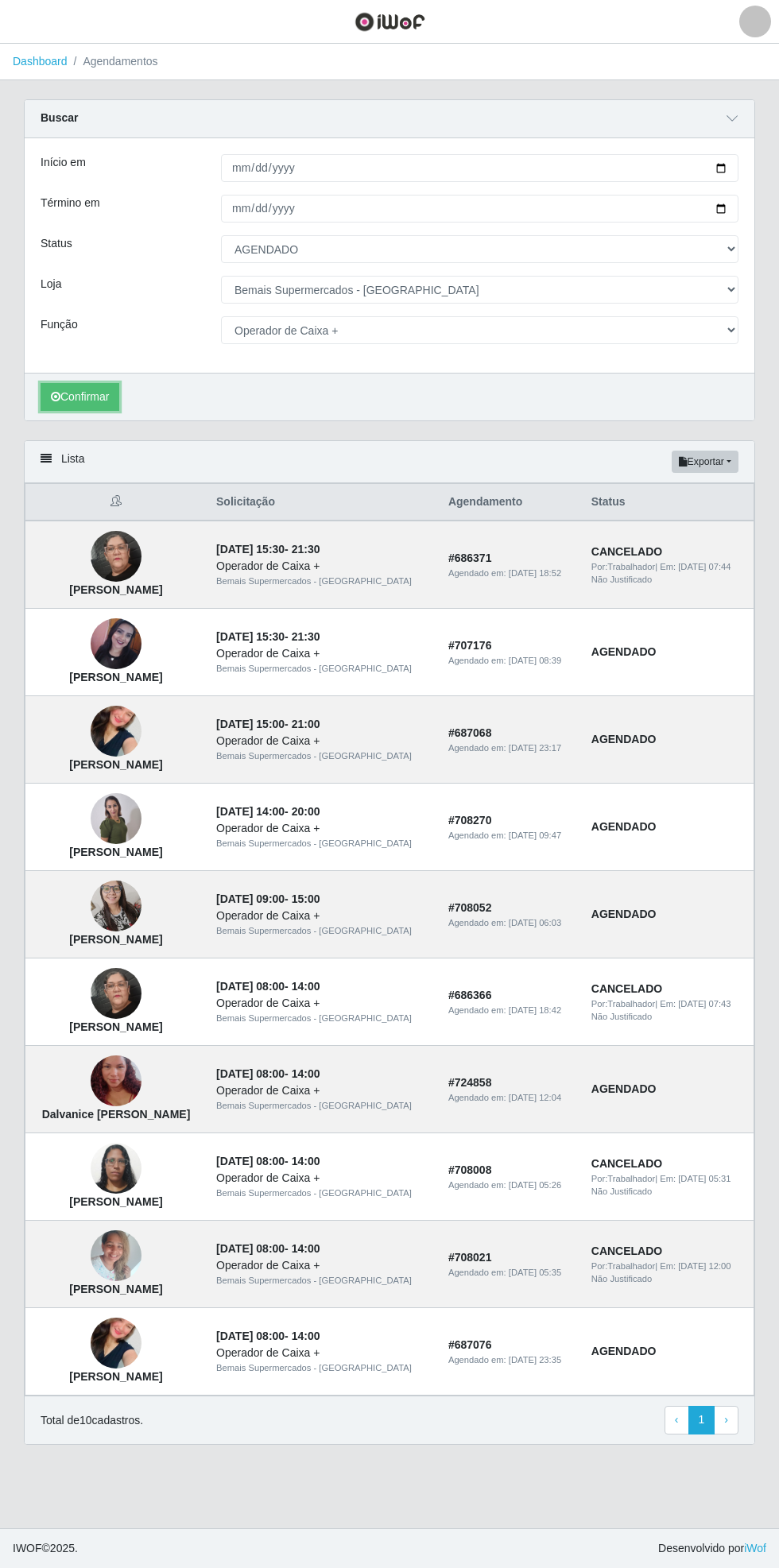
click at [70, 401] on button "Confirmar" at bounding box center [80, 396] width 78 height 28
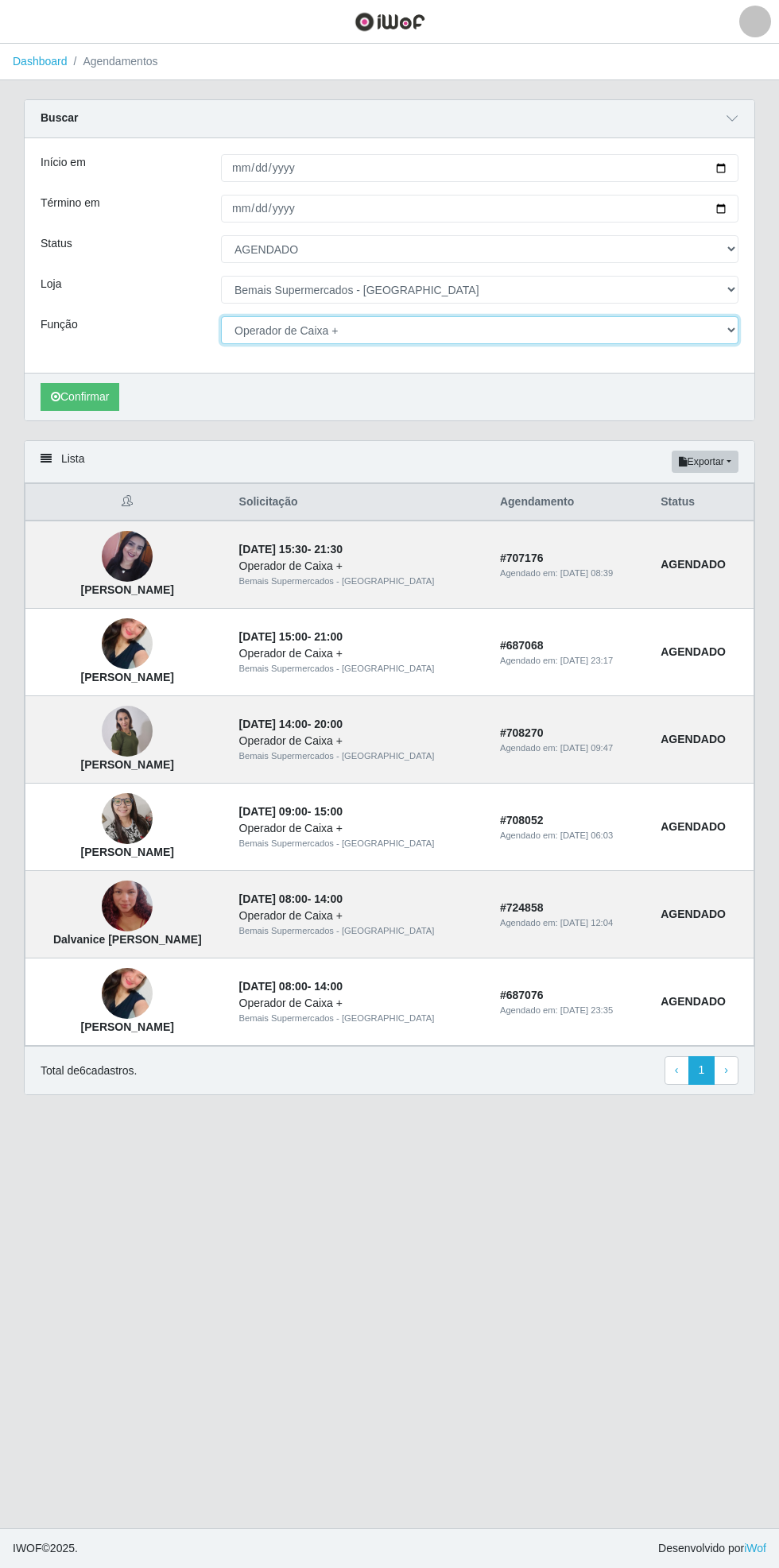
click at [733, 336] on select "[Selecione...] ASG ASG + ASG ++ Auxiliar de Estacionamento Auxiliar de Estacion…" at bounding box center [480, 330] width 517 height 28
click at [221, 316] on select "[Selecione...] ASG ASG + ASG ++ Auxiliar de Estacionamento Auxiliar de Estacion…" at bounding box center [480, 330] width 517 height 28
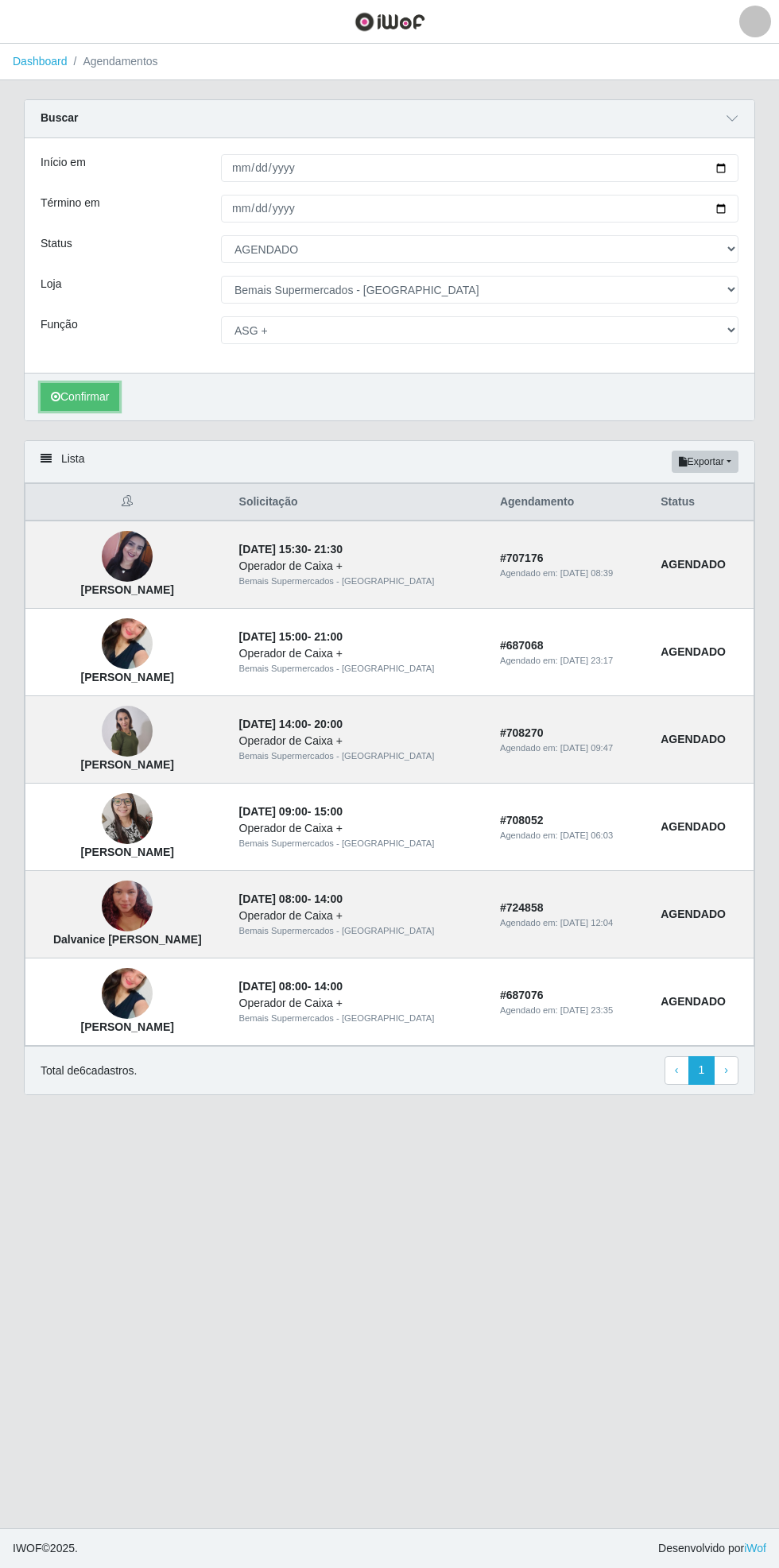
click at [84, 389] on button "Confirmar" at bounding box center [80, 396] width 78 height 28
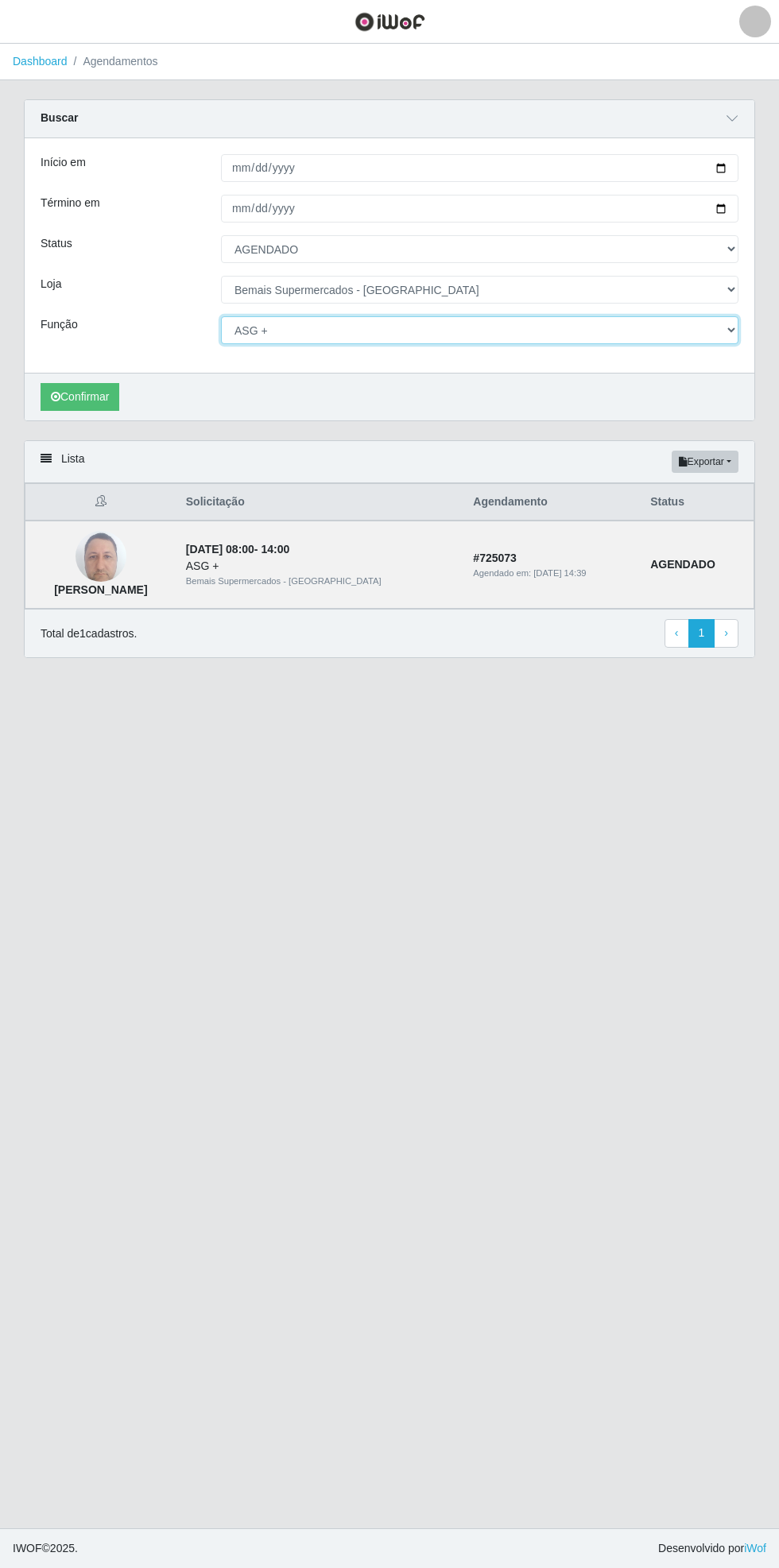
click at [736, 329] on select "[Selecione...] ASG ASG + ASG ++ Auxiliar de Estacionamento Auxiliar de Estacion…" at bounding box center [480, 330] width 517 height 28
click at [221, 316] on select "[Selecione...] ASG ASG + ASG ++ Auxiliar de Estacionamento Auxiliar de Estacion…" at bounding box center [480, 330] width 517 height 28
click at [90, 400] on button "Confirmar" at bounding box center [80, 396] width 78 height 28
click at [731, 329] on select "[Selecione...] ASG ASG + ASG ++ Auxiliar de Estacionamento Auxiliar de Estacion…" at bounding box center [480, 330] width 517 height 28
click at [221, 316] on select "[Selecione...] ASG ASG + ASG ++ Auxiliar de Estacionamento Auxiliar de Estacion…" at bounding box center [480, 330] width 517 height 28
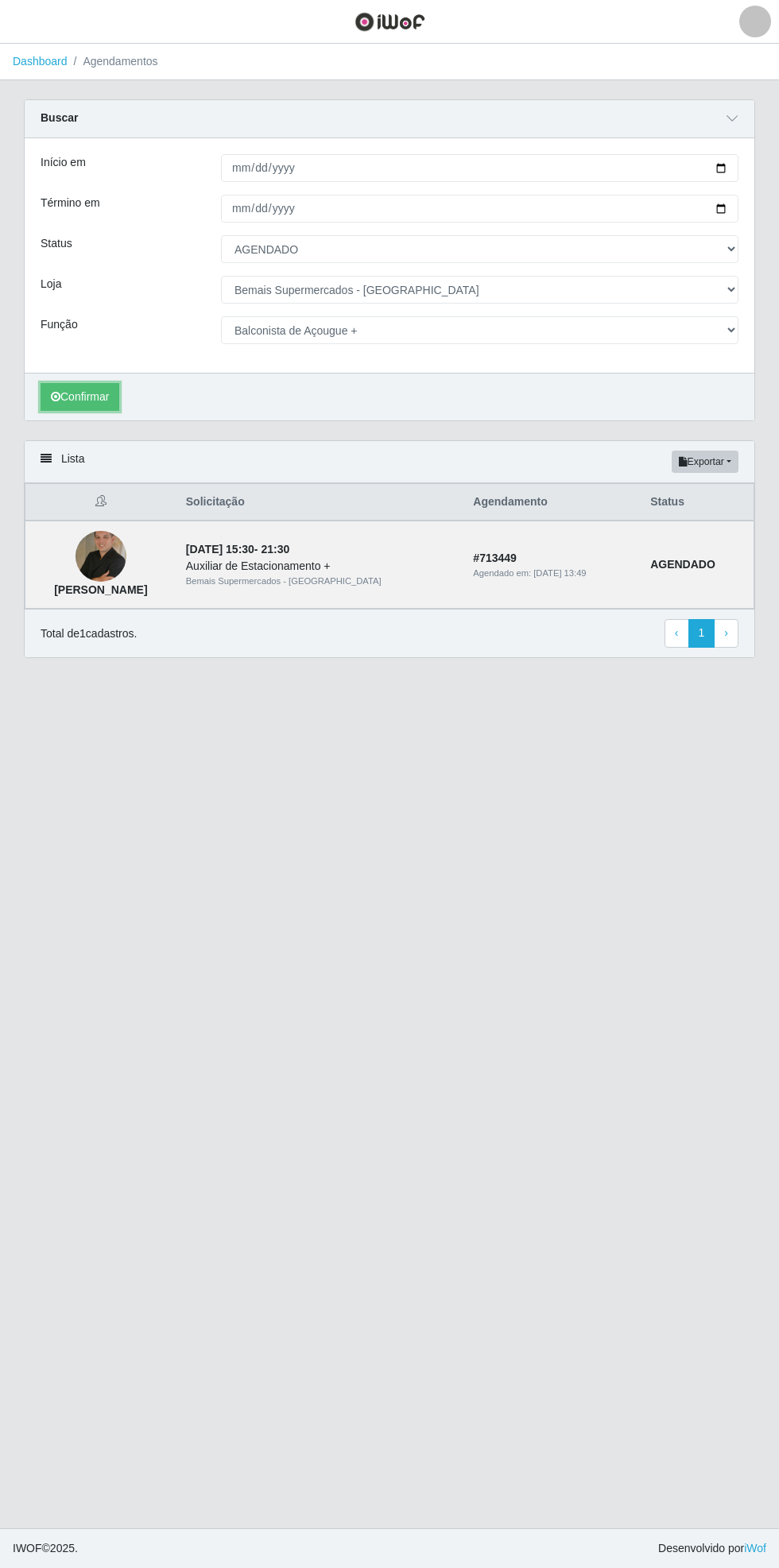
click at [76, 396] on button "Confirmar" at bounding box center [80, 396] width 78 height 28
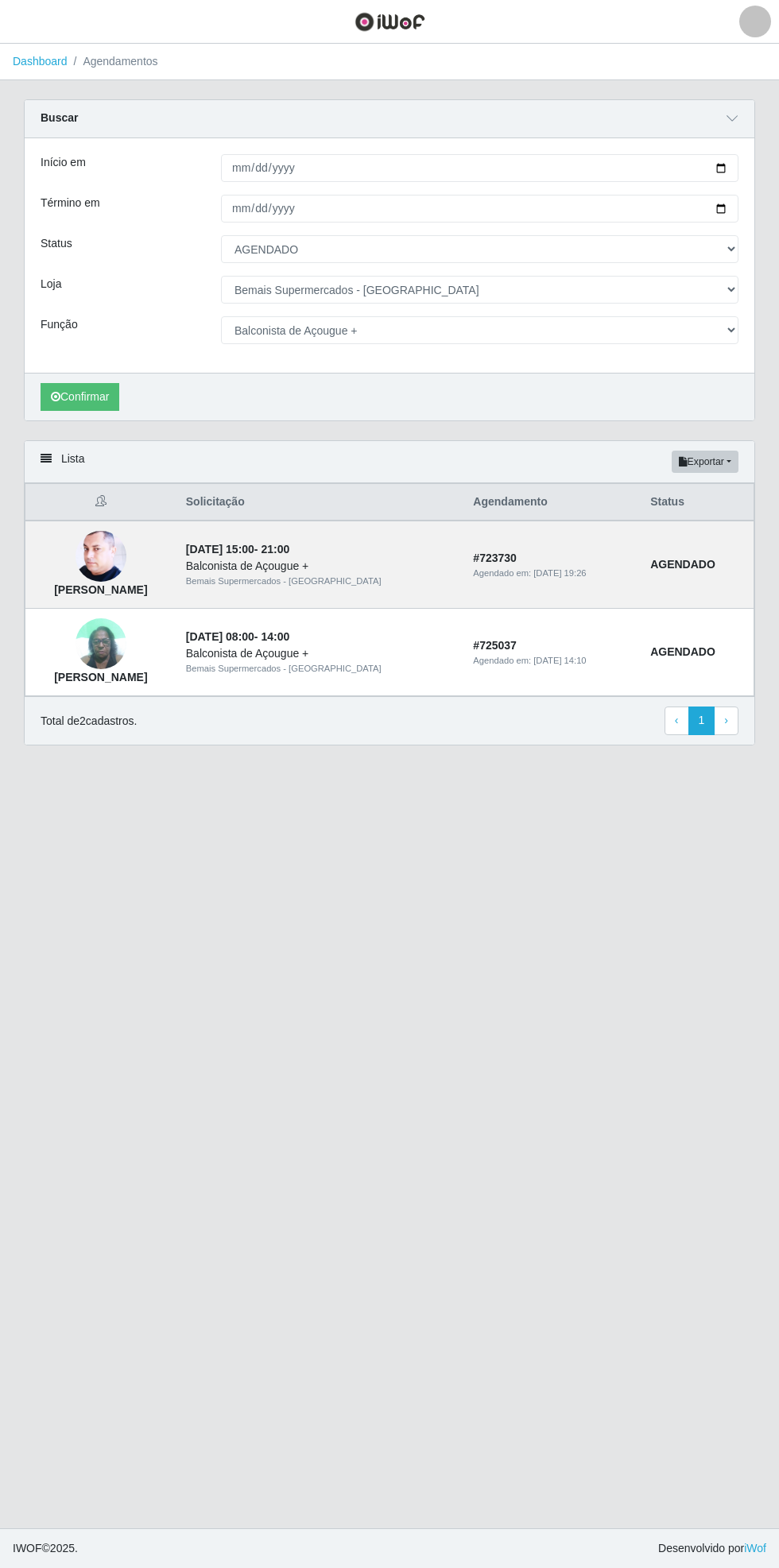
click at [737, 302] on div "[Selecione...] Bemais Supermercados - Cidade Universitária" at bounding box center [480, 289] width 541 height 28
click at [732, 328] on select "[Selecione...] ASG ASG + ASG ++ Auxiliar de Estacionamento Auxiliar de Estacion…" at bounding box center [480, 330] width 517 height 28
click at [221, 316] on select "[Selecione...] ASG ASG + ASG ++ Auxiliar de Estacionamento Auxiliar de Estacion…" at bounding box center [480, 330] width 517 height 28
click at [86, 394] on button "Confirmar" at bounding box center [80, 396] width 78 height 28
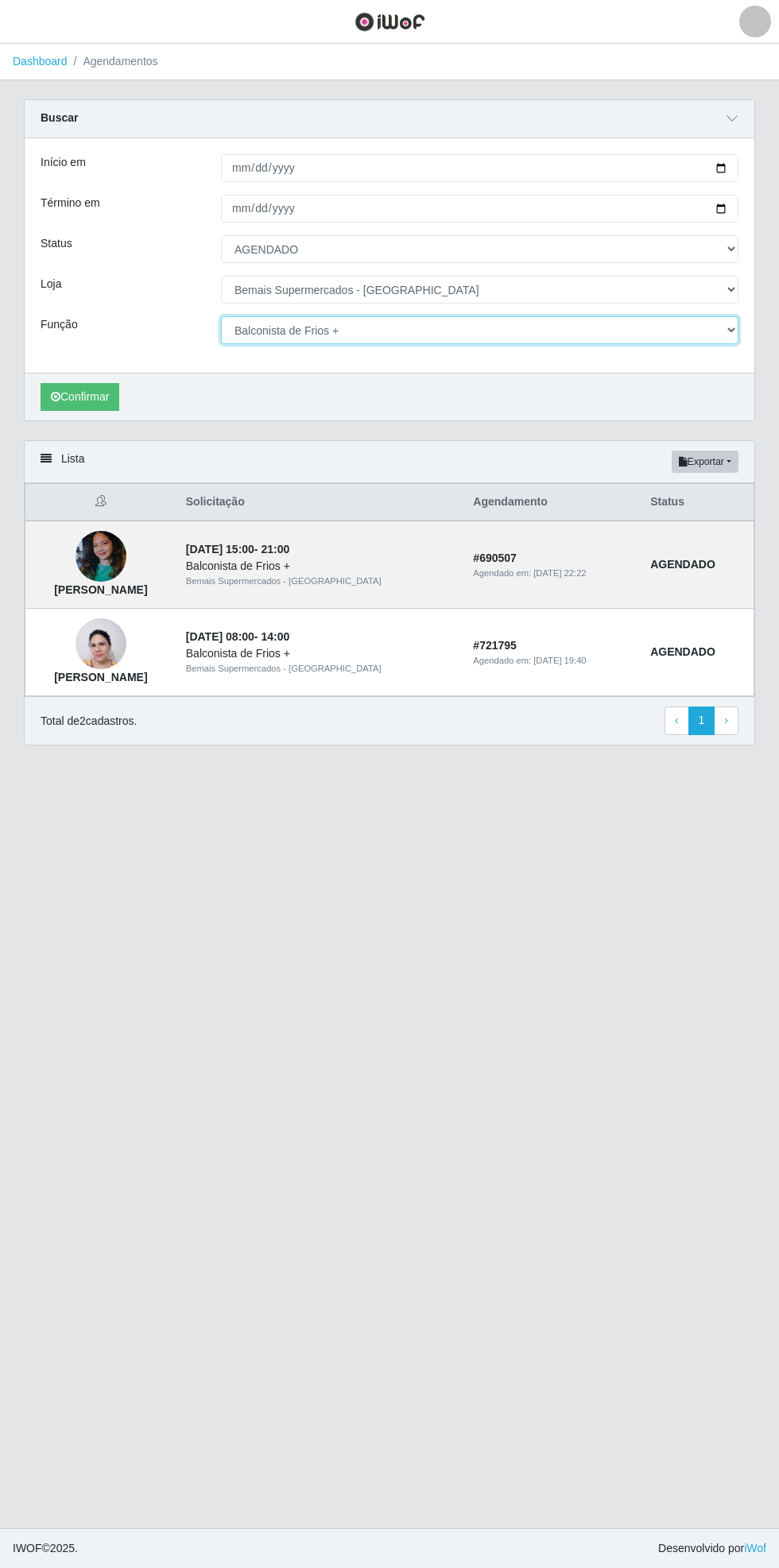
click at [733, 323] on select "[Selecione...] ASG ASG + ASG ++ Auxiliar de Estacionamento Auxiliar de Estacion…" at bounding box center [480, 330] width 517 height 28
click at [221, 316] on select "[Selecione...] ASG ASG + ASG ++ Auxiliar de Estacionamento Auxiliar de Estacion…" at bounding box center [480, 330] width 517 height 28
click at [80, 397] on button "Confirmar" at bounding box center [80, 396] width 78 height 28
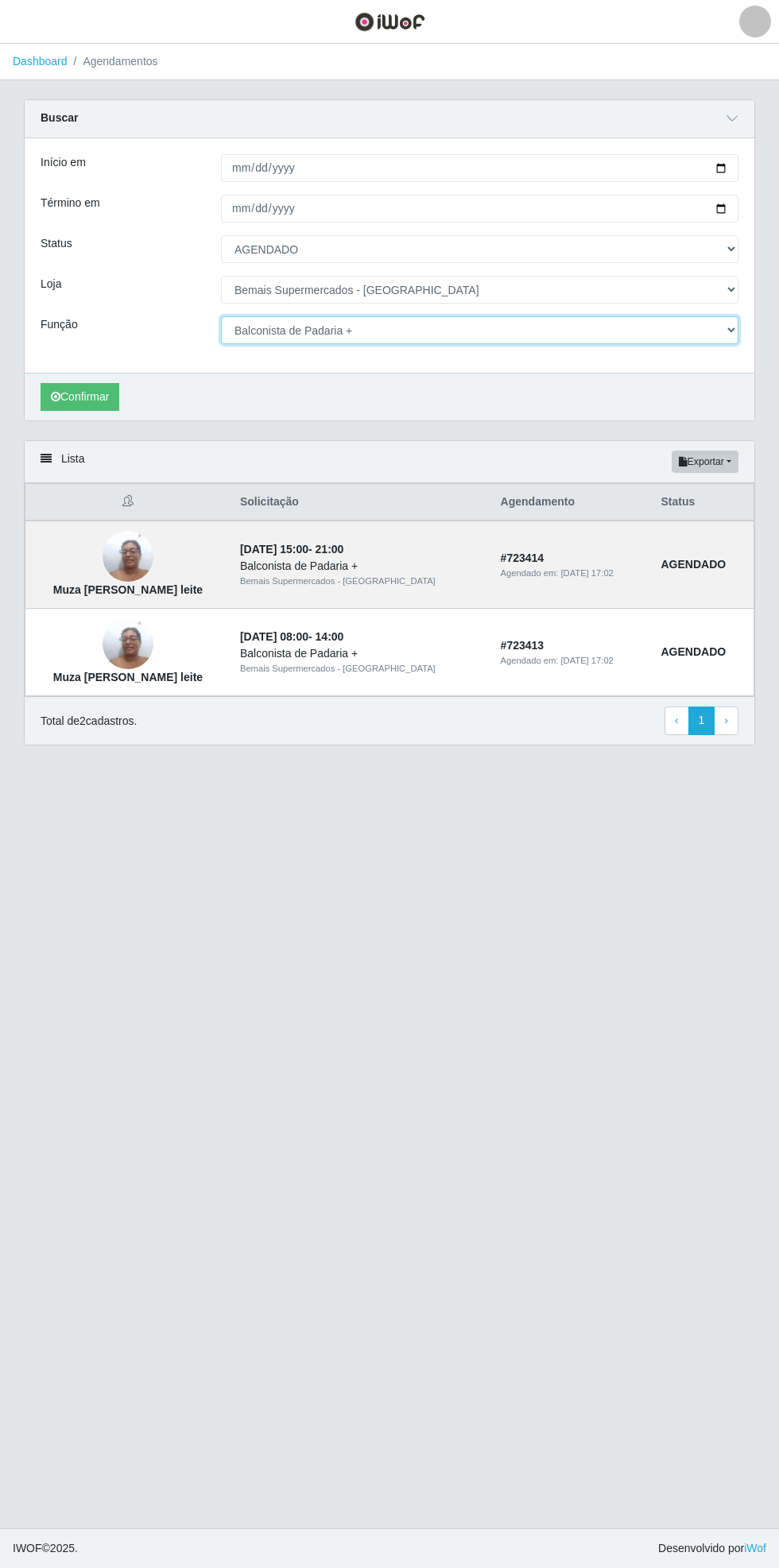
click at [728, 332] on select "[Selecione...] ASG ASG + ASG ++ Auxiliar de Estacionamento Auxiliar de Estacion…" at bounding box center [480, 330] width 517 height 28
select select "82"
click at [221, 316] on select "[Selecione...] ASG ASG + ASG ++ Auxiliar de Estacionamento Auxiliar de Estacion…" at bounding box center [480, 330] width 517 height 28
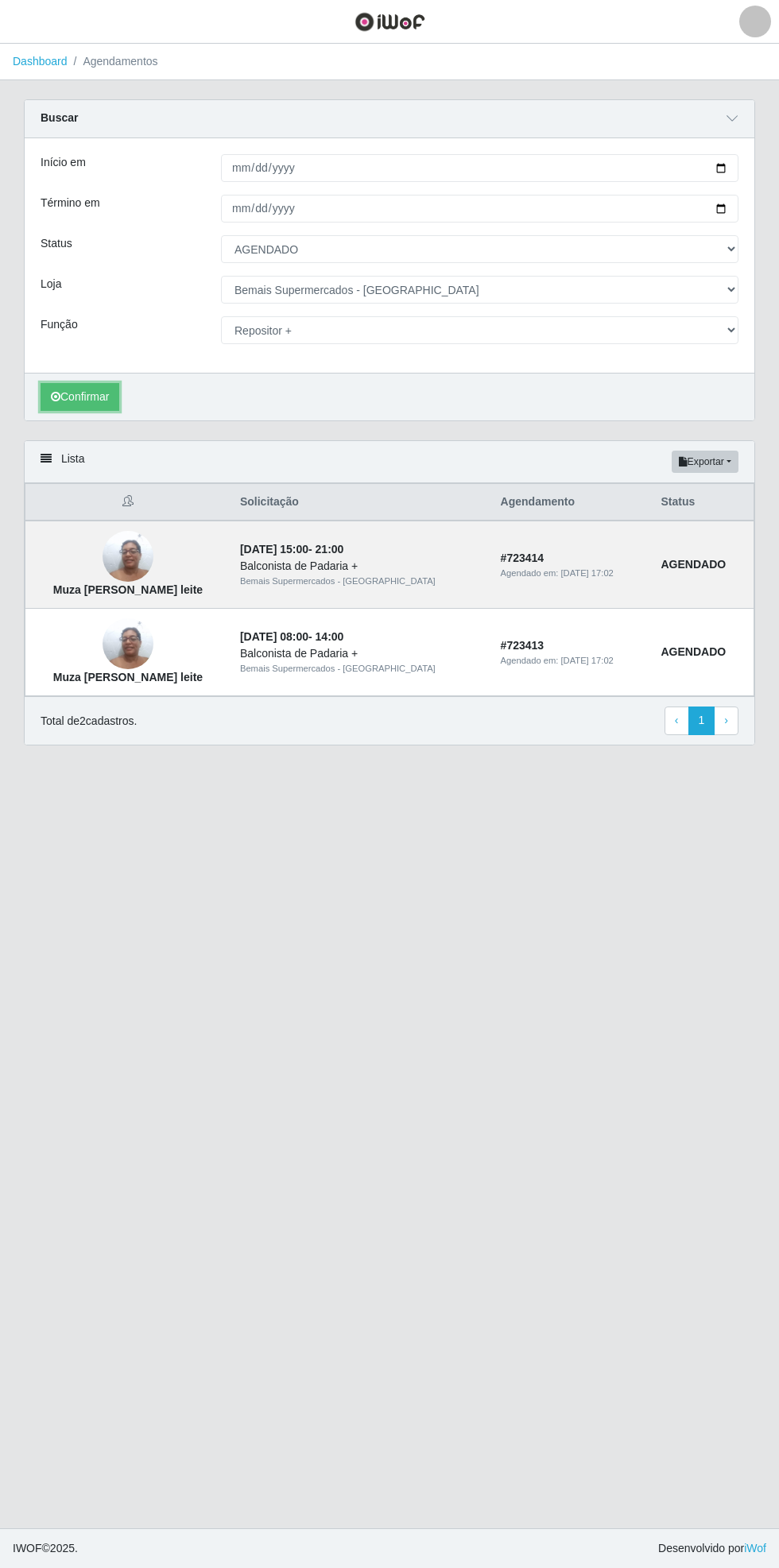
click at [93, 395] on button "Confirmar" at bounding box center [80, 396] width 78 height 28
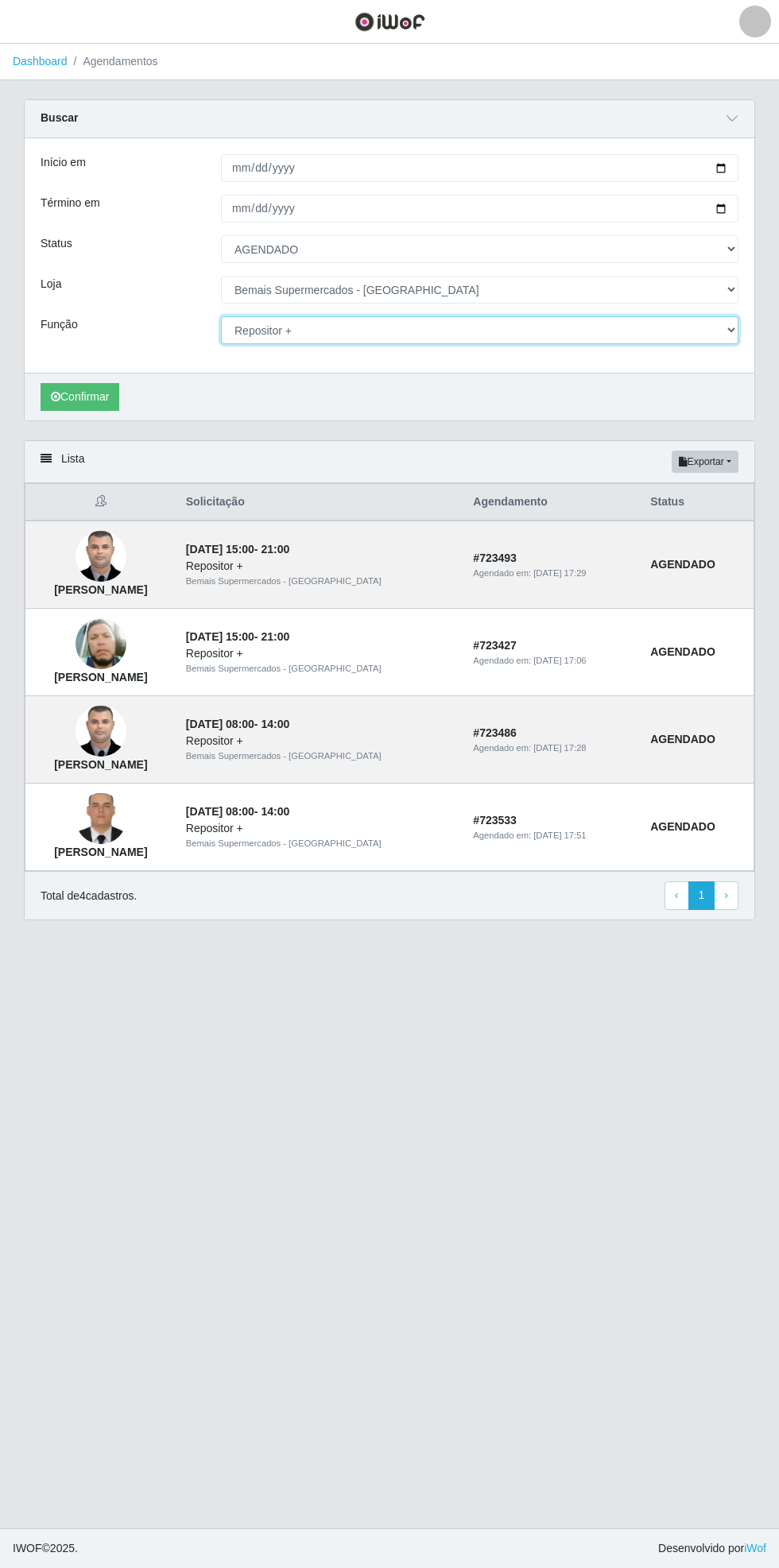
click at [725, 340] on select "[Selecione...] ASG ASG + ASG ++ Auxiliar de Estacionamento Auxiliar de Estacion…" at bounding box center [480, 330] width 517 height 28
